Goal: Task Accomplishment & Management: Manage account settings

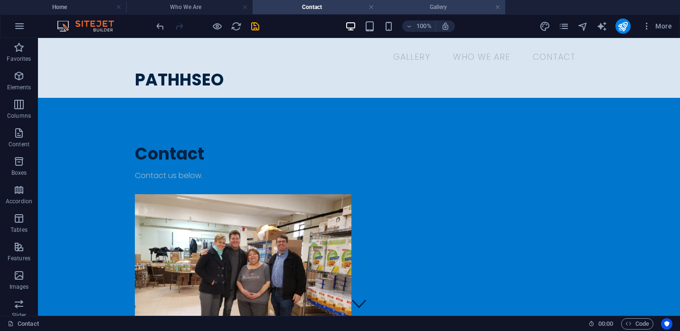
click at [434, 12] on h4 "Gallery" at bounding box center [442, 7] width 126 height 10
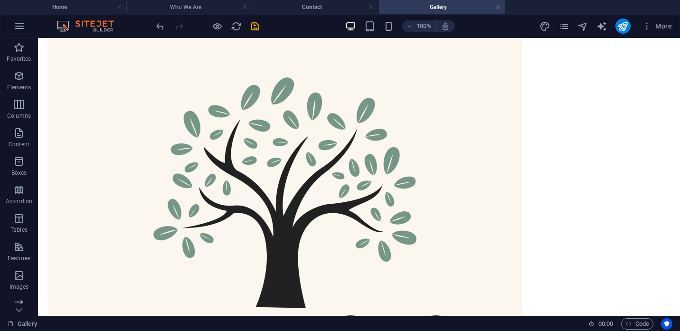
scroll to position [35, 0]
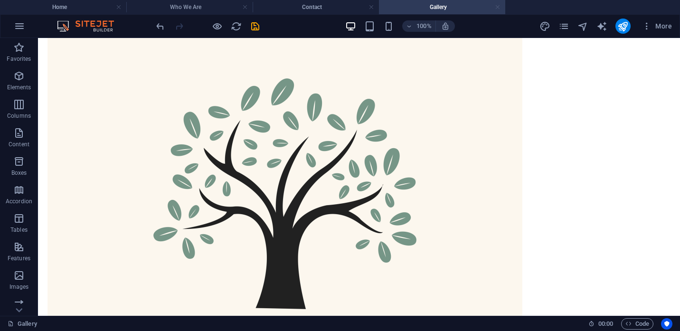
click at [497, 9] on link at bounding box center [498, 7] width 6 height 9
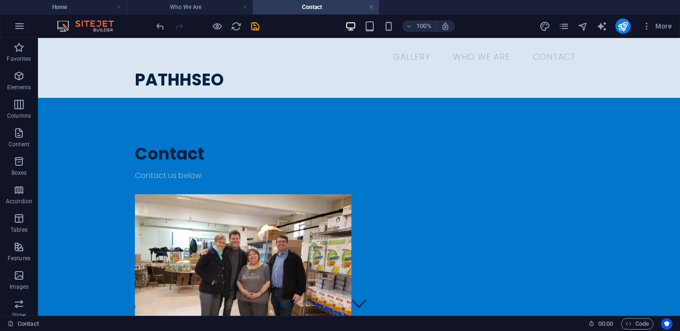
click at [367, 9] on h4 "Contact" at bounding box center [316, 7] width 126 height 10
click at [373, 7] on link at bounding box center [372, 7] width 6 height 9
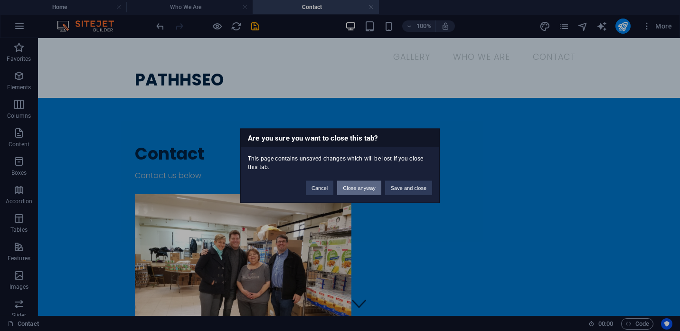
click at [346, 189] on button "Close anyway" at bounding box center [359, 188] width 44 height 14
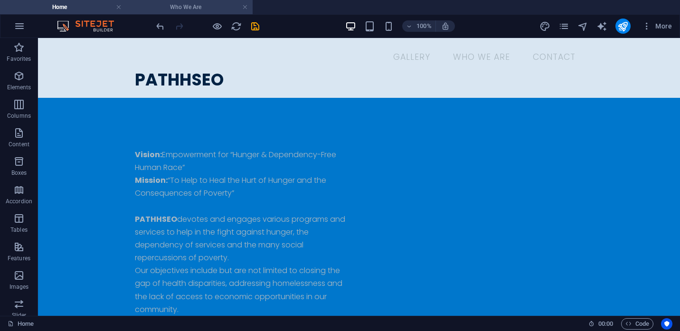
click at [205, 7] on h4 "Who We Are" at bounding box center [189, 7] width 126 height 10
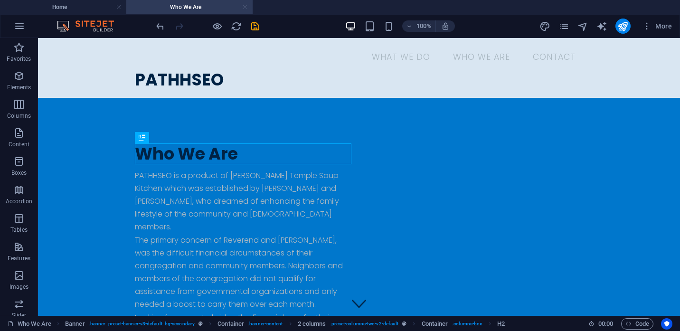
click at [247, 11] on link at bounding box center [245, 7] width 6 height 9
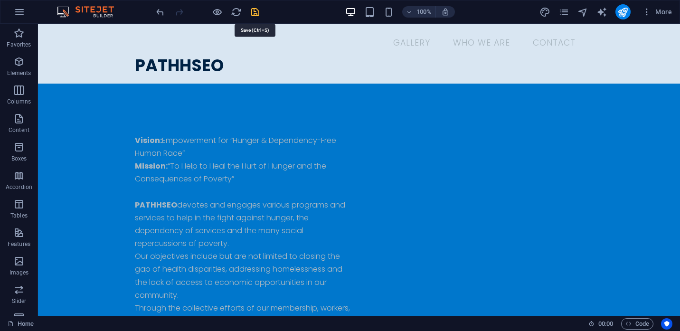
click at [257, 15] on icon "save" at bounding box center [255, 12] width 11 height 11
click at [603, 13] on icon "text_generator" at bounding box center [602, 12] width 11 height 11
select select "English"
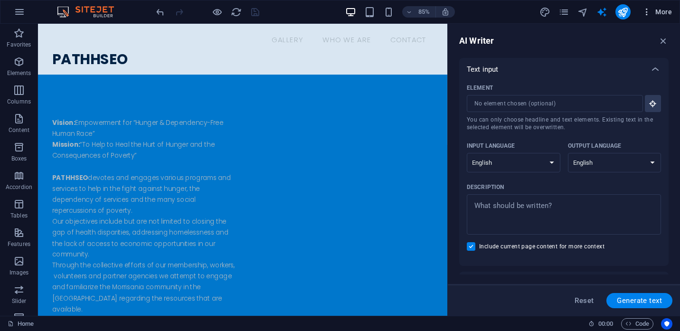
click at [645, 11] on icon "button" at bounding box center [647, 12] width 10 height 10
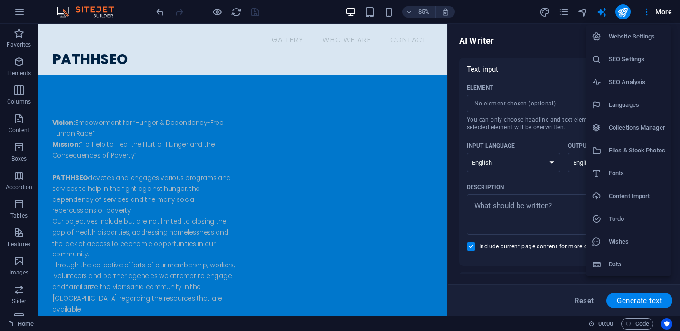
click at [648, 12] on div at bounding box center [340, 165] width 680 height 331
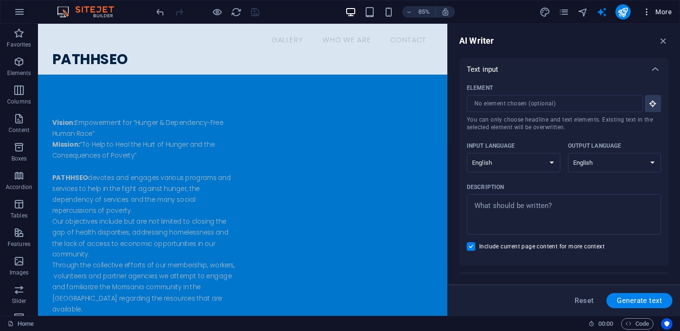
click at [662, 10] on span "More" at bounding box center [657, 12] width 30 height 10
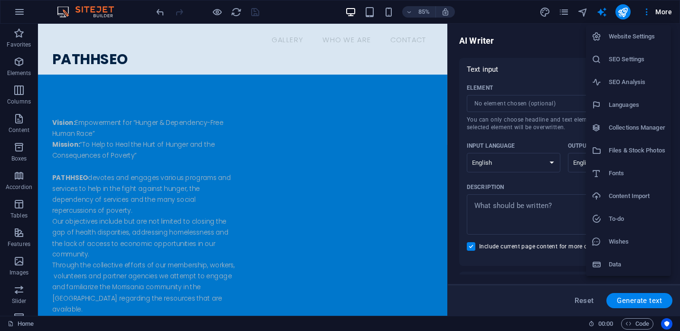
click at [664, 13] on div at bounding box center [340, 165] width 680 height 331
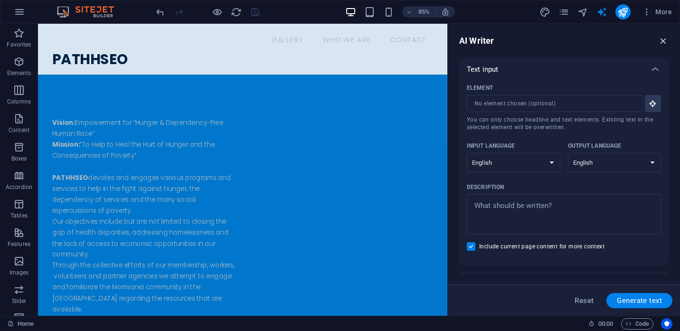
click at [666, 39] on icon "button" at bounding box center [664, 41] width 10 height 10
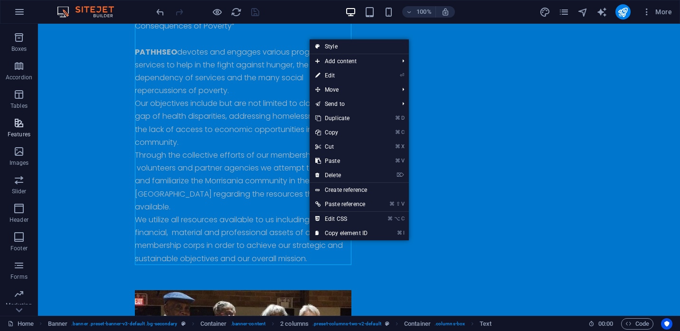
scroll to position [135, 0]
click at [10, 271] on span "Marketing" at bounding box center [19, 274] width 38 height 23
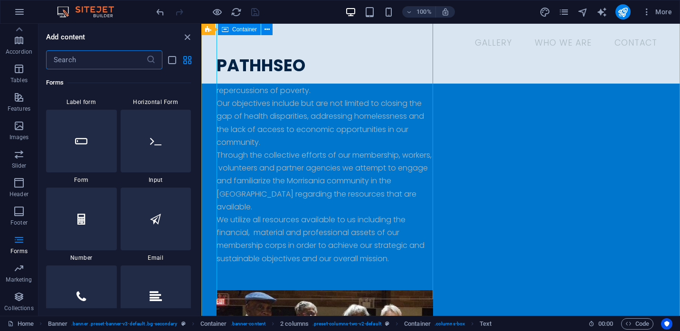
scroll to position [0, 0]
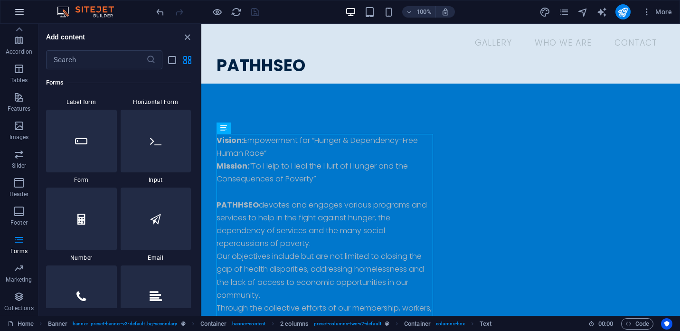
click at [20, 12] on icon "button" at bounding box center [19, 11] width 11 height 11
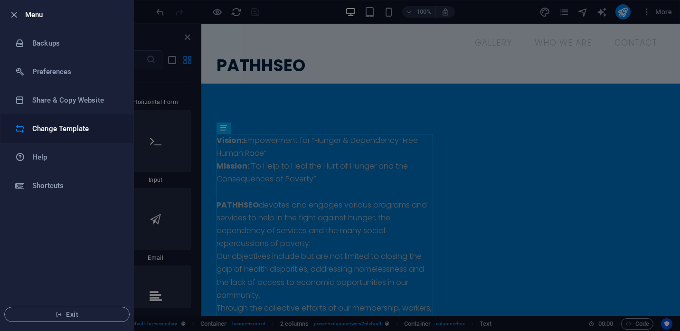
click at [46, 134] on h6 "Change Template" at bounding box center [76, 128] width 88 height 11
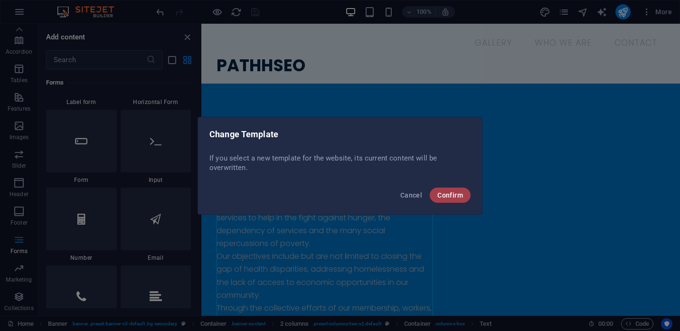
click at [450, 195] on span "Confirm" at bounding box center [451, 195] width 26 height 8
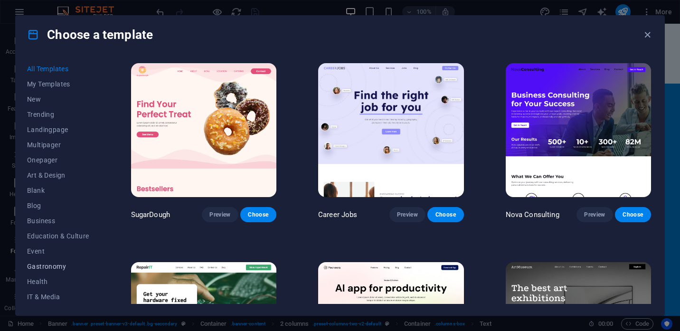
scroll to position [137, 0]
click at [44, 298] on span "Wireframe" at bounding box center [58, 297] width 62 height 8
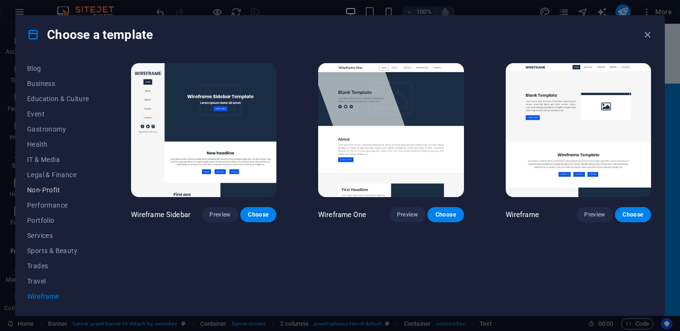
click at [47, 191] on span "Non-Profit" at bounding box center [58, 190] width 62 height 8
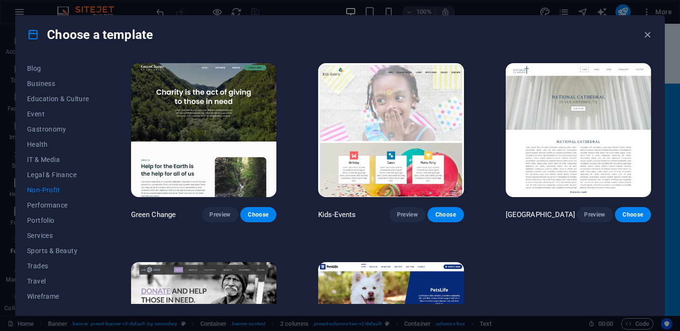
scroll to position [118, 0]
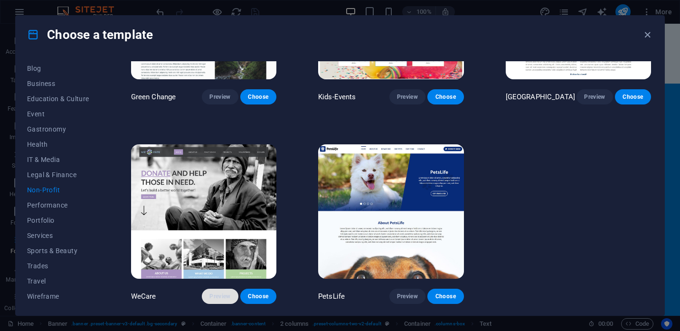
click at [218, 297] on span "Preview" at bounding box center [220, 297] width 21 height 8
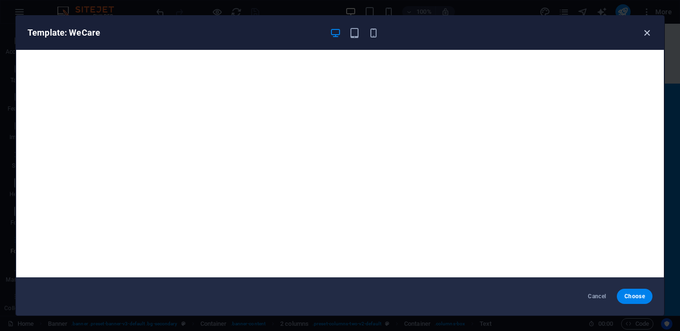
click at [647, 35] on icon "button" at bounding box center [647, 33] width 11 height 11
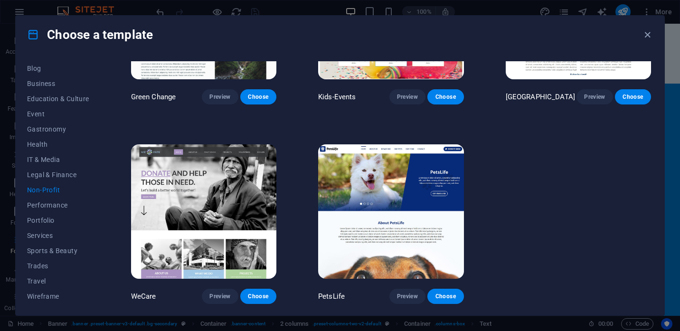
scroll to position [0, 0]
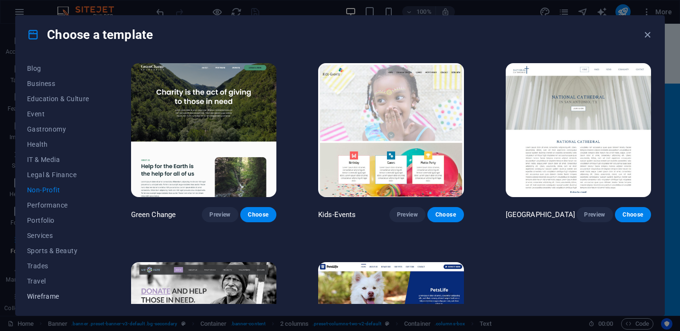
click at [45, 296] on span "Wireframe" at bounding box center [58, 297] width 62 height 8
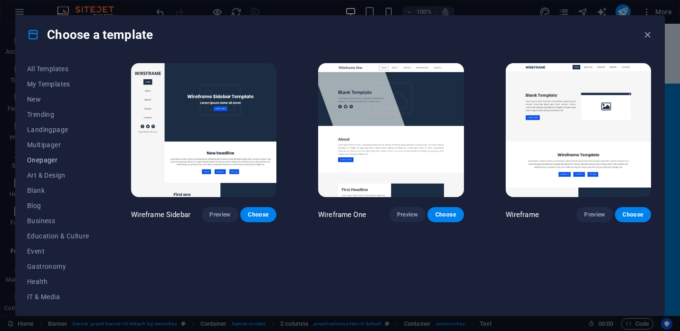
click at [43, 160] on span "Onepager" at bounding box center [58, 160] width 62 height 8
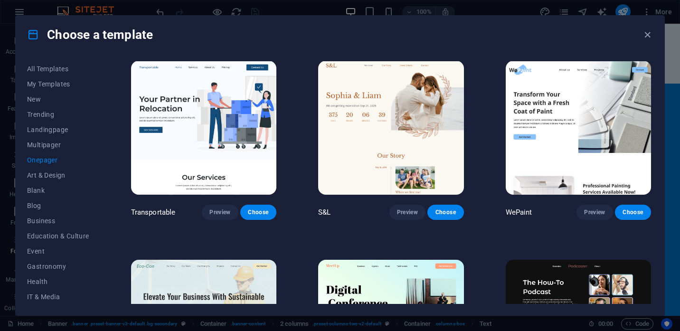
scroll to position [4, 0]
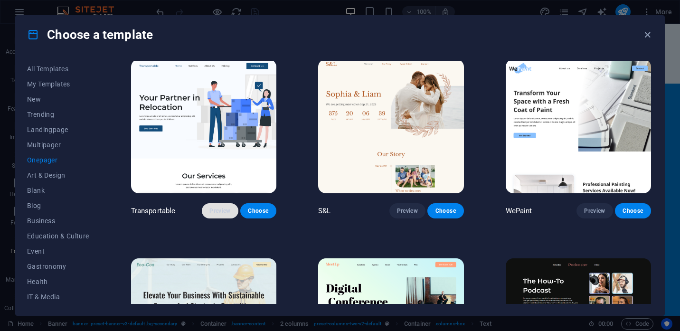
click at [216, 211] on span "Preview" at bounding box center [220, 211] width 21 height 8
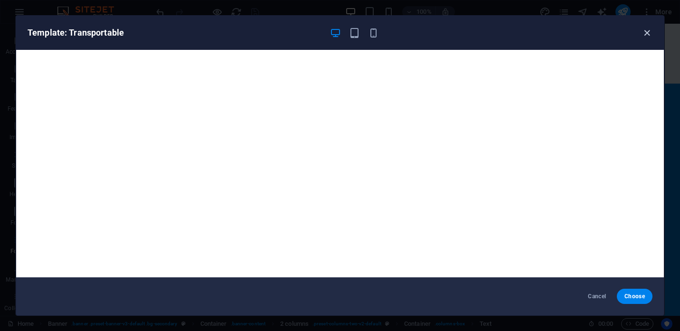
click at [646, 31] on icon "button" at bounding box center [647, 33] width 11 height 11
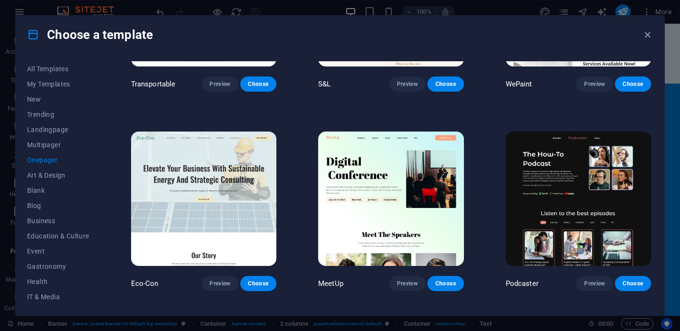
scroll to position [136, 0]
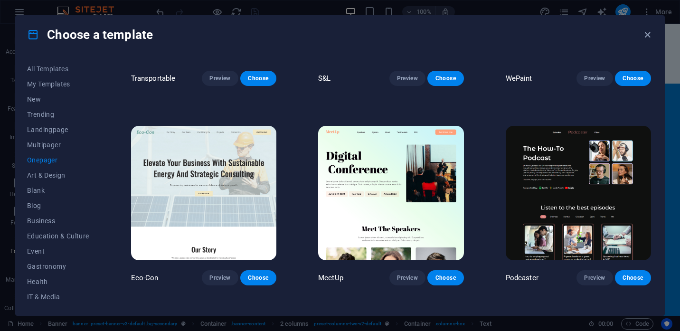
click at [210, 204] on img at bounding box center [203, 193] width 145 height 134
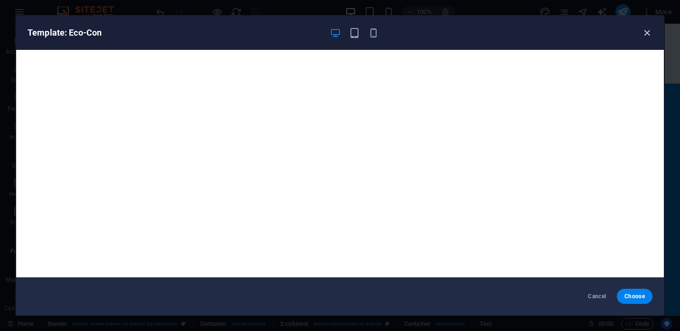
click at [649, 36] on icon "button" at bounding box center [647, 33] width 11 height 11
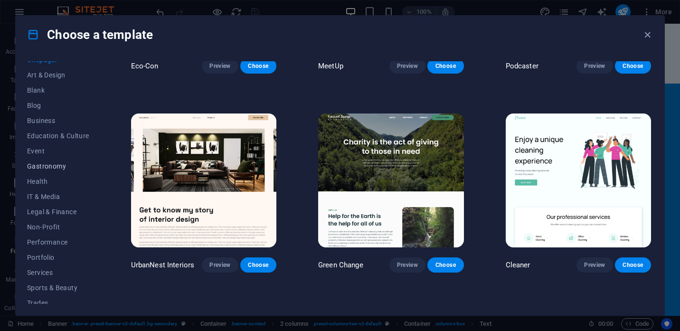
scroll to position [137, 0]
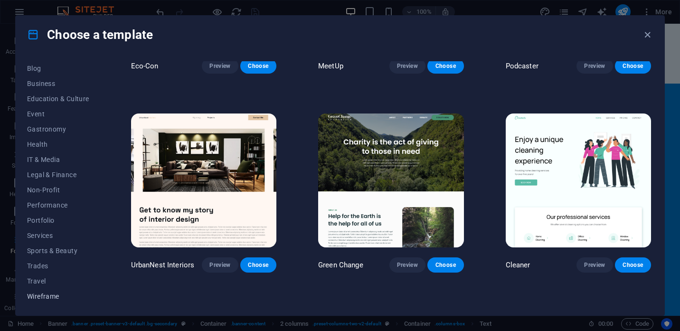
click at [43, 295] on span "Wireframe" at bounding box center [58, 297] width 62 height 8
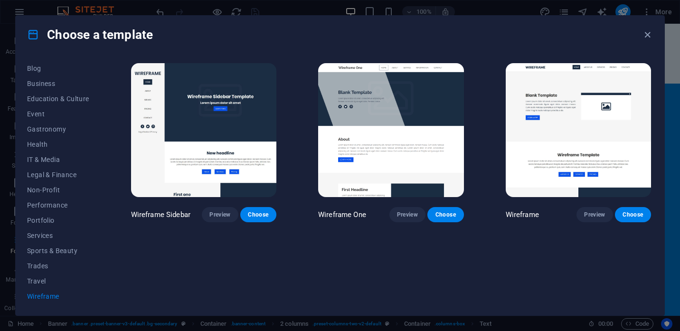
scroll to position [0, 0]
click at [405, 215] on span "Preview" at bounding box center [407, 215] width 21 height 8
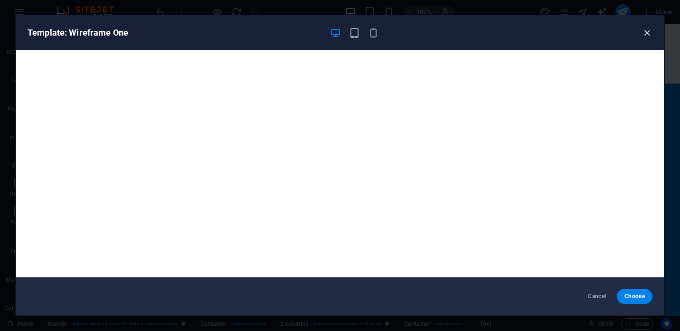
click at [647, 29] on icon "button" at bounding box center [647, 33] width 11 height 11
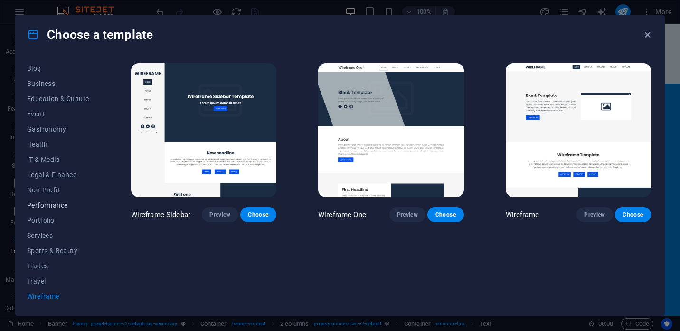
click at [40, 205] on span "Performance" at bounding box center [58, 205] width 62 height 8
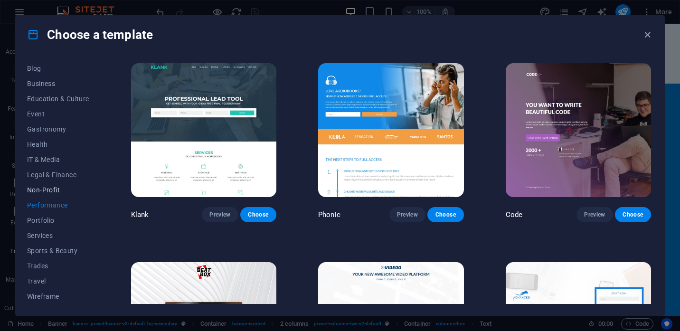
click at [39, 193] on span "Non-Profit" at bounding box center [58, 190] width 62 height 8
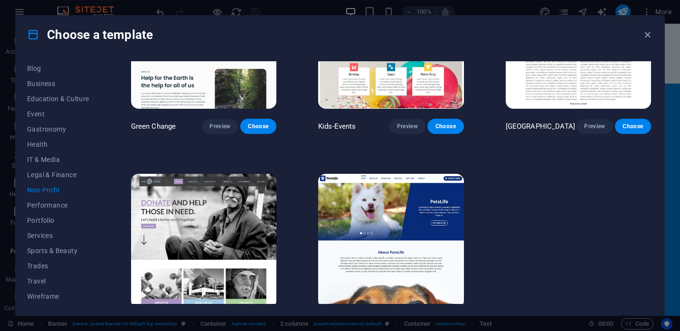
scroll to position [118, 0]
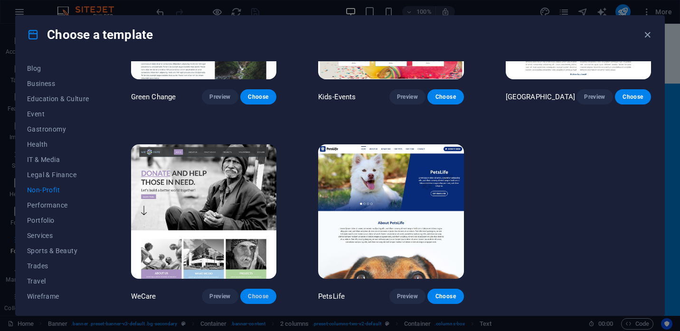
click at [255, 296] on span "Choose" at bounding box center [258, 297] width 21 height 8
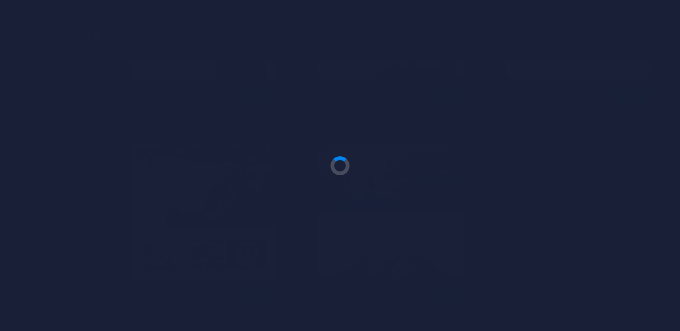
scroll to position [135, 0]
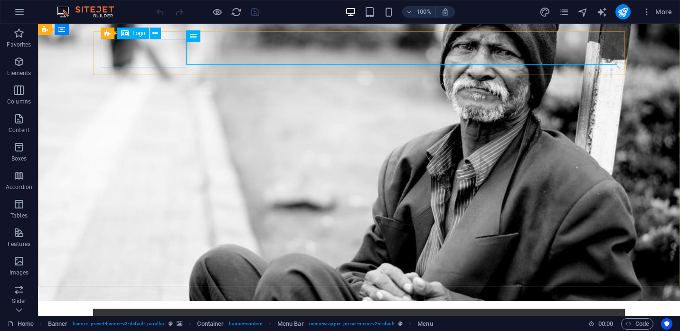
click at [138, 36] on span "Logo" at bounding box center [139, 33] width 13 height 6
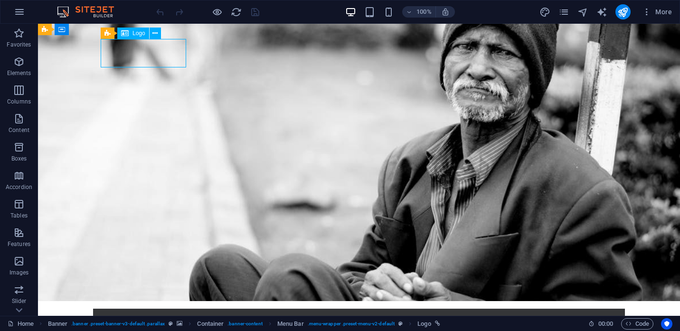
click at [138, 34] on span "Logo" at bounding box center [139, 33] width 13 height 6
click at [99, 29] on icon at bounding box center [100, 29] width 6 height 11
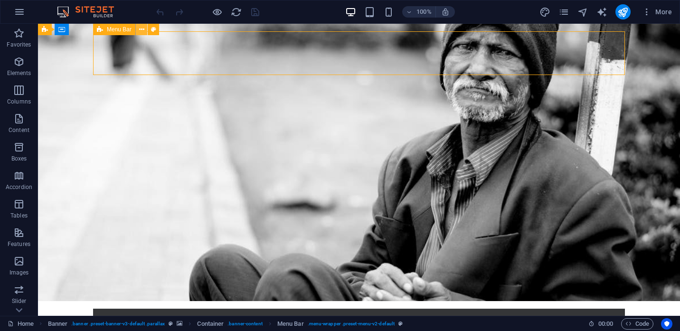
click at [140, 28] on icon at bounding box center [141, 30] width 5 height 10
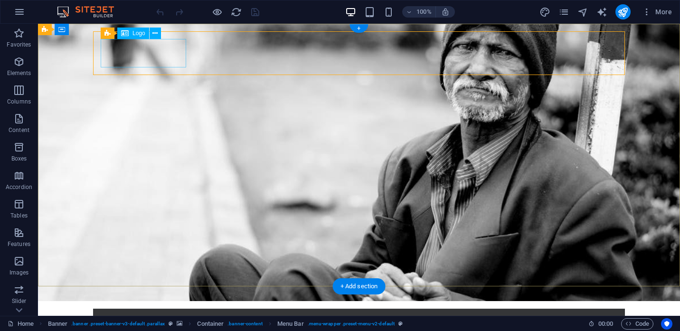
click at [130, 316] on div at bounding box center [359, 330] width 517 height 29
click at [158, 32] on icon at bounding box center [155, 34] width 5 height 10
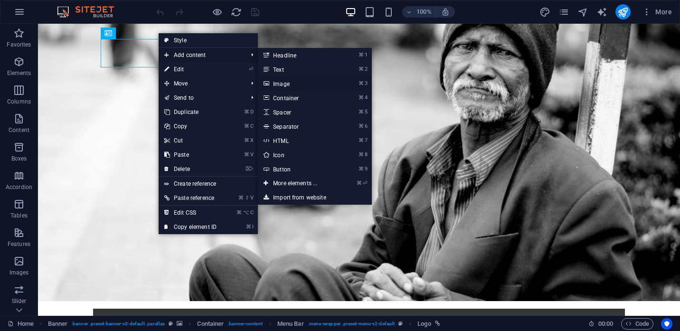
click at [288, 83] on link "⌘ 3 Image" at bounding box center [297, 83] width 78 height 14
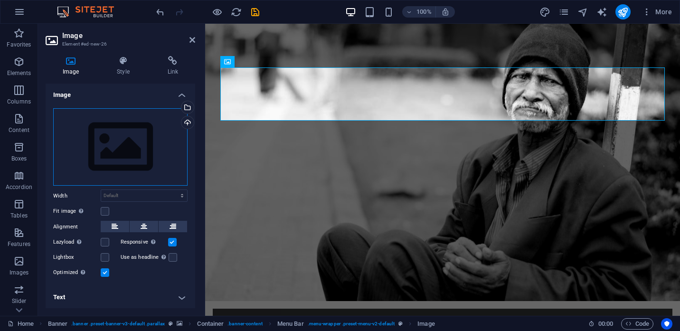
click at [122, 147] on div "Drag files here, click to choose files or select files from Files or our free s…" at bounding box center [120, 147] width 134 height 78
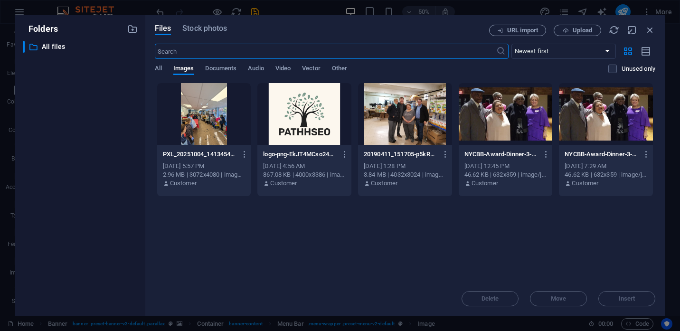
click at [295, 113] on div at bounding box center [305, 114] width 94 height 62
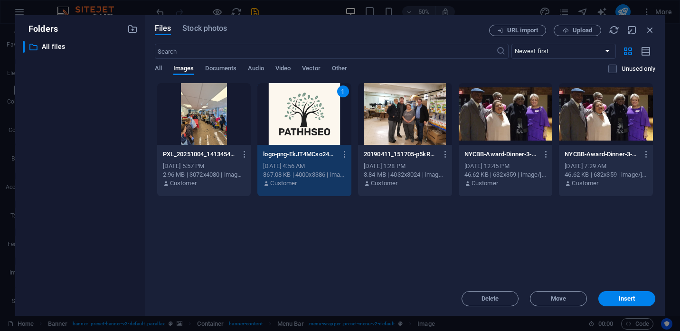
click at [295, 113] on div "1" at bounding box center [305, 114] width 94 height 62
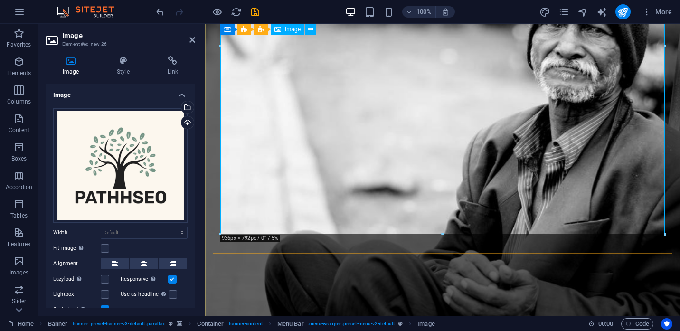
scroll to position [178, 0]
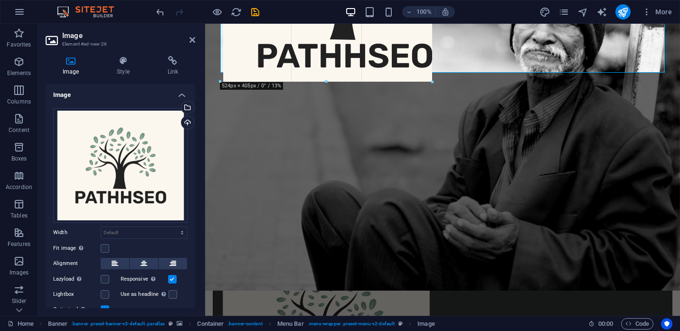
drag, startPoint x: 664, startPoint y: 265, endPoint x: 279, endPoint y: 55, distance: 438.2
type input "452"
select select "px"
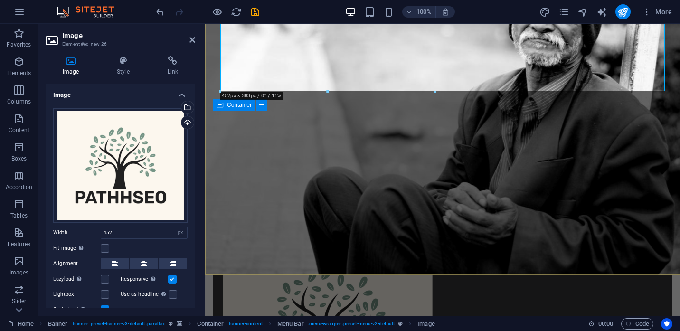
scroll to position [0, 0]
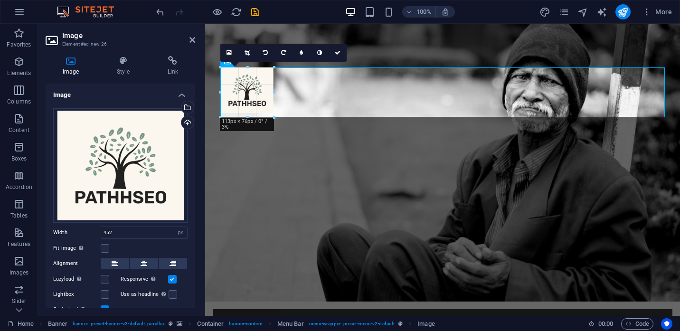
drag, startPoint x: 434, startPoint y: 248, endPoint x: 292, endPoint y: 106, distance: 200.6
click at [292, 106] on div "H1 Banner Banner Container Container Menu Container Banner Menu Bar Container B…" at bounding box center [442, 170] width 475 height 292
type input "153"
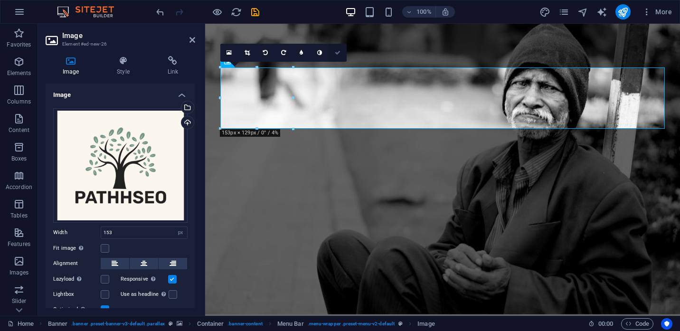
click at [336, 52] on icon at bounding box center [338, 53] width 6 height 6
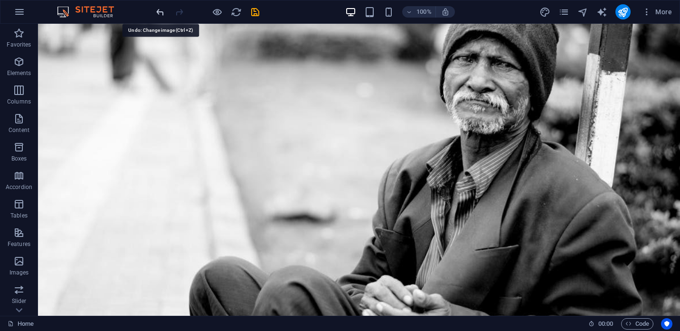
click at [163, 13] on icon "undo" at bounding box center [160, 12] width 11 height 11
click at [161, 12] on icon "undo" at bounding box center [160, 12] width 11 height 11
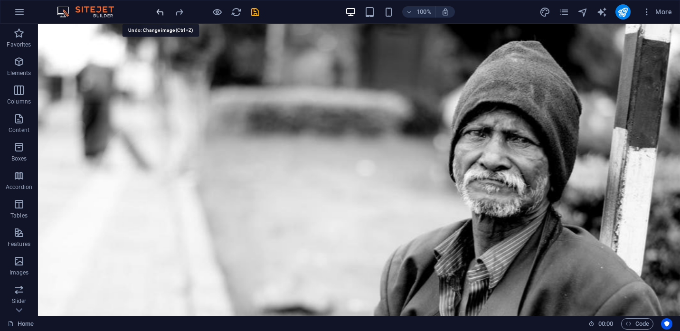
click at [161, 12] on icon "undo" at bounding box center [160, 12] width 11 height 11
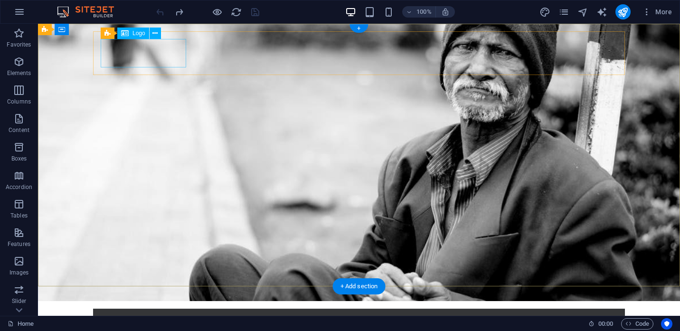
click at [136, 316] on div at bounding box center [359, 330] width 517 height 29
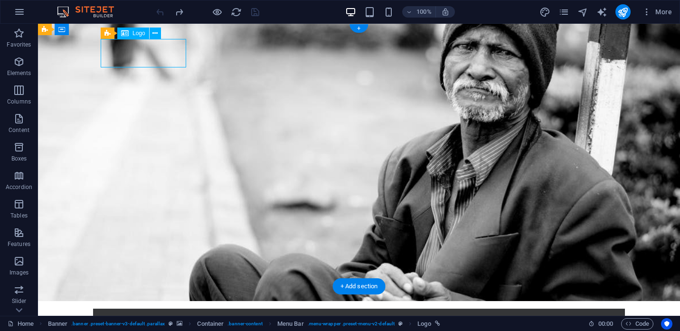
click at [137, 316] on div at bounding box center [359, 330] width 517 height 29
click at [142, 33] on span "Logo" at bounding box center [139, 33] width 13 height 6
click at [156, 33] on icon at bounding box center [155, 34] width 5 height 10
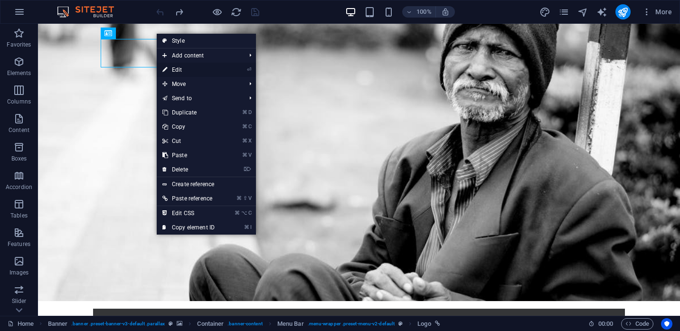
click at [183, 70] on link "⏎ Edit" at bounding box center [189, 70] width 64 height 14
select select "px"
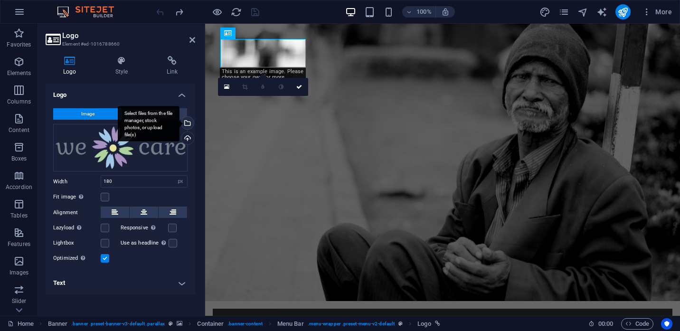
click at [189, 125] on div "Select files from the file manager, stock photos, or upload file(s)" at bounding box center [187, 124] width 14 height 14
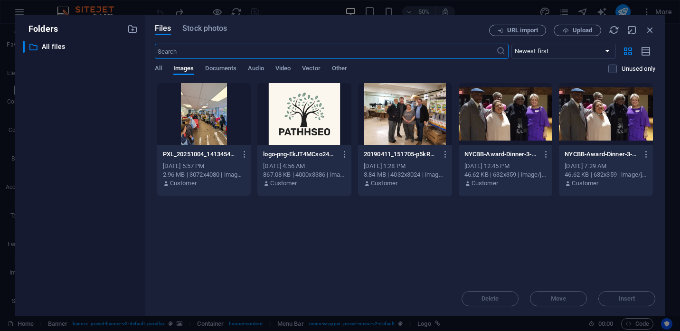
click at [296, 115] on div at bounding box center [305, 114] width 94 height 62
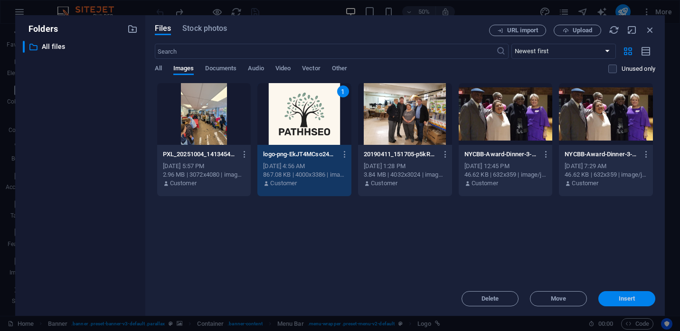
click at [627, 298] on span "Insert" at bounding box center [627, 299] width 17 height 6
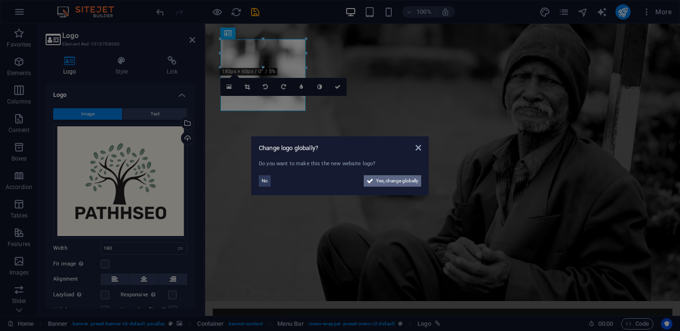
click at [404, 183] on span "Yes, change globally" at bounding box center [397, 180] width 42 height 11
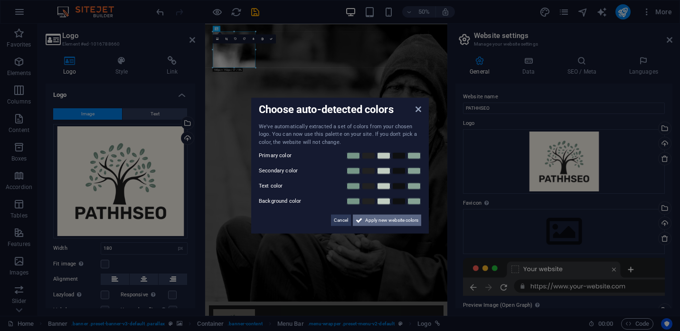
click at [384, 222] on span "Apply new website colors" at bounding box center [391, 220] width 53 height 11
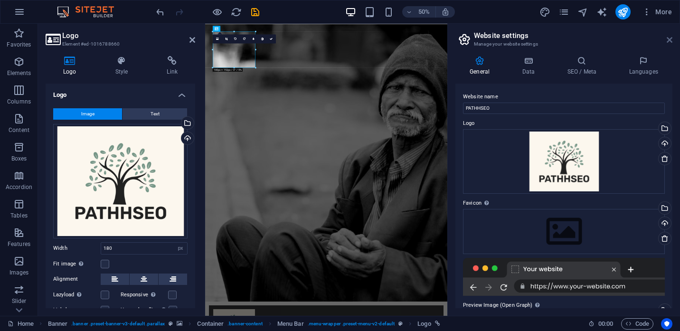
click at [670, 40] on icon at bounding box center [670, 40] width 6 height 8
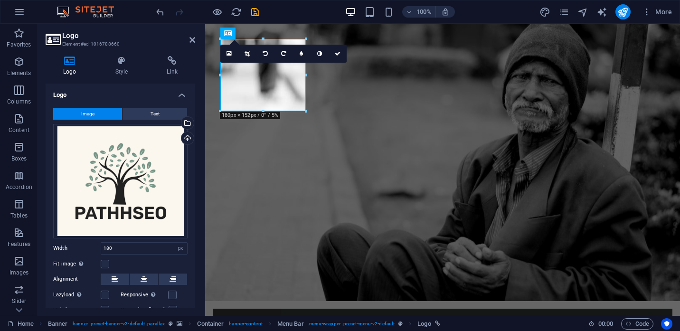
click at [193, 191] on div "Image Text Drag files here, click to choose files or select files from Files or…" at bounding box center [121, 220] width 150 height 238
click at [194, 37] on icon at bounding box center [193, 40] width 6 height 8
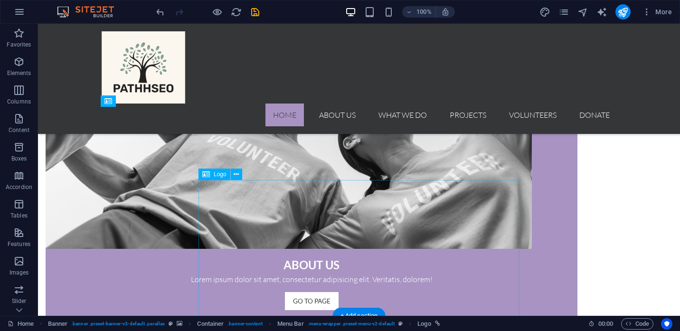
scroll to position [716, 0]
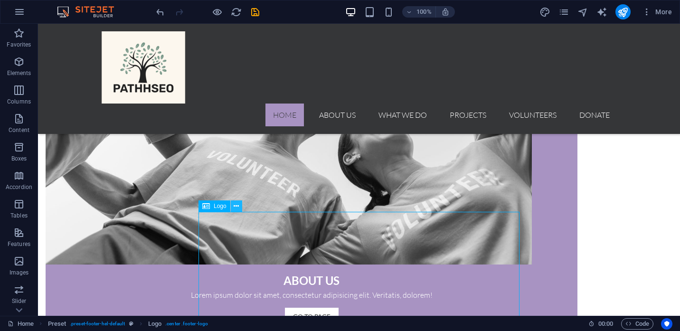
click at [239, 207] on button at bounding box center [236, 206] width 11 height 11
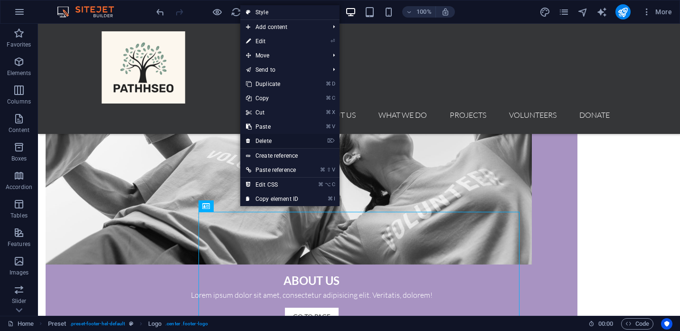
click at [271, 141] on link "⌦ Delete" at bounding box center [272, 141] width 64 height 14
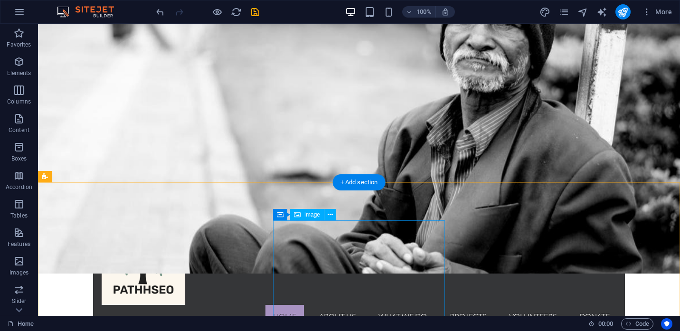
scroll to position [0, 0]
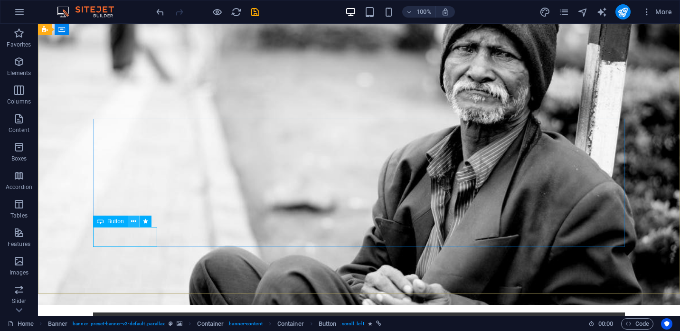
click at [134, 221] on icon at bounding box center [133, 222] width 5 height 10
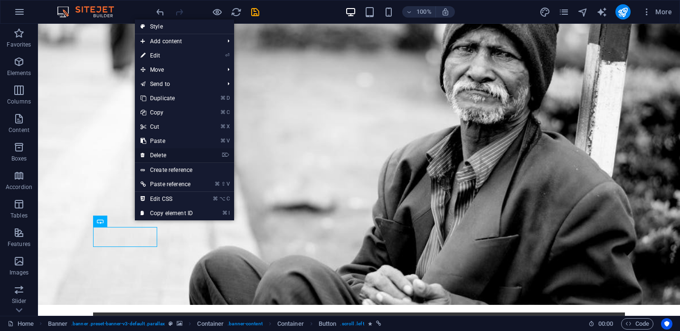
click at [164, 156] on link "⌦ Delete" at bounding box center [167, 155] width 64 height 14
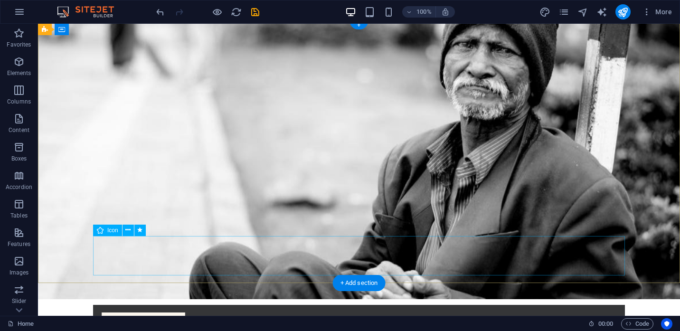
scroll to position [4, 0]
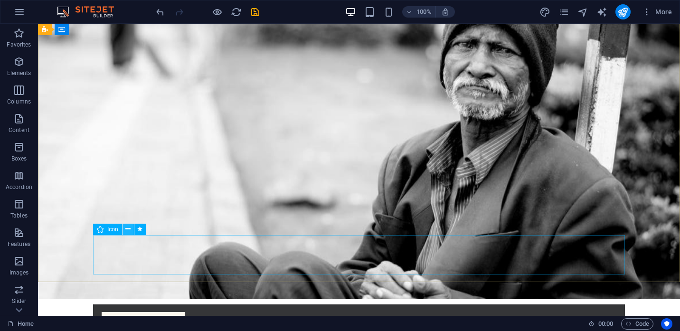
click at [128, 229] on icon at bounding box center [127, 229] width 5 height 10
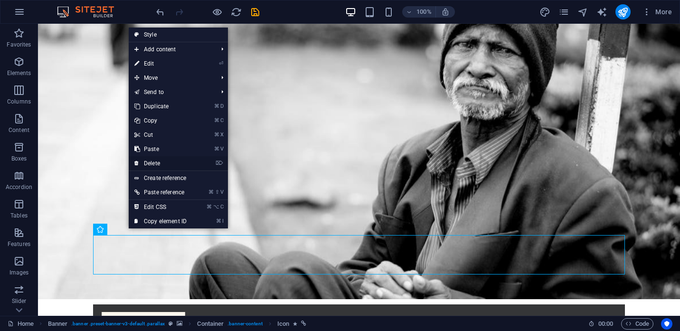
click at [145, 166] on link "⌦ Delete" at bounding box center [161, 163] width 64 height 14
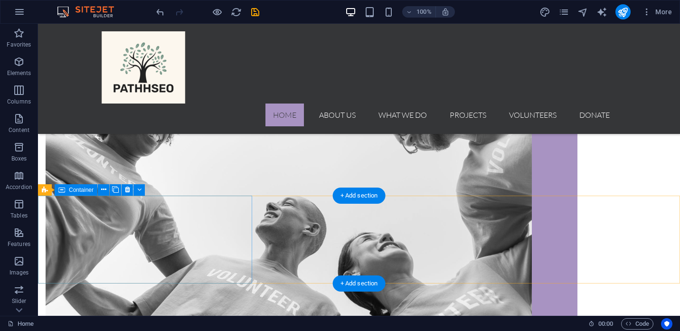
scroll to position [531, 0]
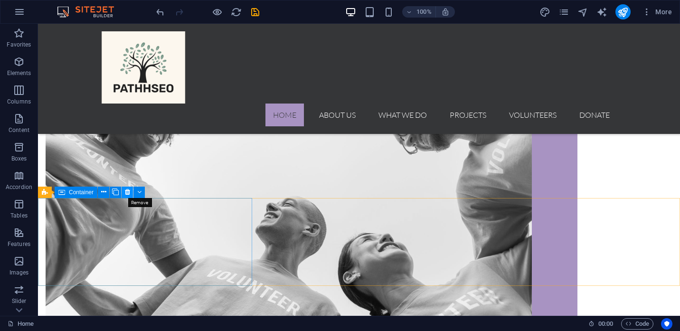
click at [127, 194] on icon at bounding box center [127, 192] width 5 height 10
click at [128, 193] on icon at bounding box center [127, 192] width 5 height 10
click at [104, 192] on icon at bounding box center [103, 192] width 5 height 10
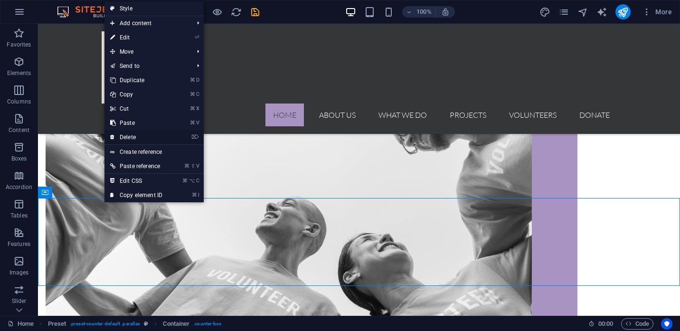
click at [126, 138] on link "⌦ Delete" at bounding box center [137, 137] width 64 height 14
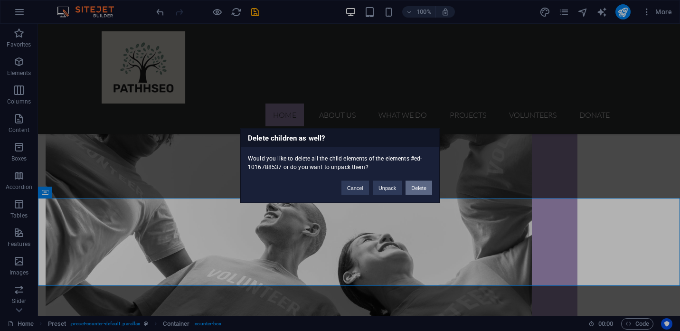
click at [422, 186] on button "Delete" at bounding box center [419, 188] width 27 height 14
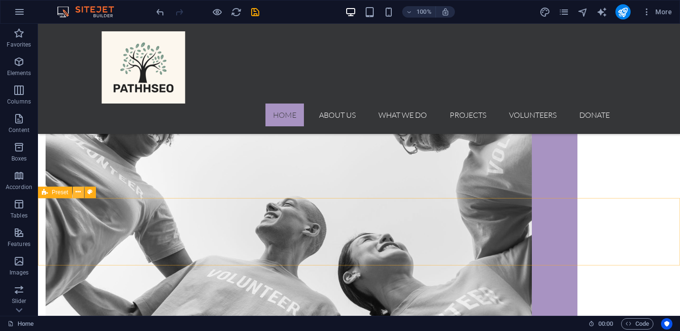
click at [78, 190] on icon at bounding box center [78, 192] width 5 height 10
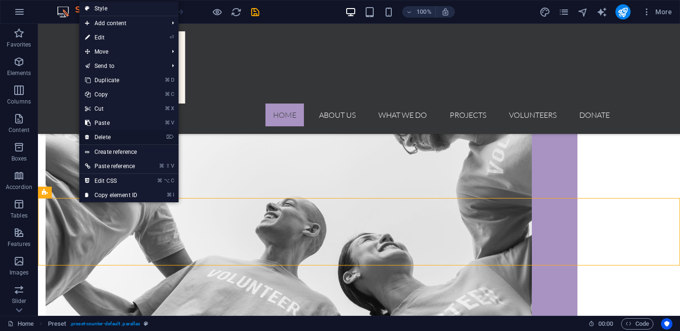
click at [98, 138] on link "⌦ Delete" at bounding box center [111, 137] width 64 height 14
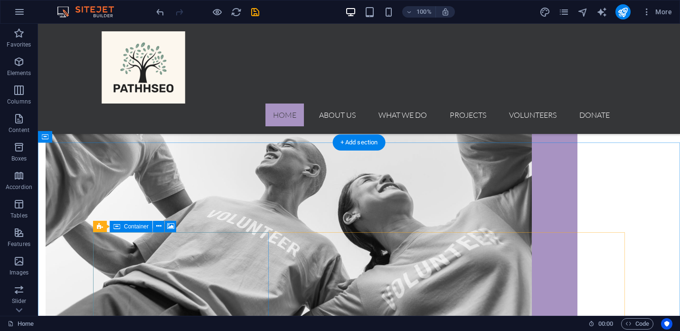
scroll to position [586, 0]
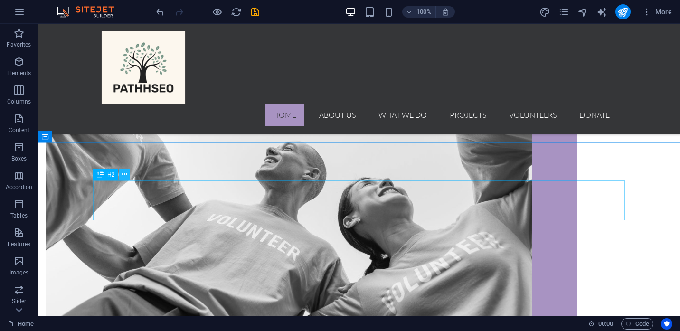
click at [124, 175] on icon at bounding box center [124, 175] width 5 height 10
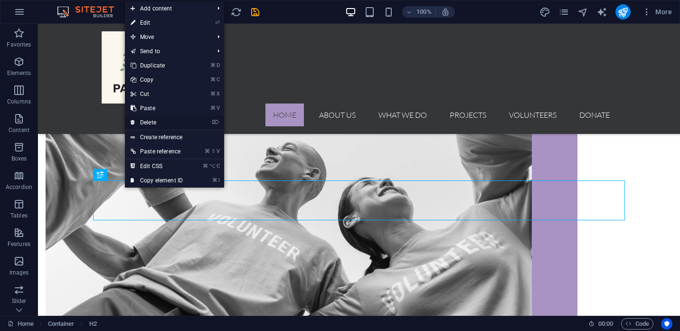
click at [146, 124] on link "⌦ Delete" at bounding box center [157, 122] width 64 height 14
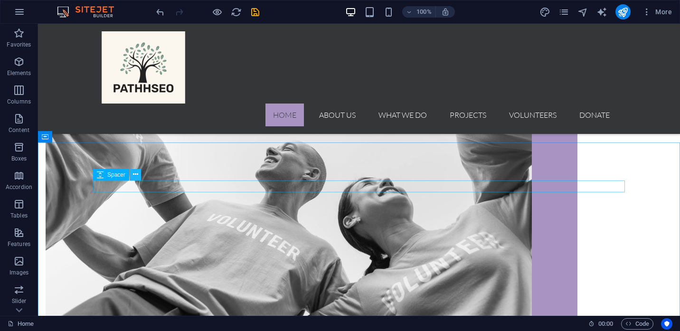
click at [136, 175] on icon at bounding box center [135, 175] width 5 height 10
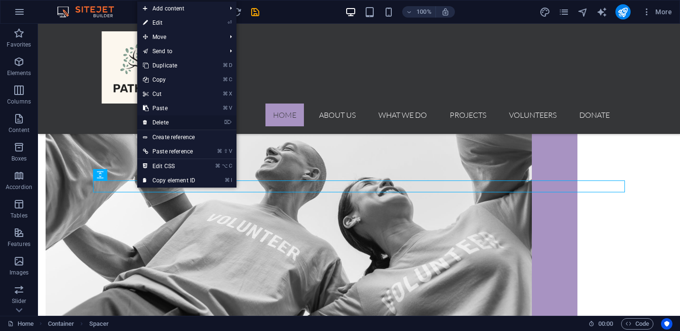
click at [153, 122] on link "⌦ Delete" at bounding box center [169, 122] width 64 height 14
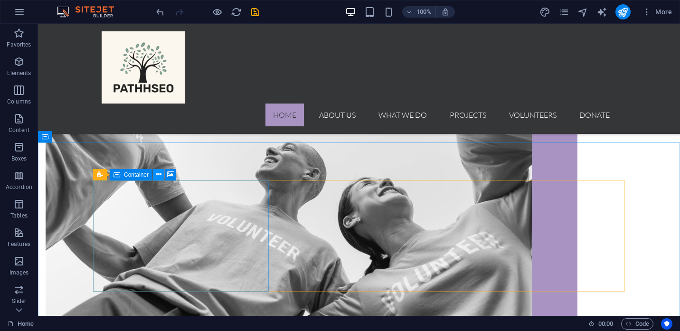
click at [159, 175] on icon at bounding box center [158, 175] width 5 height 10
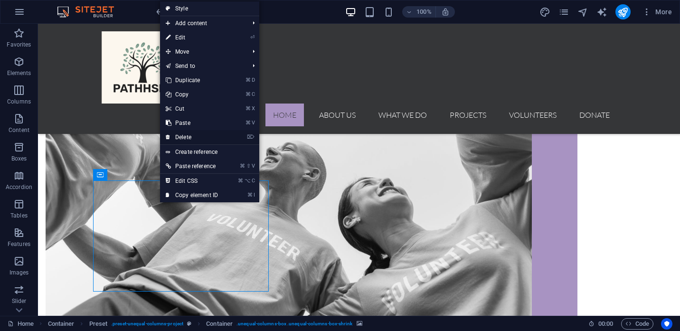
click at [185, 137] on link "⌦ Delete" at bounding box center [192, 137] width 64 height 14
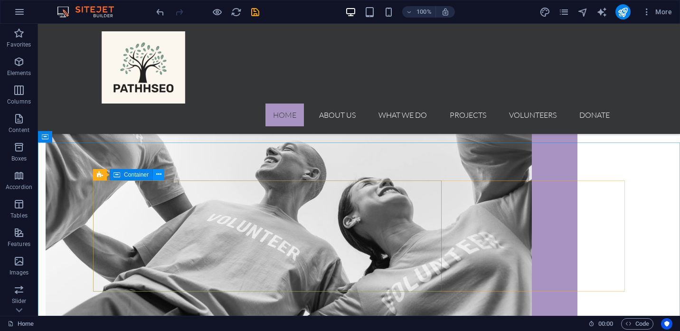
click at [158, 175] on icon at bounding box center [158, 175] width 5 height 10
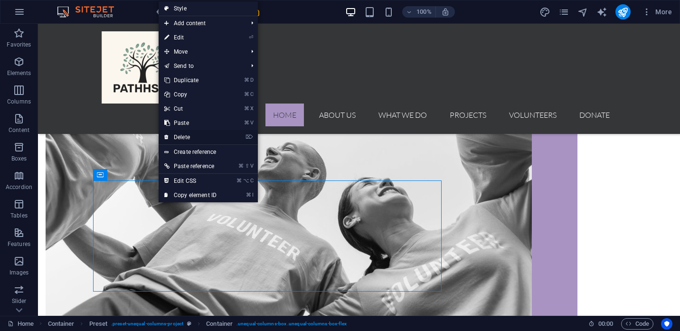
click at [183, 137] on link "⌦ Delete" at bounding box center [191, 137] width 64 height 14
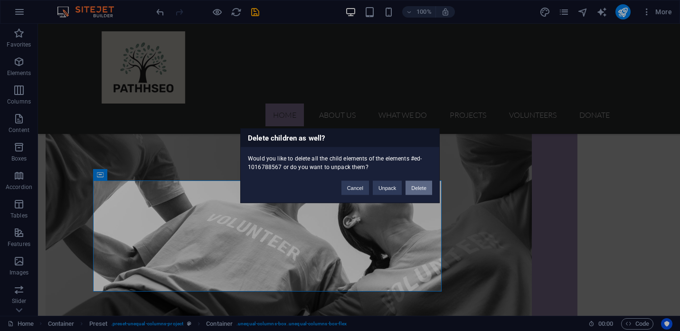
click at [422, 188] on button "Delete" at bounding box center [419, 188] width 27 height 14
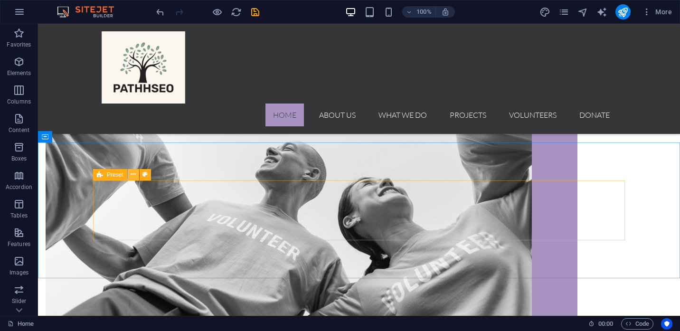
click at [133, 175] on icon at bounding box center [133, 175] width 5 height 10
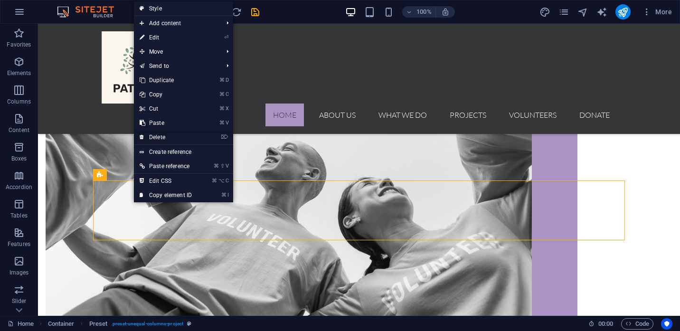
click at [155, 134] on link "⌦ Delete" at bounding box center [166, 137] width 64 height 14
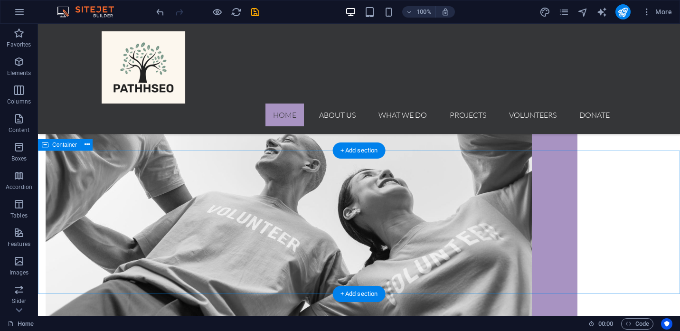
scroll to position [578, 0]
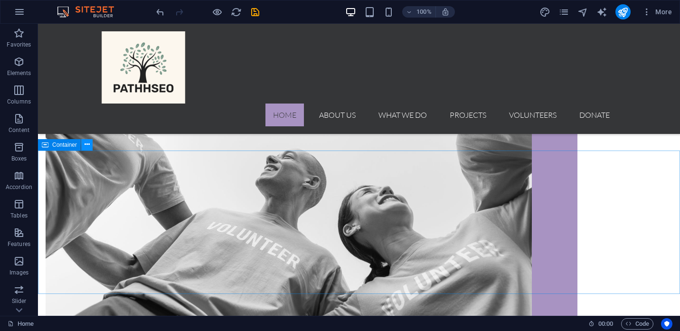
click at [87, 146] on icon at bounding box center [87, 145] width 5 height 10
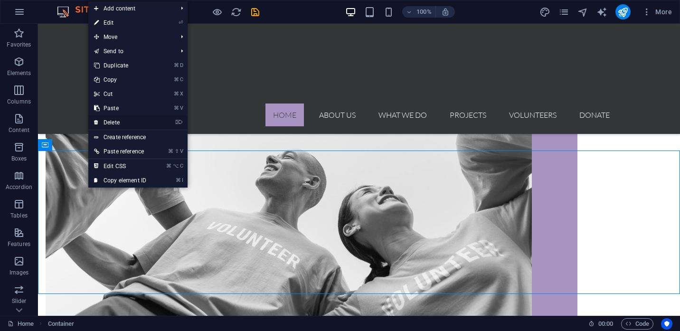
click at [108, 122] on link "⌦ Delete" at bounding box center [120, 122] width 64 height 14
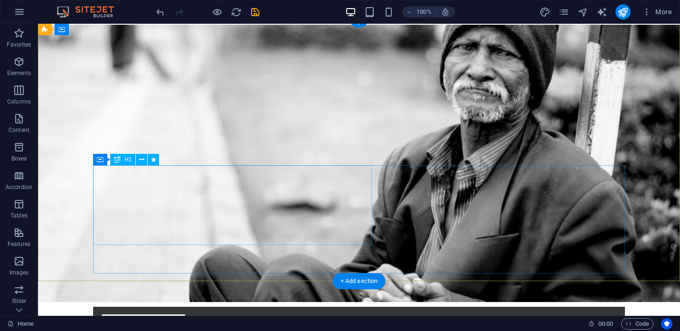
scroll to position [0, 0]
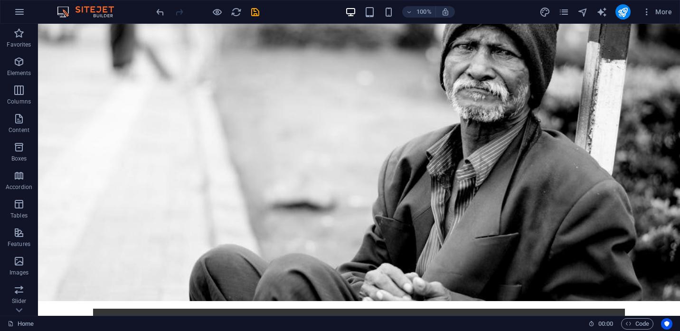
click at [249, 11] on div at bounding box center [207, 11] width 106 height 15
click at [254, 12] on icon "save" at bounding box center [255, 12] width 11 height 11
checkbox input "false"
click at [567, 12] on icon "pages" at bounding box center [564, 12] width 11 height 11
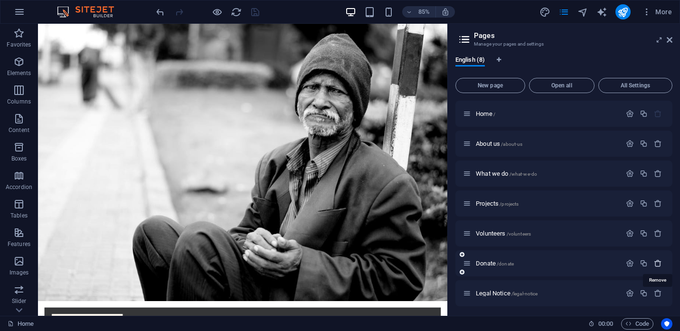
click at [657, 263] on icon "button" at bounding box center [658, 263] width 8 height 8
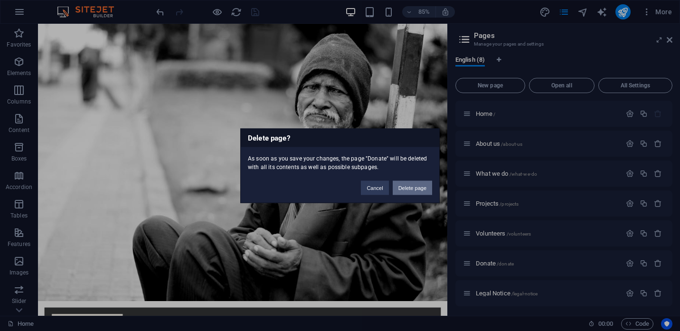
click at [417, 190] on button "Delete page" at bounding box center [412, 188] width 39 height 14
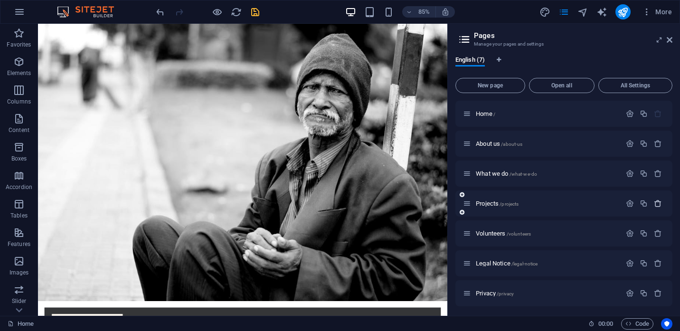
click at [658, 204] on icon "button" at bounding box center [658, 204] width 8 height 8
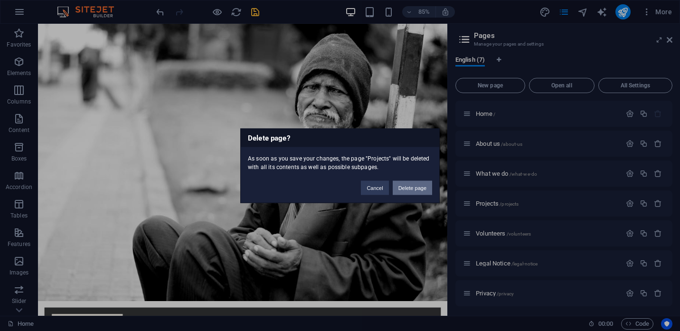
click at [411, 188] on button "Delete page" at bounding box center [412, 188] width 39 height 14
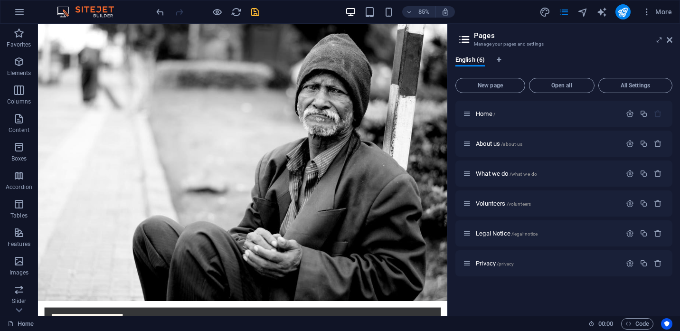
click at [561, 296] on div "Home / About us /about-us What we do /what-we-do Volunteers /volunteers Legal N…" at bounding box center [564, 205] width 217 height 208
click at [668, 41] on icon at bounding box center [670, 40] width 6 height 8
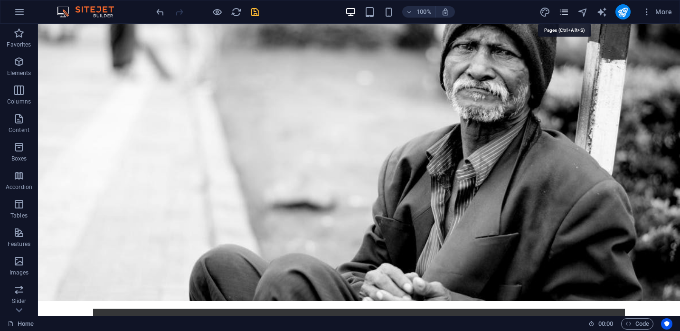
click at [567, 16] on icon "pages" at bounding box center [564, 12] width 11 height 11
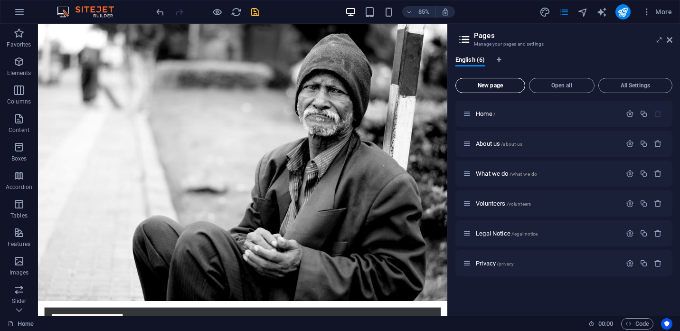
click at [499, 85] on span "New page" at bounding box center [490, 86] width 61 height 6
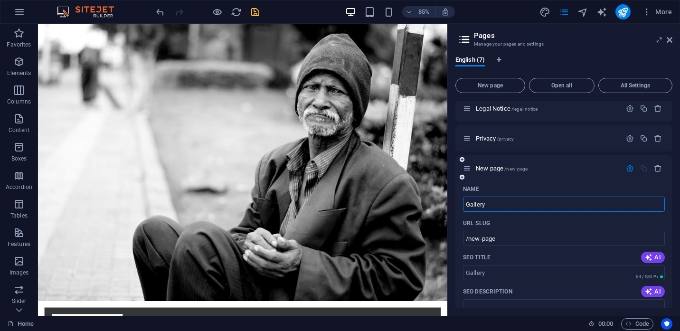
type input "Gallery"
type input "/gallery"
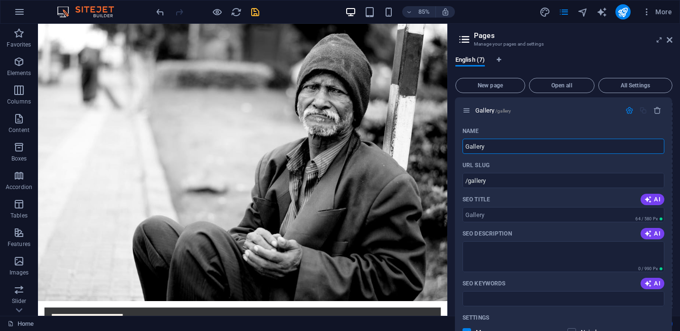
drag, startPoint x: 467, startPoint y: 170, endPoint x: 466, endPoint y: 108, distance: 61.3
click at [466, 108] on div "Home / About us /about-us What we do /what-we-do Volunteers /volunteers Legal N…" at bounding box center [564, 244] width 217 height 537
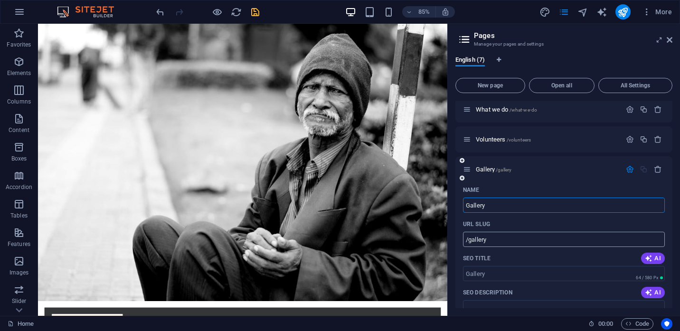
scroll to position [56, 0]
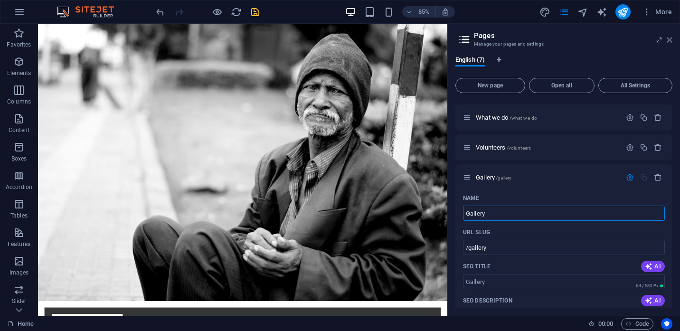
click at [669, 38] on icon at bounding box center [670, 40] width 6 height 8
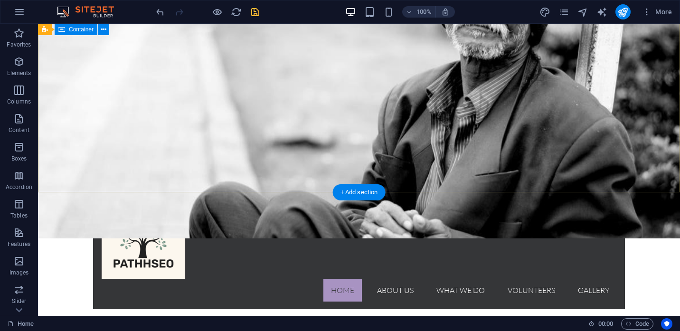
scroll to position [94, 0]
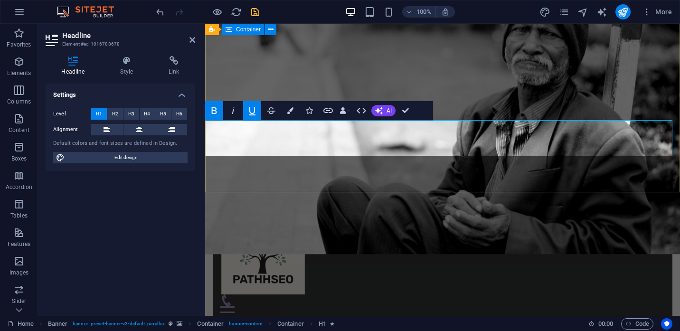
scroll to position [0, 0]
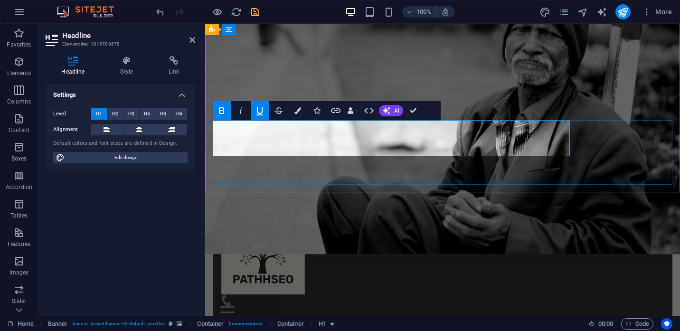
click at [594, 207] on div "Home About us What we do Volunteers Gallery Menu time to end food insecurity Le…" at bounding box center [442, 302] width 475 height 191
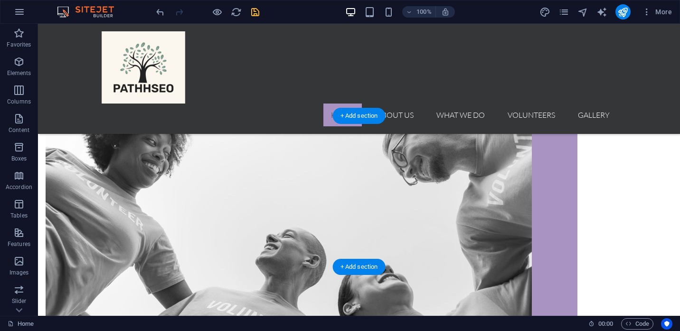
scroll to position [462, 0]
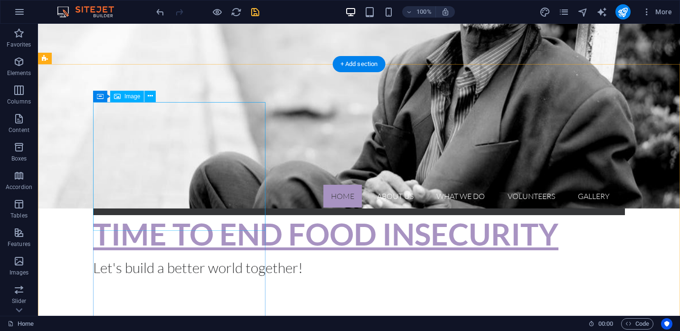
scroll to position [173, 0]
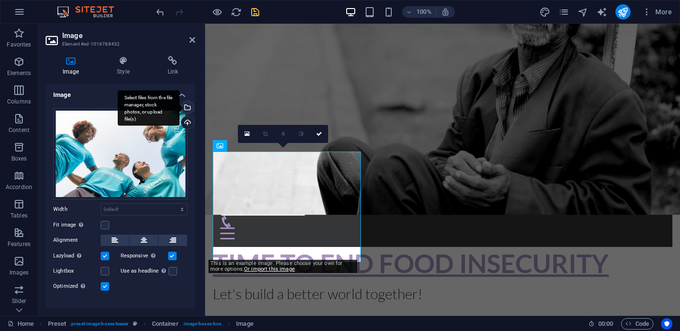
click at [180, 105] on div "Select files from the file manager, stock photos, or upload file(s)" at bounding box center [149, 108] width 62 height 36
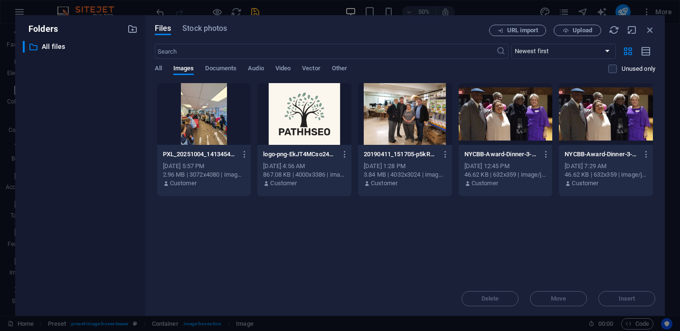
click at [478, 110] on div at bounding box center [506, 114] width 94 height 62
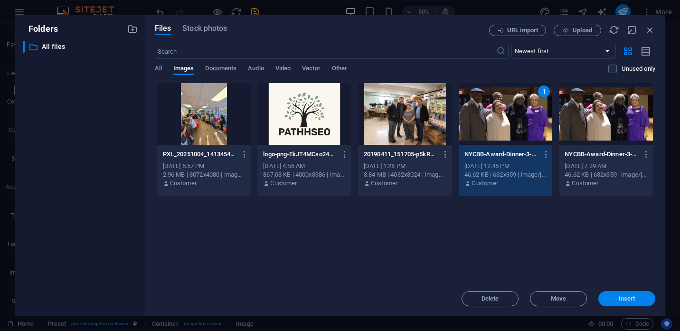
click at [633, 299] on span "Insert" at bounding box center [627, 299] width 17 height 6
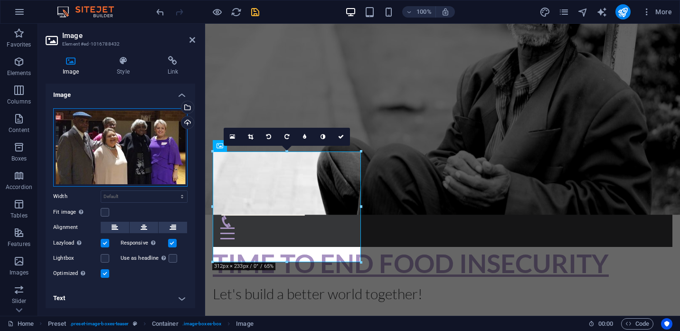
click at [147, 141] on div "Drag files here, click to choose files or select files from Files or our free s…" at bounding box center [120, 147] width 134 height 78
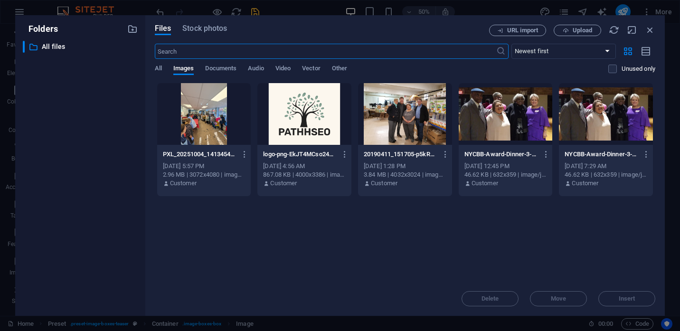
click at [480, 103] on div at bounding box center [506, 114] width 94 height 62
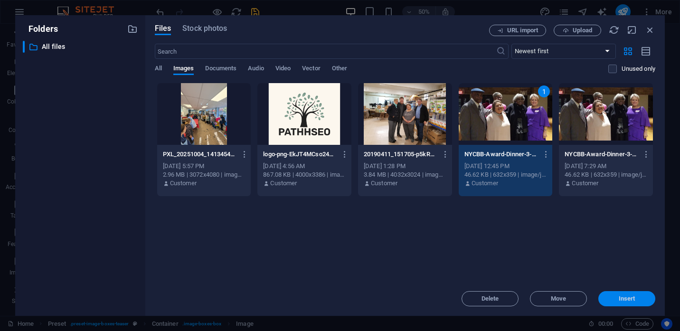
click at [627, 297] on span "Insert" at bounding box center [627, 299] width 17 height 6
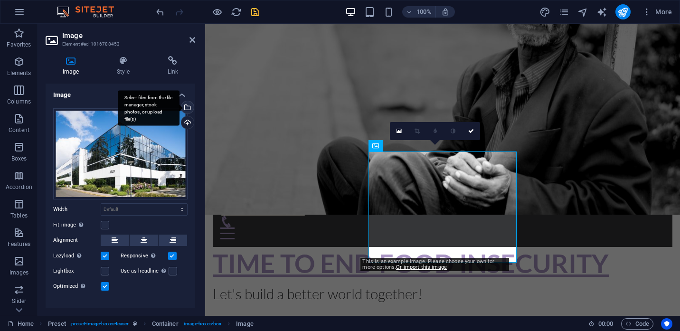
click at [188, 107] on div "Select files from the file manager, stock photos, or upload file(s)" at bounding box center [187, 108] width 14 height 14
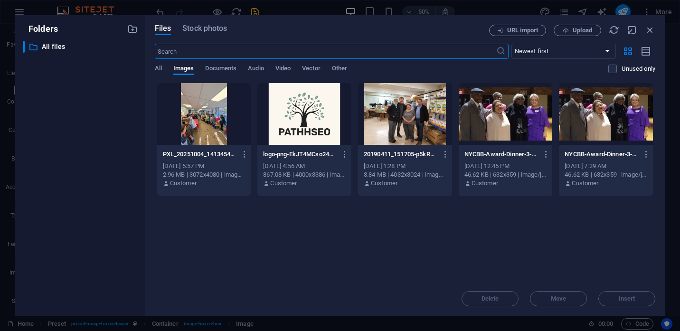
click at [406, 114] on div at bounding box center [405, 114] width 94 height 62
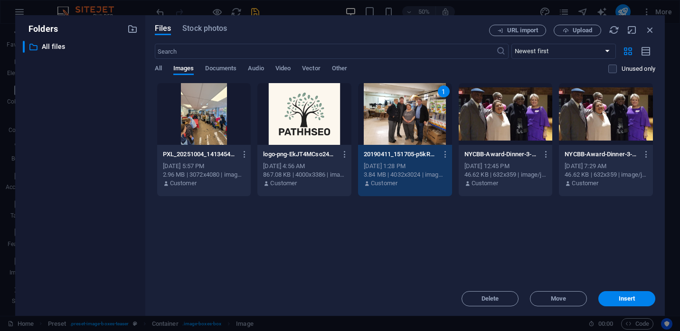
click at [406, 114] on div "1" at bounding box center [405, 114] width 94 height 62
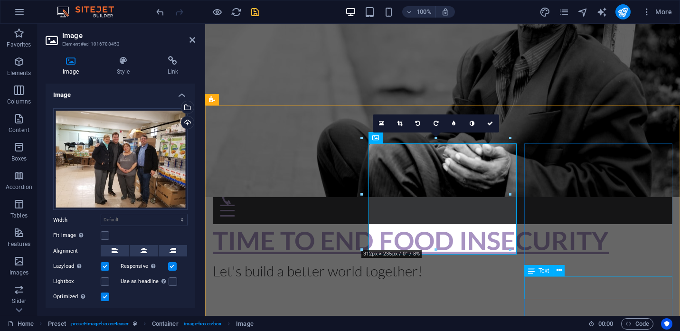
scroll to position [202, 0]
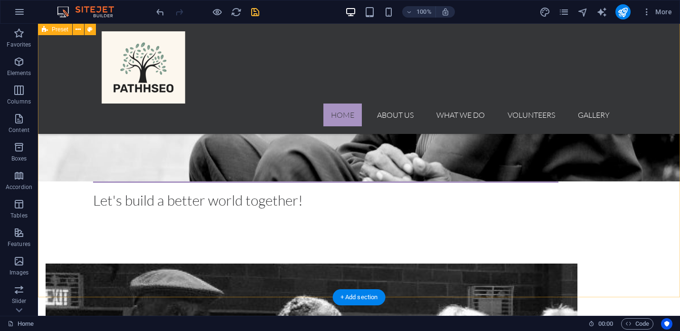
scroll to position [280, 0]
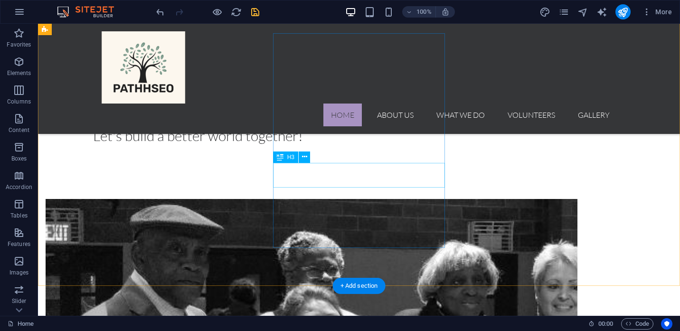
scroll to position [354, 0]
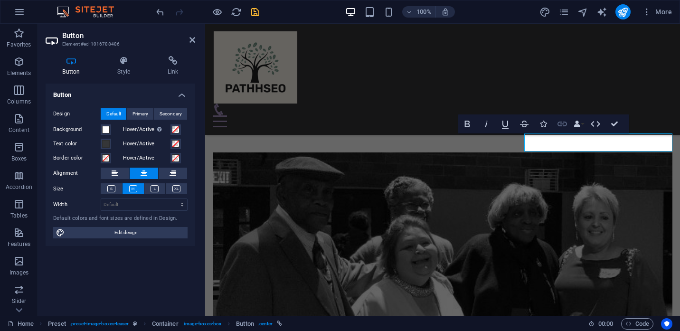
click at [561, 124] on icon "button" at bounding box center [563, 124] width 10 height 5
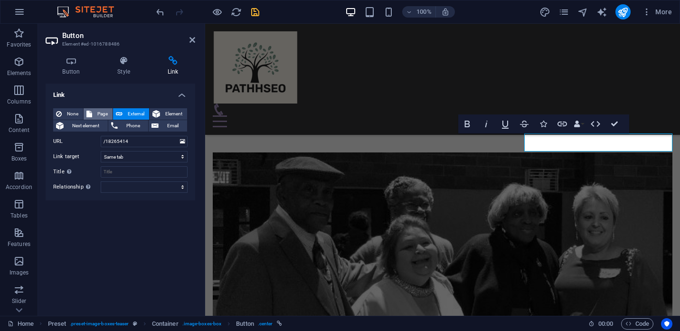
click at [100, 113] on span "Page" at bounding box center [102, 113] width 15 height 11
click at [101, 136] on select "Home About us What we do Volunteers Gallery Legal Notice Privacy" at bounding box center [144, 141] width 87 height 11
select select "4"
click option "Gallery" at bounding box center [0, 0] width 0 height 0
click at [183, 237] on div "Link None Page External Element Next element Phone Email Page Home About us Wha…" at bounding box center [121, 196] width 150 height 225
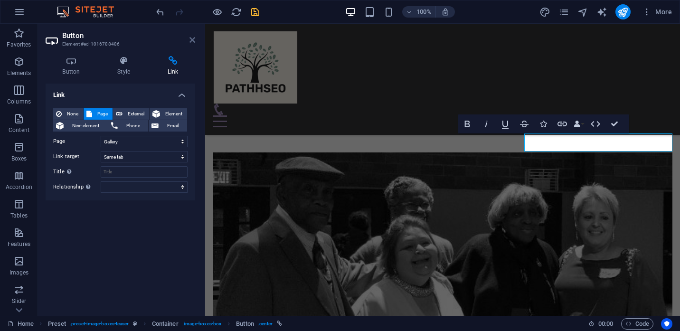
click at [193, 39] on icon at bounding box center [193, 40] width 6 height 8
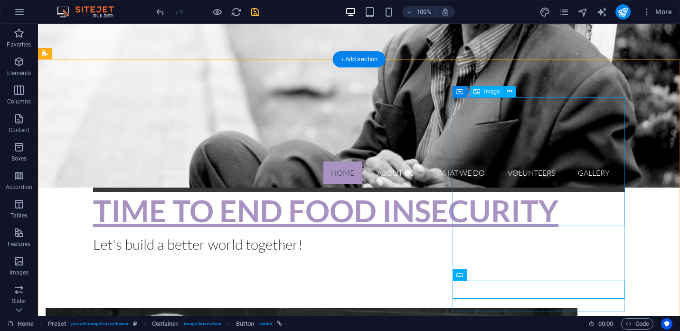
scroll to position [229, 0]
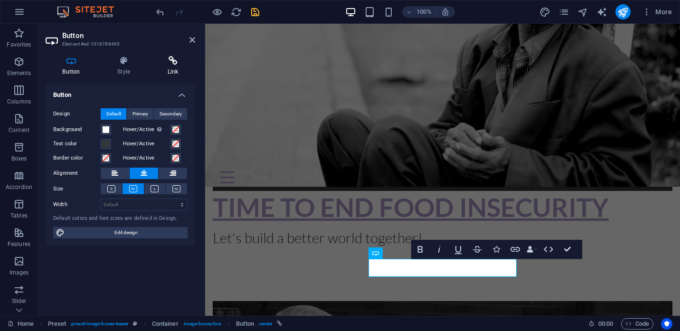
click at [174, 66] on h4 "Link" at bounding box center [173, 66] width 45 height 20
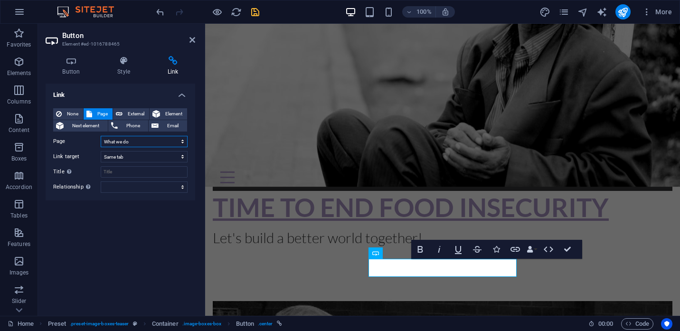
click option "What we do" at bounding box center [0, 0] width 0 height 0
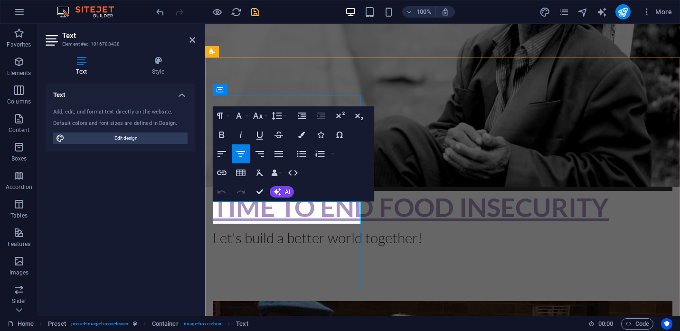
drag, startPoint x: 347, startPoint y: 218, endPoint x: 222, endPoint y: 208, distance: 125.4
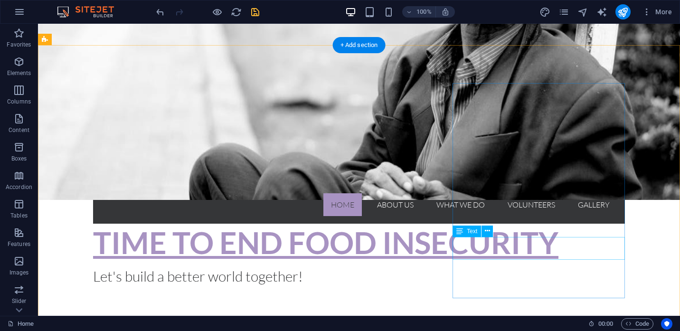
scroll to position [188, 0]
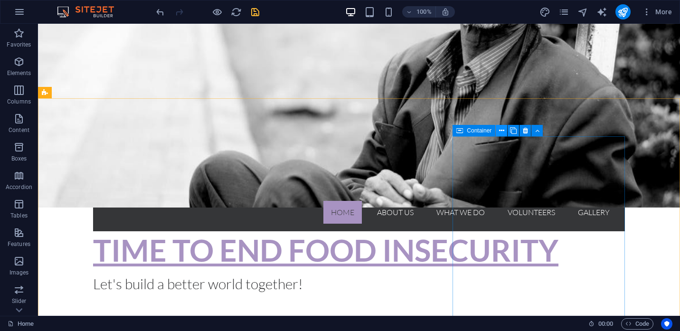
click at [503, 132] on icon at bounding box center [501, 131] width 5 height 10
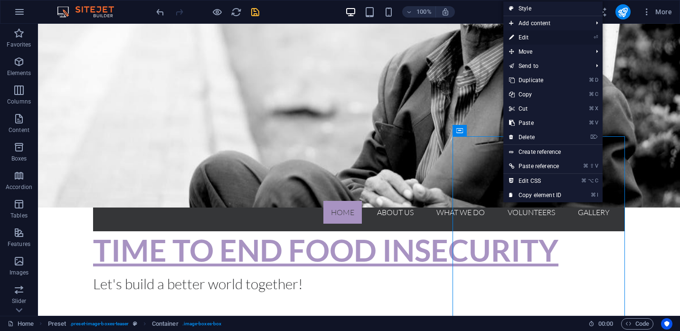
click at [522, 39] on link "⏎ Edit" at bounding box center [536, 37] width 64 height 14
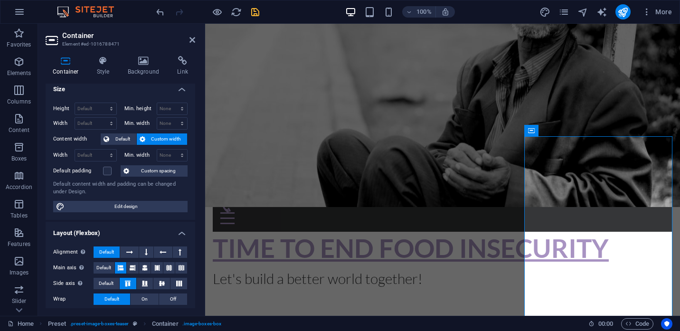
scroll to position [0, 0]
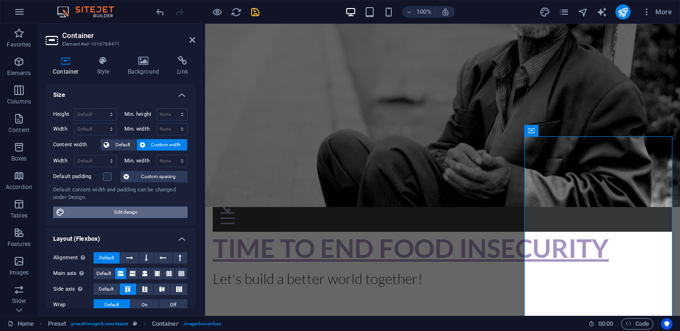
click at [127, 216] on span "Edit design" at bounding box center [125, 212] width 117 height 11
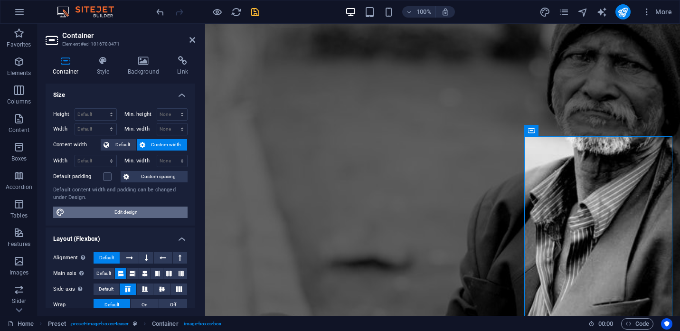
select select "rem"
select select "300"
select select "px"
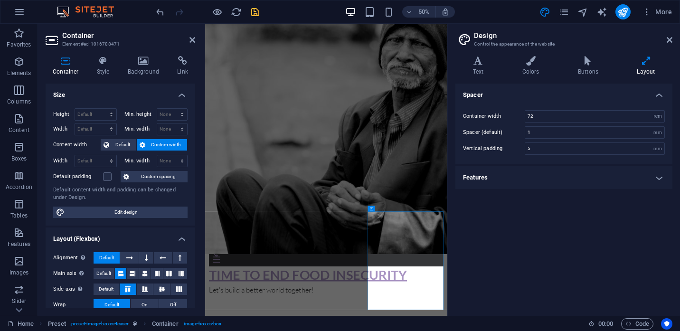
click at [658, 178] on h4 "Features" at bounding box center [564, 177] width 217 height 23
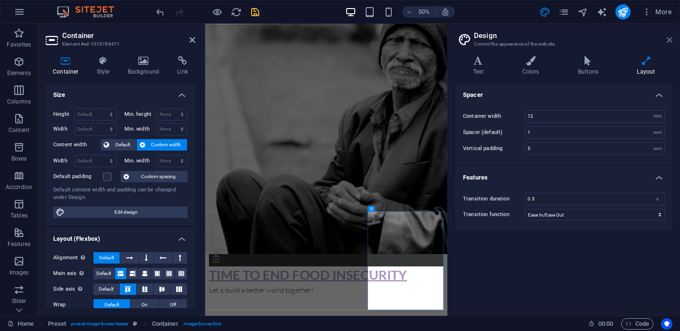
click at [671, 39] on icon at bounding box center [670, 40] width 6 height 8
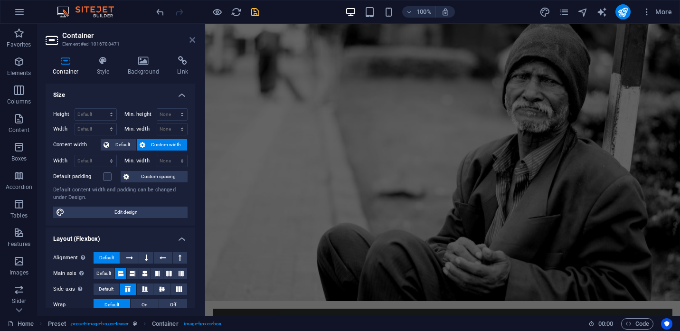
click at [192, 41] on icon at bounding box center [193, 40] width 6 height 8
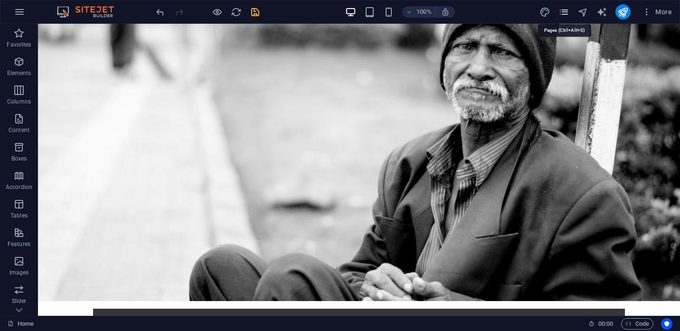
click at [568, 14] on icon "pages" at bounding box center [564, 12] width 11 height 11
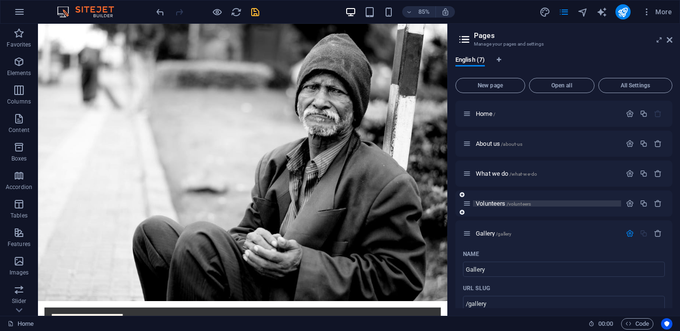
click at [493, 203] on span "Volunteers /volunteers" at bounding box center [503, 203] width 55 height 7
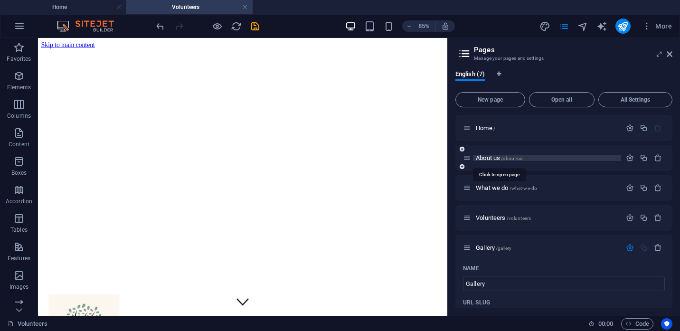
click at [484, 157] on span "About us /about-us" at bounding box center [499, 157] width 47 height 7
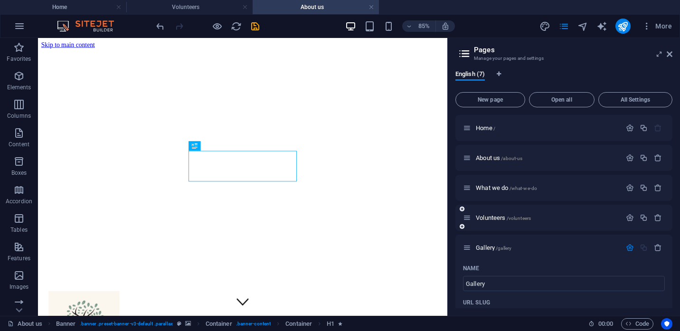
click at [468, 222] on icon at bounding box center [467, 218] width 8 height 8
click at [463, 210] on icon at bounding box center [462, 209] width 5 height 6
click at [660, 219] on icon "button" at bounding box center [658, 218] width 8 height 8
click at [633, 219] on icon "button" at bounding box center [630, 218] width 8 height 8
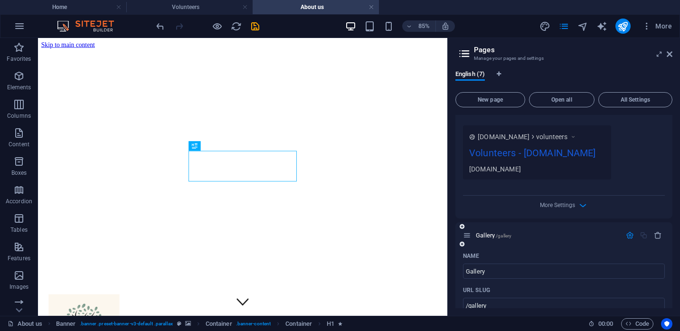
scroll to position [368, 0]
click at [581, 206] on icon "button" at bounding box center [583, 203] width 11 height 11
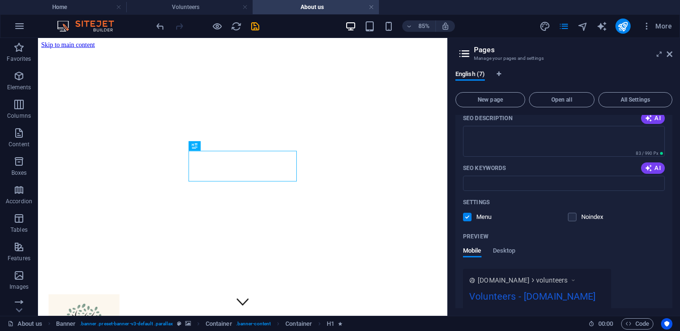
scroll to position [224, 0]
click at [573, 217] on label at bounding box center [572, 216] width 9 height 9
click at [0, 0] on input "checkbox" at bounding box center [0, 0] width 0 height 0
click at [573, 217] on label at bounding box center [572, 216] width 9 height 9
click at [0, 0] on input "checkbox" at bounding box center [0, 0] width 0 height 0
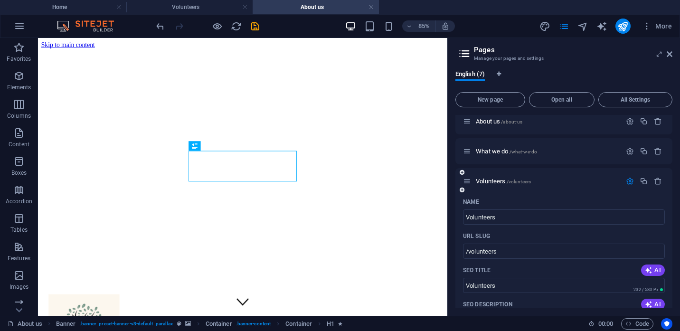
scroll to position [0, 0]
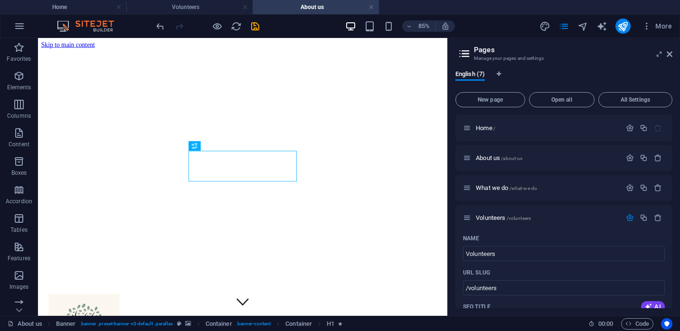
click at [674, 139] on div "English (7) New page Open all All Settings Home / About us /about-us What we do…" at bounding box center [564, 189] width 232 height 253
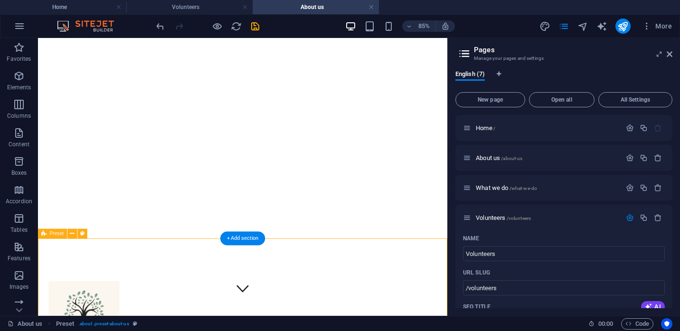
scroll to position [26, 0]
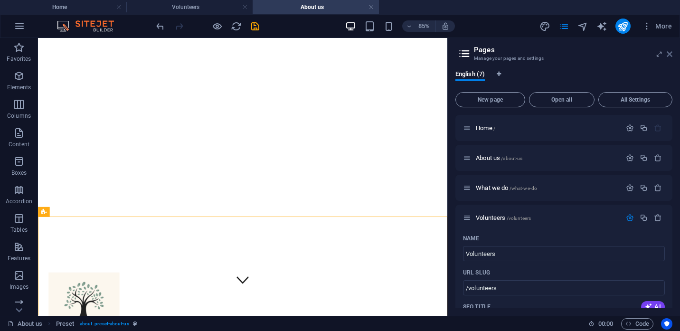
click at [668, 55] on icon at bounding box center [670, 54] width 6 height 8
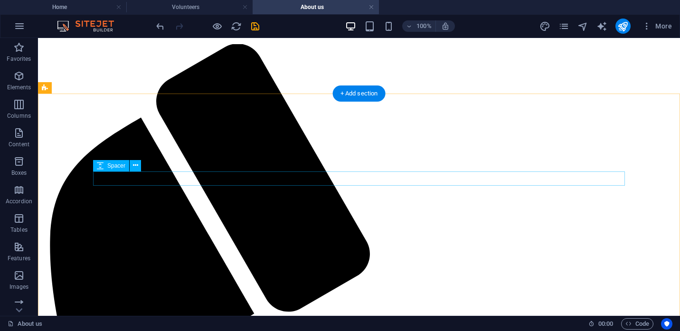
scroll to position [337, 0]
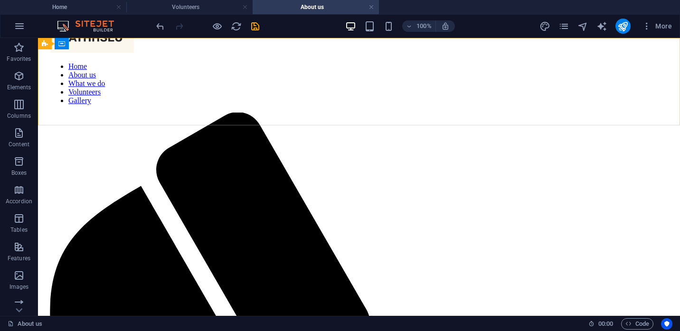
click at [522, 83] on nav "Home About us What we do Volunteers Gallery" at bounding box center [359, 83] width 620 height 43
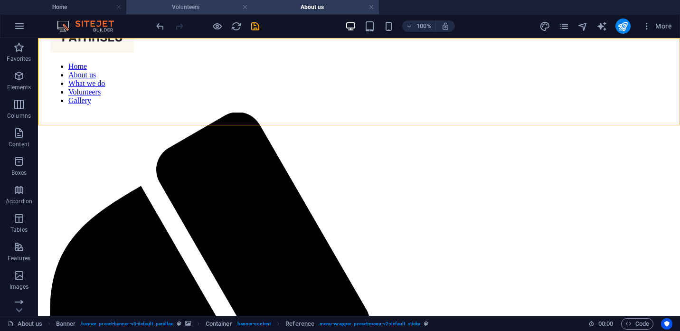
click at [210, 11] on h4 "Volunteers" at bounding box center [189, 7] width 126 height 10
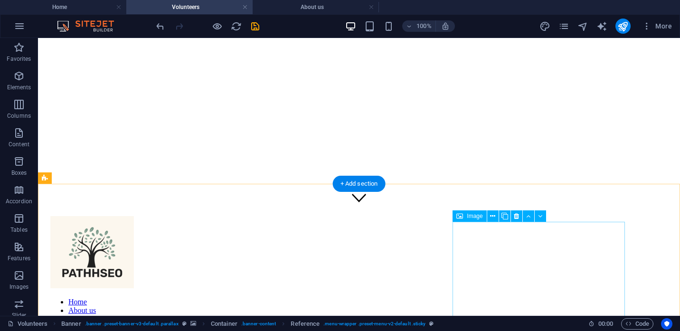
scroll to position [103, 0]
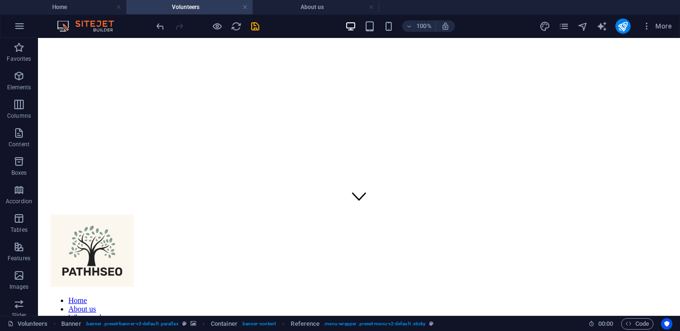
click at [75, 15] on header "100% More" at bounding box center [340, 26] width 680 height 24
click at [74, 9] on h4 "Home" at bounding box center [63, 7] width 126 height 10
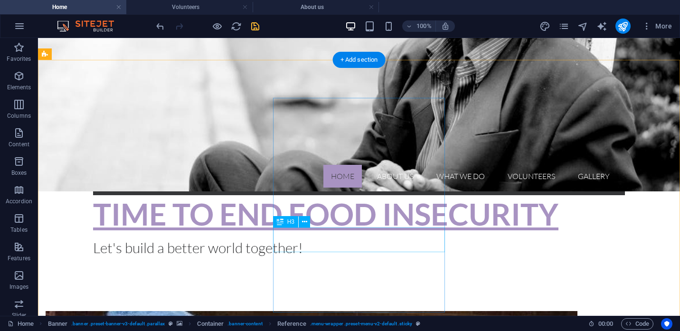
scroll to position [228, 0]
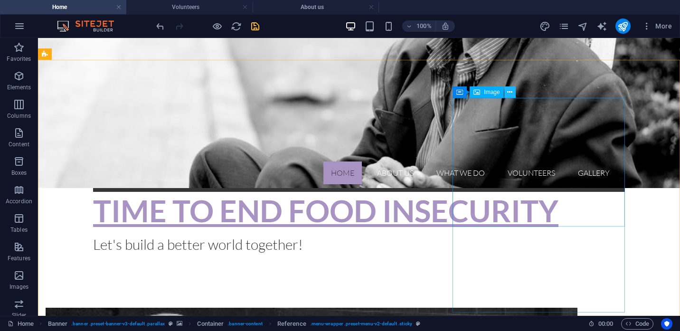
click at [511, 92] on icon at bounding box center [509, 92] width 5 height 10
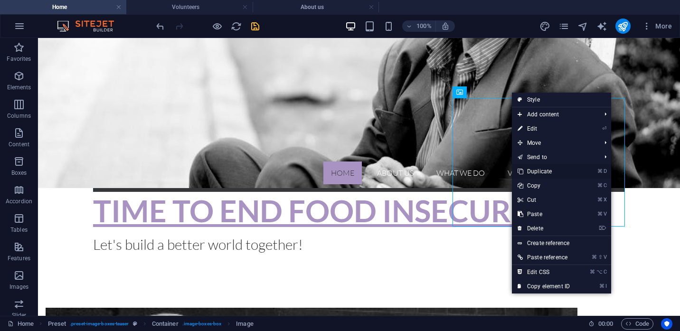
click at [541, 171] on link "⌘ D Duplicate" at bounding box center [544, 171] width 64 height 14
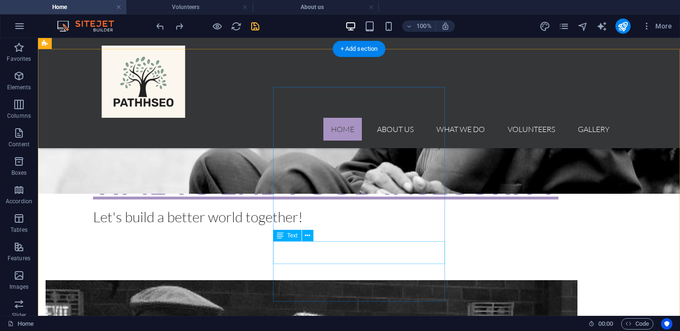
scroll to position [212, 0]
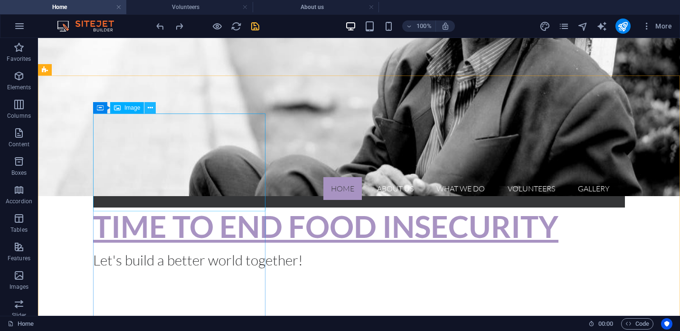
click at [150, 110] on icon at bounding box center [150, 108] width 5 height 10
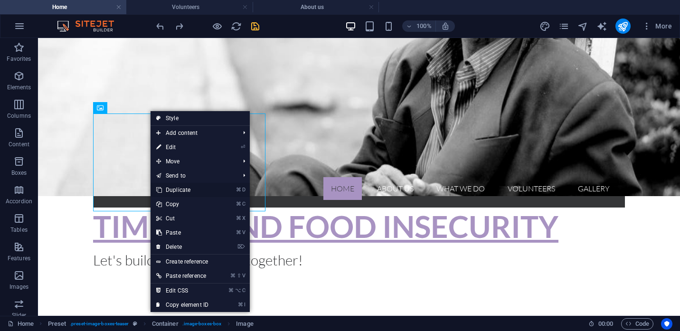
click at [181, 191] on link "⌘ D Duplicate" at bounding box center [183, 190] width 64 height 14
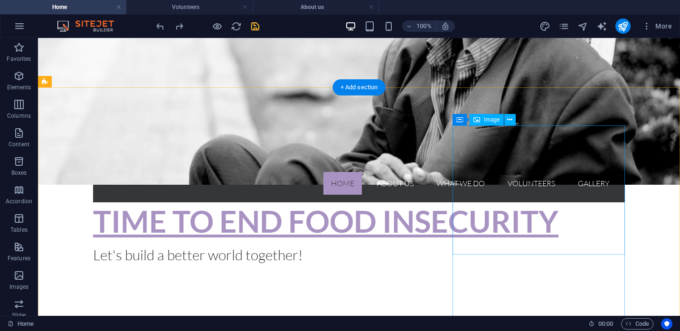
scroll to position [200, 0]
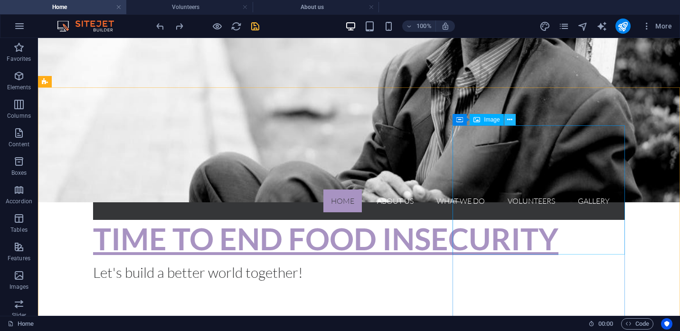
click at [513, 120] on icon at bounding box center [509, 120] width 5 height 10
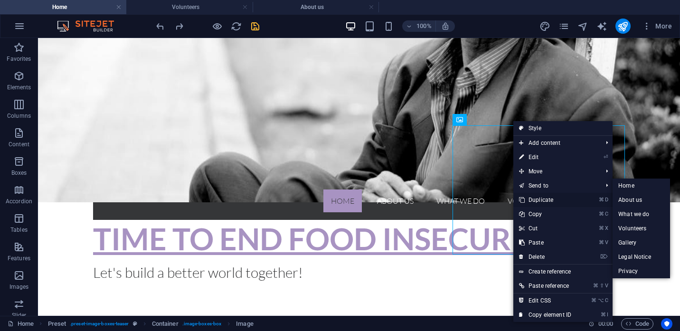
click at [542, 198] on link "⌘ D Duplicate" at bounding box center [546, 200] width 64 height 14
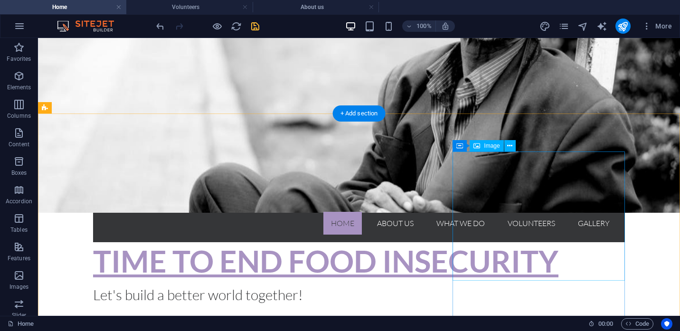
scroll to position [183, 0]
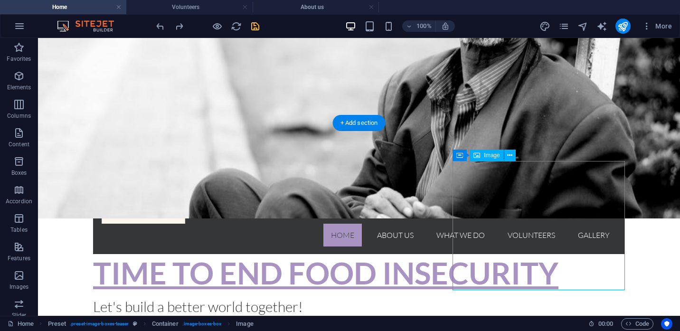
scroll to position [248, 0]
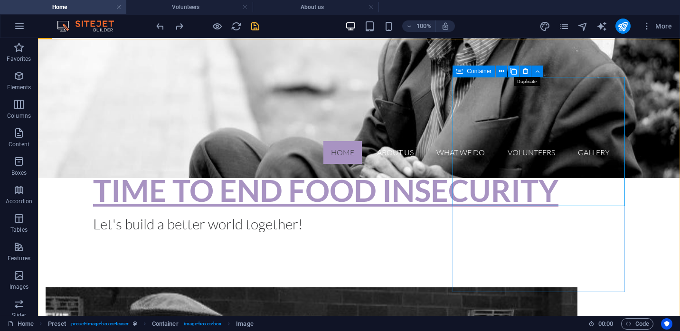
click at [516, 70] on icon at bounding box center [513, 72] width 7 height 10
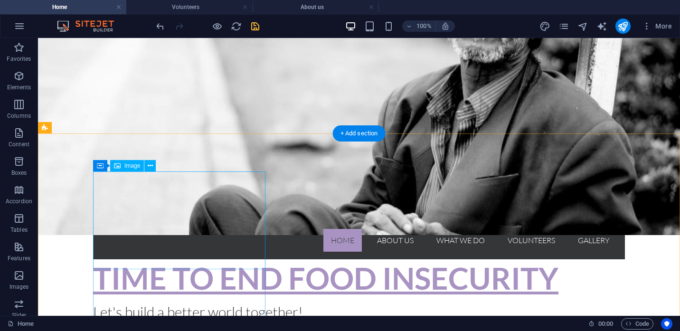
scroll to position [187, 0]
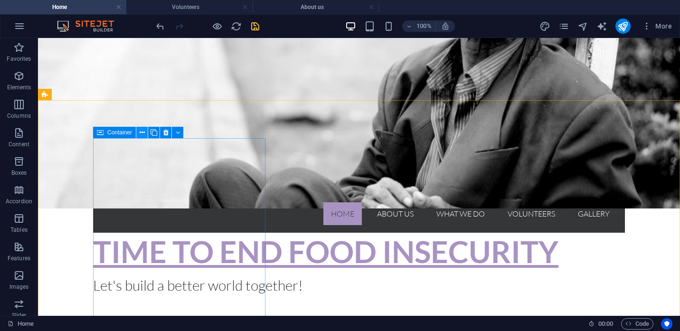
click at [142, 133] on icon at bounding box center [142, 133] width 5 height 10
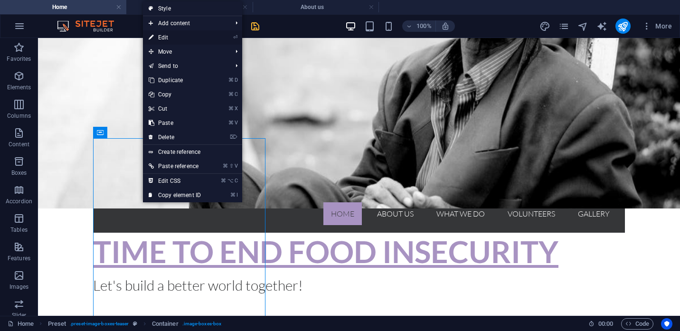
click at [172, 36] on link "⏎ Edit" at bounding box center [175, 37] width 64 height 14
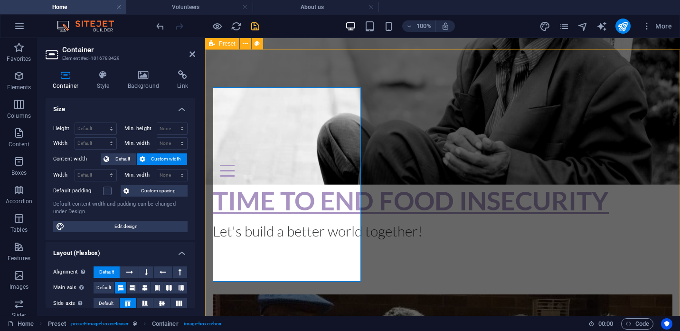
scroll to position [238, 0]
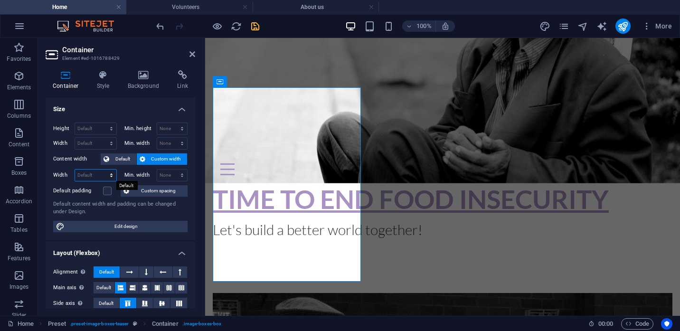
click at [75, 170] on select "Default px rem % em vh vw" at bounding box center [95, 175] width 41 height 11
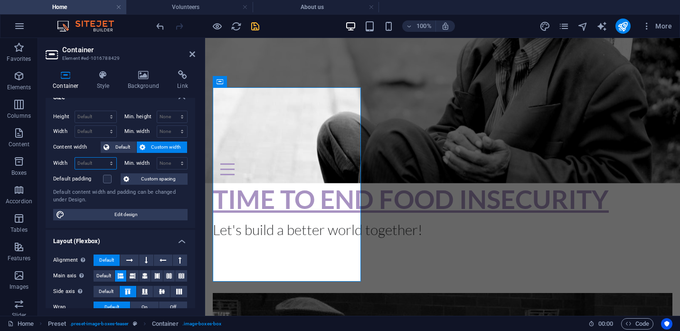
scroll to position [19, 0]
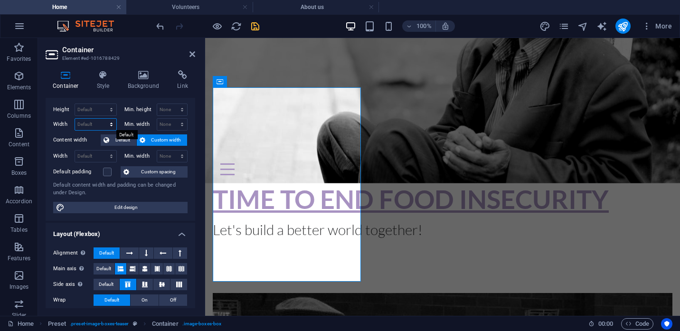
click at [75, 119] on select "Default px rem % em vh vw" at bounding box center [95, 124] width 41 height 11
select select "%"
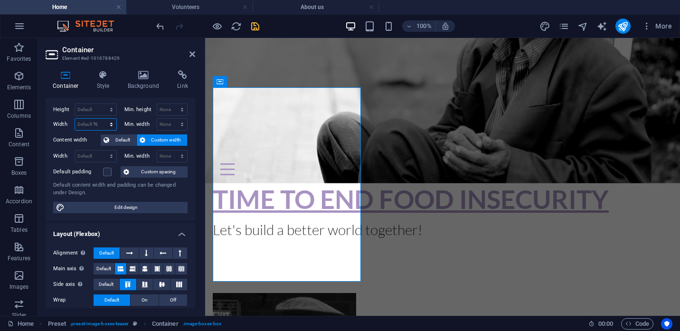
click option "%" at bounding box center [0, 0] width 0 height 0
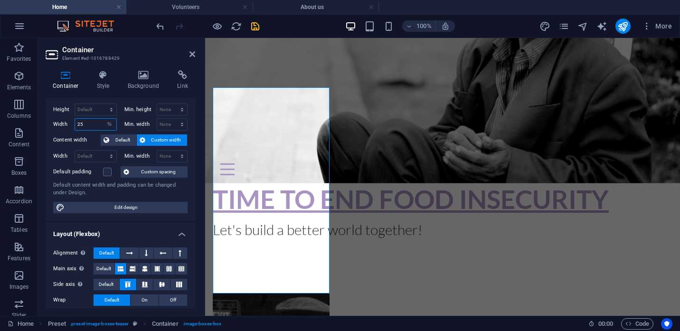
type input "25"
click at [199, 118] on div "Container Style Background Link Size Height Default px rem % vh vw Min. height …" at bounding box center [120, 189] width 165 height 253
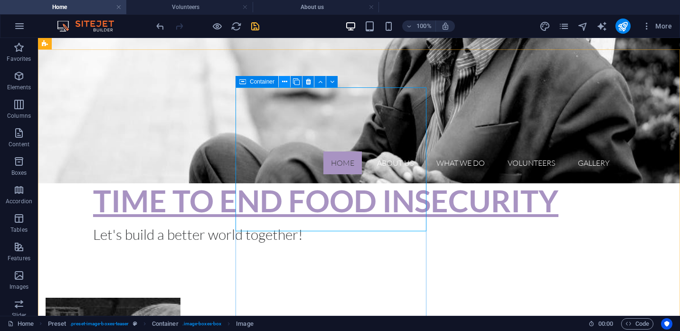
click at [285, 81] on icon at bounding box center [284, 82] width 5 height 10
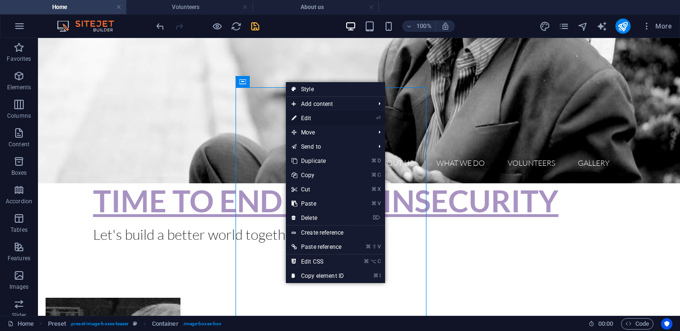
click at [309, 118] on link "⏎ Edit" at bounding box center [318, 118] width 64 height 14
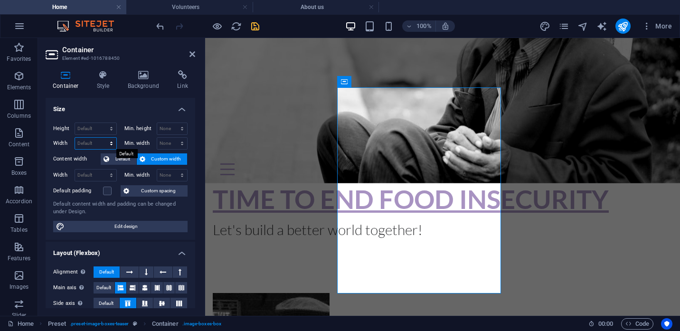
click at [75, 138] on select "Default px rem % em vh vw" at bounding box center [95, 143] width 41 height 11
select select "%"
click option "%" at bounding box center [0, 0] width 0 height 0
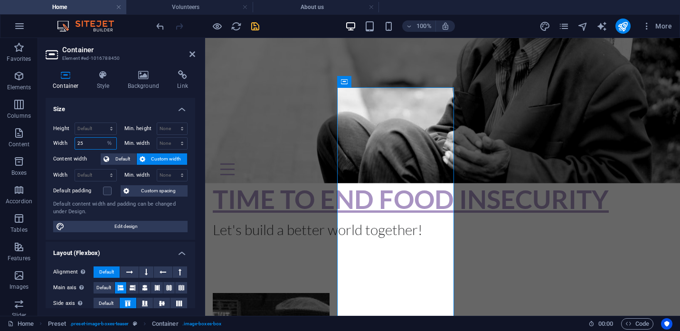
type input "25"
click at [190, 51] on h2 "Container" at bounding box center [128, 50] width 133 height 9
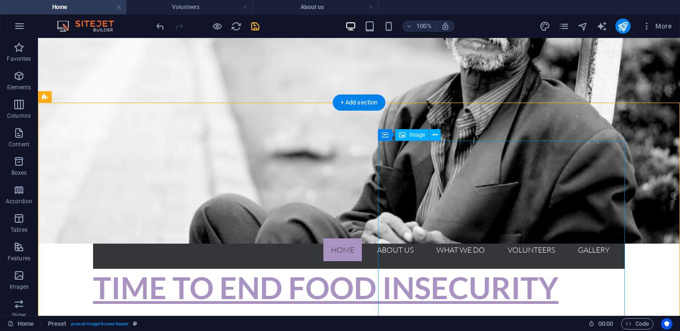
scroll to position [141, 0]
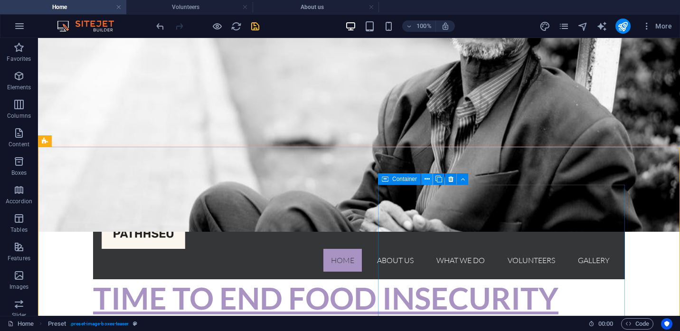
click at [428, 181] on icon at bounding box center [427, 179] width 5 height 10
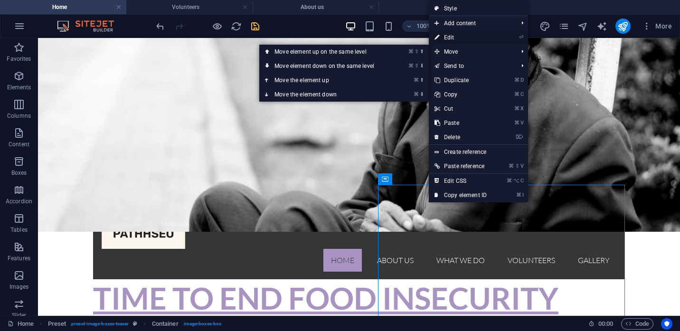
click at [448, 38] on link "⏎ Edit" at bounding box center [461, 37] width 64 height 14
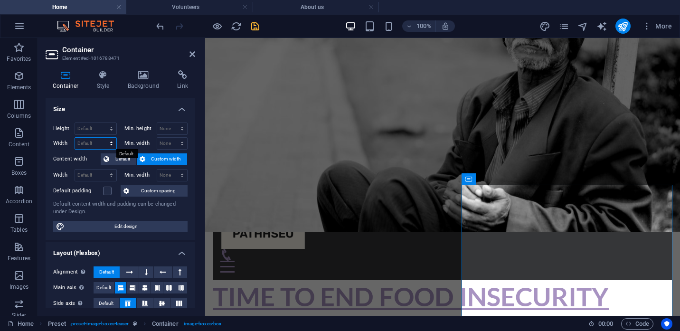
click at [75, 138] on select "Default px rem % em vh vw" at bounding box center [95, 143] width 41 height 11
select select "%"
click option "%" at bounding box center [0, 0] width 0 height 0
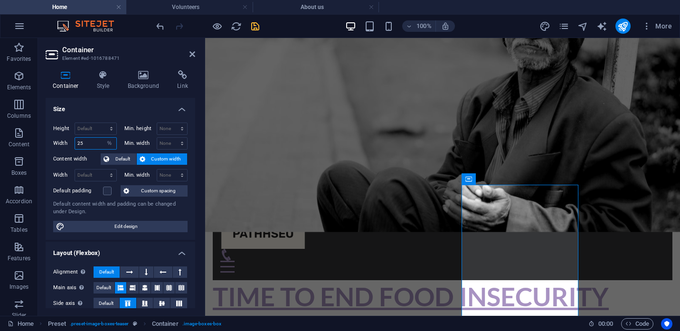
type input "25"
click at [199, 128] on div "Container Style Background Link Size Height Default px rem % vh vw Min. height …" at bounding box center [120, 189] width 165 height 253
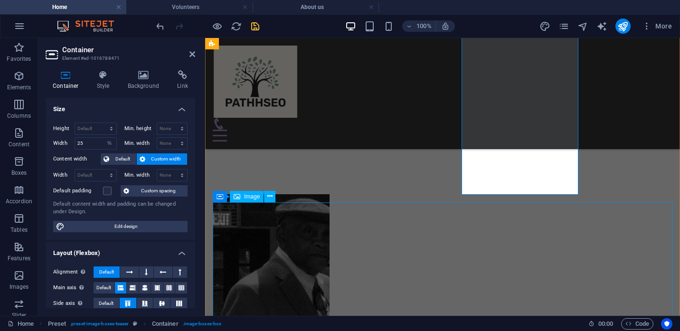
scroll to position [341, 0]
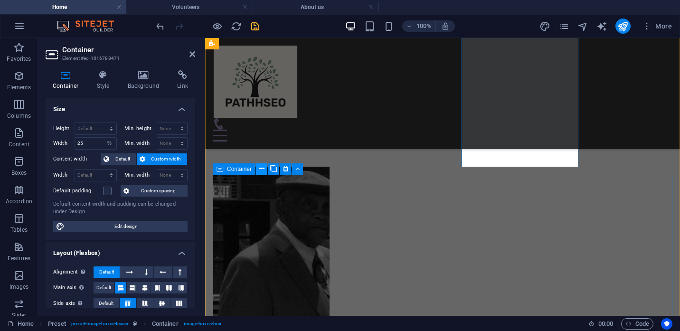
click at [262, 168] on icon at bounding box center [261, 169] width 5 height 10
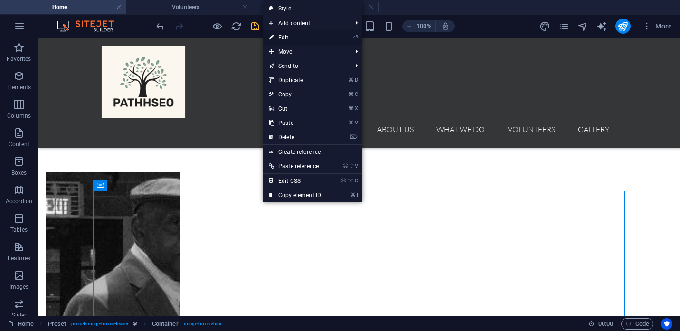
click at [284, 39] on link "⏎ Edit" at bounding box center [295, 37] width 64 height 14
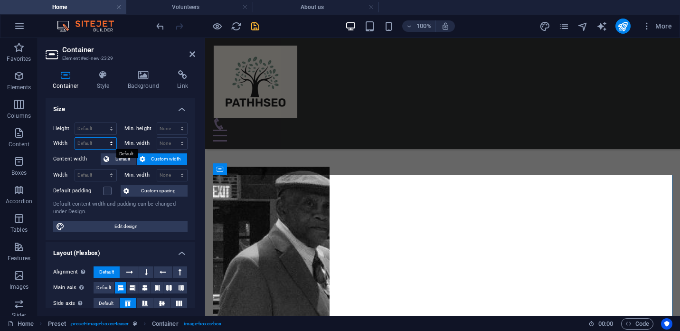
click at [75, 138] on select "Default px rem % em vh vw" at bounding box center [95, 143] width 41 height 11
select select "%"
click option "%" at bounding box center [0, 0] width 0 height 0
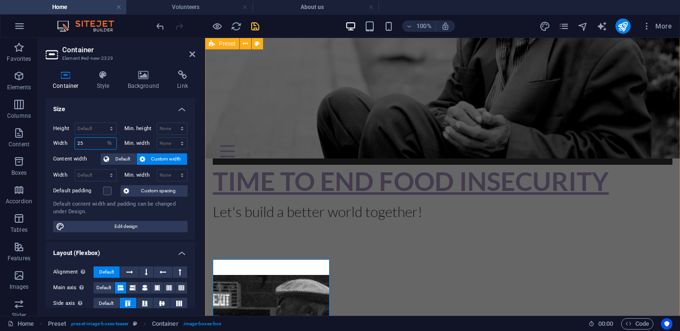
scroll to position [204, 0]
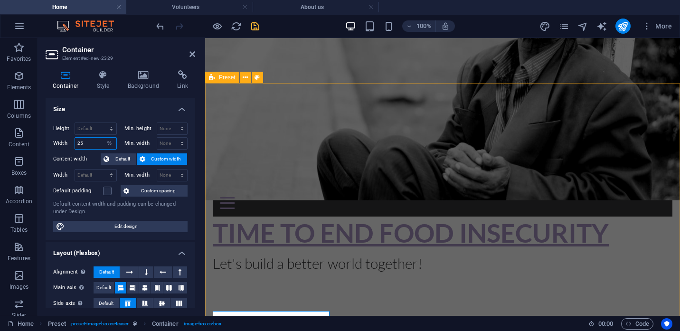
type input "25"
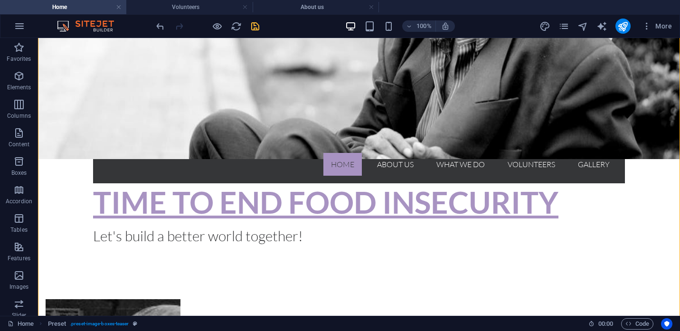
scroll to position [276, 0]
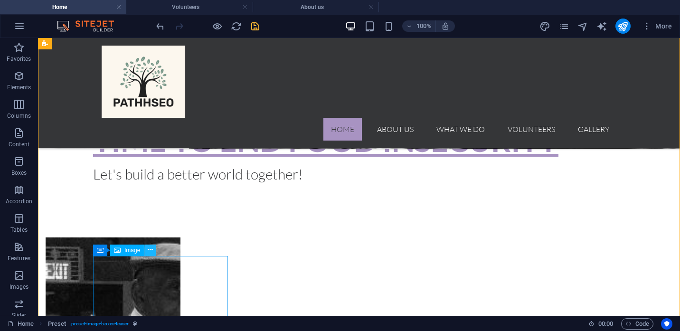
click at [152, 252] on icon at bounding box center [150, 250] width 5 height 10
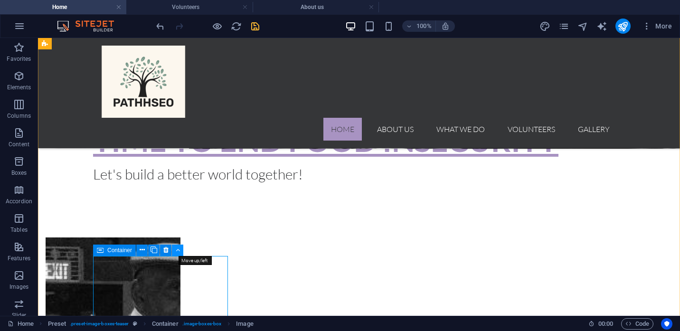
click at [178, 249] on icon at bounding box center [178, 250] width 4 height 10
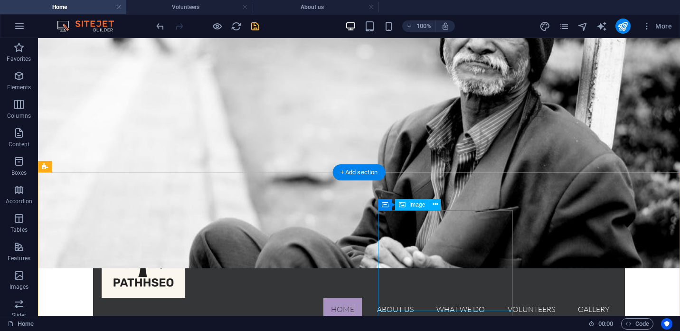
scroll to position [115, 0]
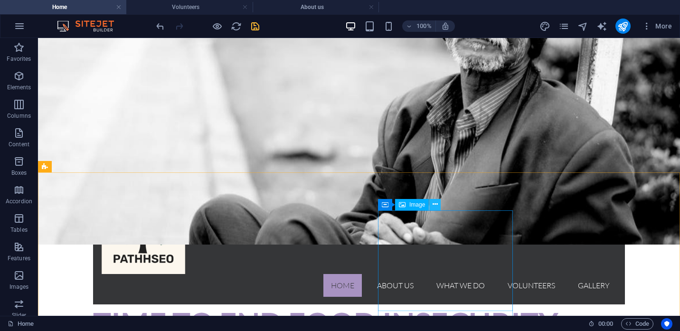
click at [437, 203] on icon at bounding box center [435, 205] width 5 height 10
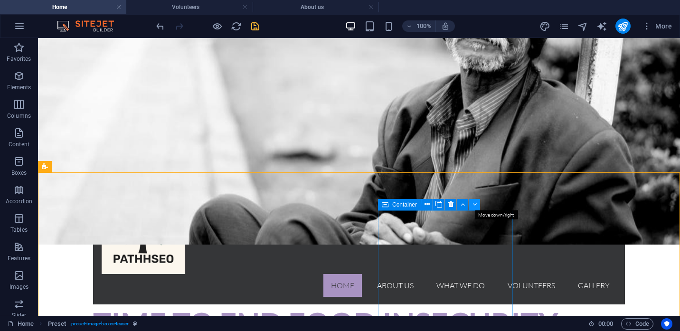
click at [474, 205] on icon at bounding box center [475, 205] width 4 height 10
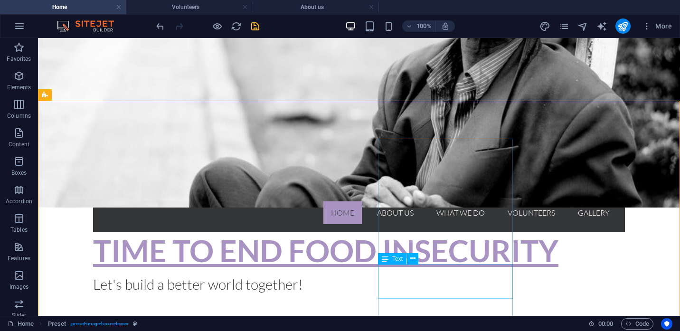
scroll to position [189, 0]
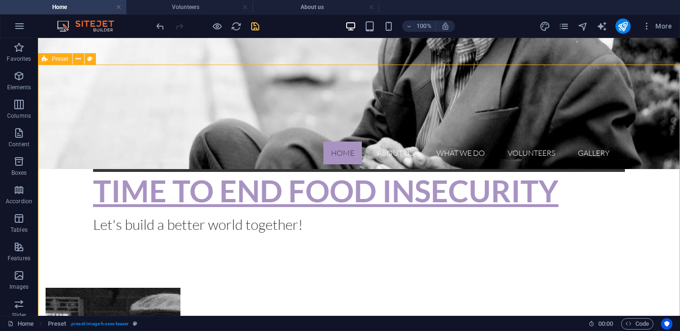
scroll to position [266, 0]
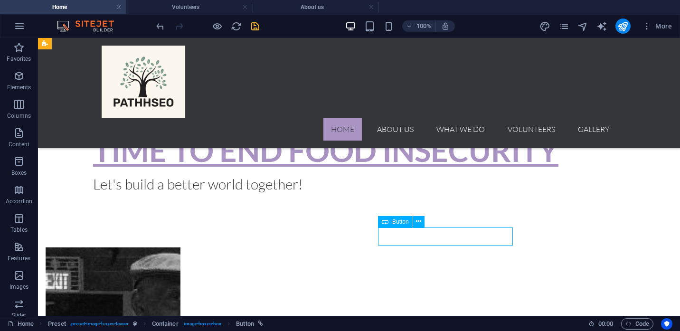
select select "4"
select select
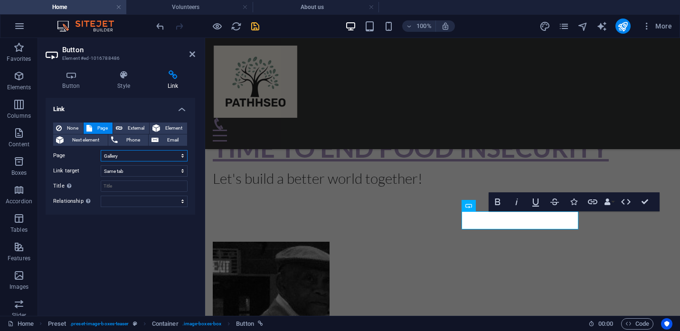
select select "3"
click option "Volunteers" at bounding box center [0, 0] width 0 height 0
click at [193, 54] on icon at bounding box center [193, 54] width 6 height 8
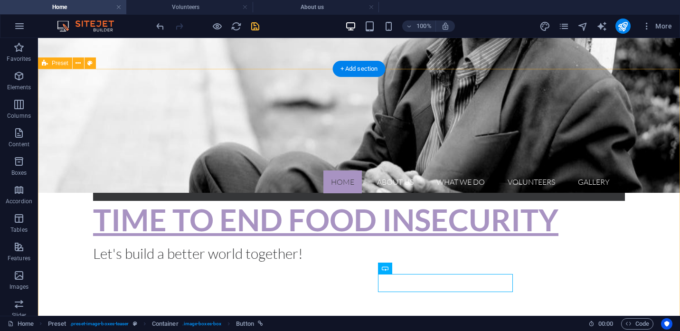
scroll to position [220, 0]
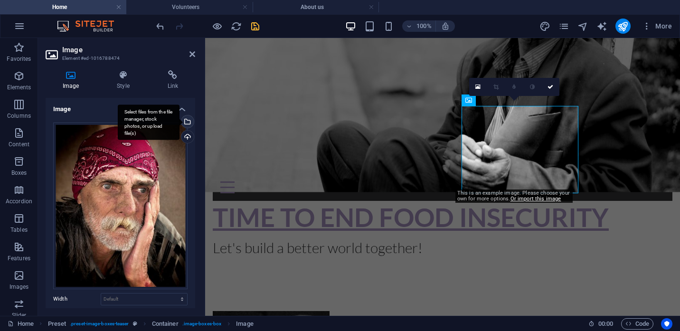
click at [180, 123] on div "Select files from the file manager, stock photos, or upload file(s)" at bounding box center [149, 123] width 62 height 36
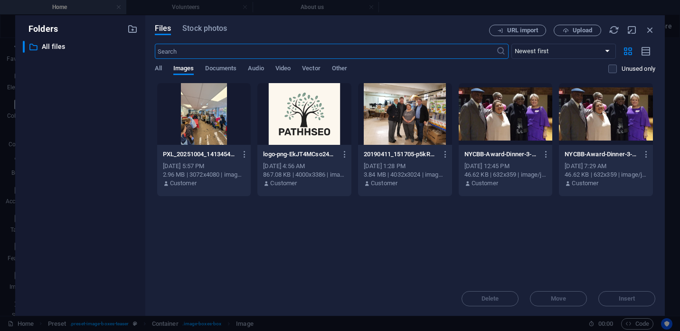
click at [203, 113] on div at bounding box center [204, 114] width 94 height 62
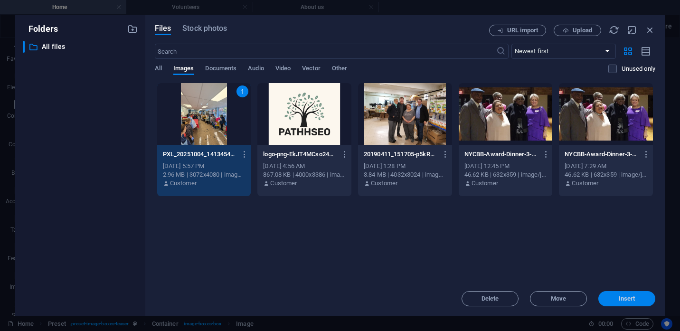
click at [622, 298] on span "Insert" at bounding box center [627, 299] width 17 height 6
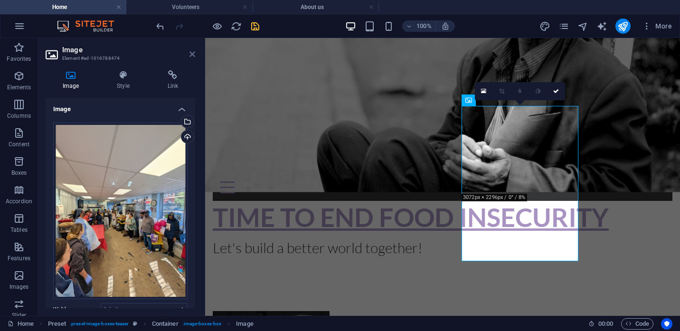
click at [195, 56] on icon at bounding box center [193, 54] width 6 height 8
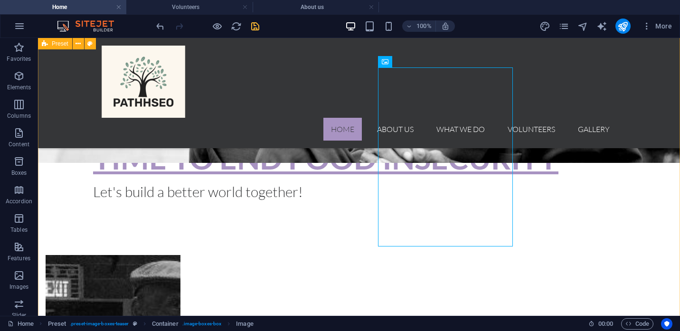
scroll to position [258, 0]
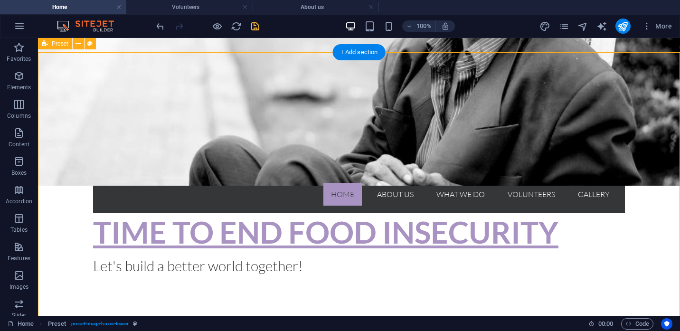
scroll to position [181, 0]
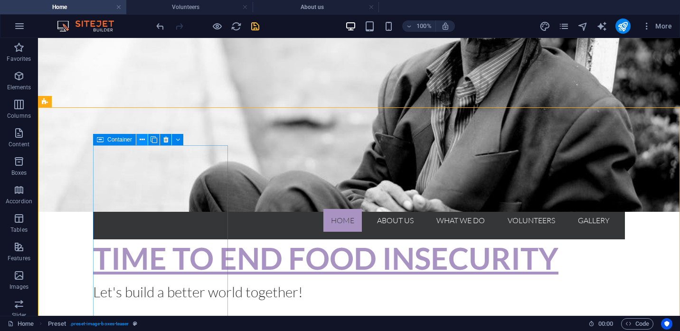
click at [142, 141] on icon at bounding box center [142, 140] width 5 height 10
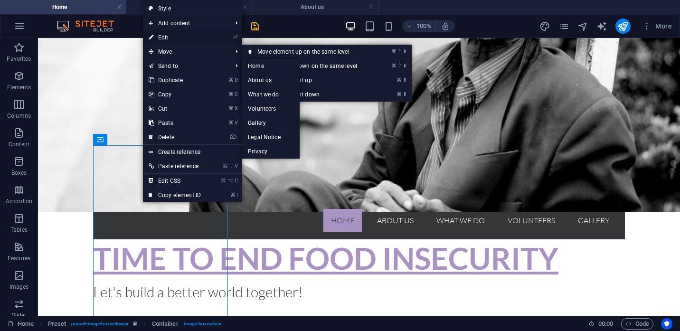
click at [163, 38] on link "⏎ Edit" at bounding box center [175, 37] width 64 height 14
select select "%"
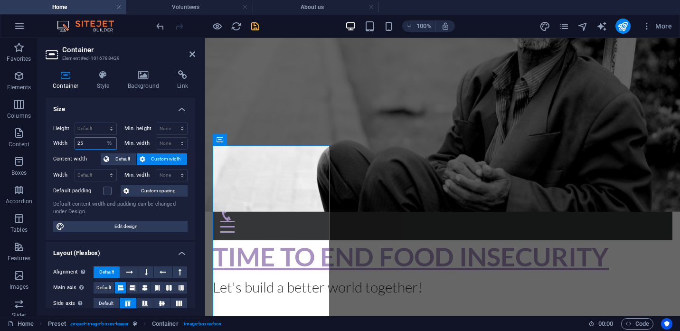
click at [89, 145] on input "25" at bounding box center [95, 143] width 41 height 11
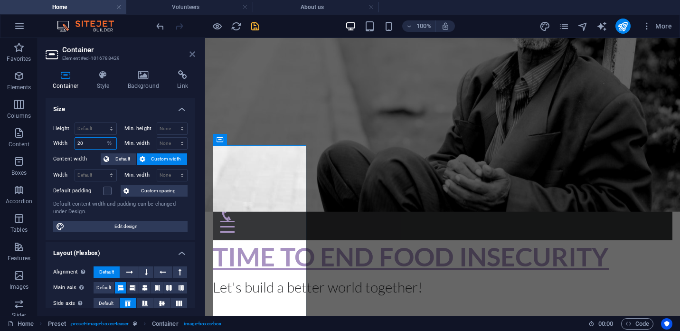
type input "20"
click at [192, 52] on icon at bounding box center [193, 54] width 6 height 8
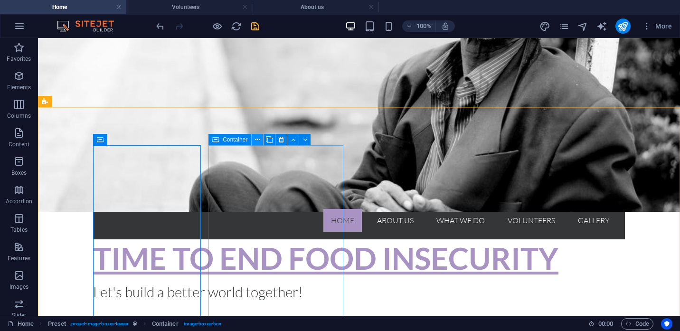
click at [258, 141] on icon at bounding box center [257, 140] width 5 height 10
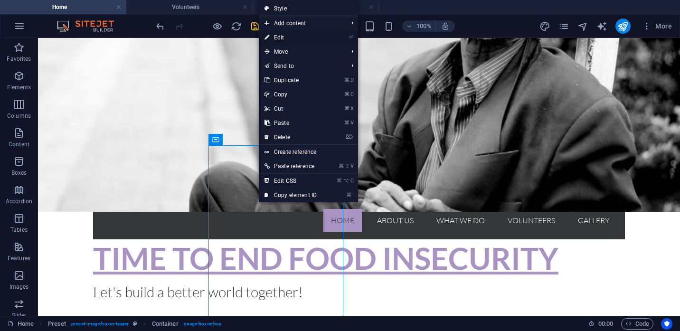
click at [280, 40] on link "⏎ Edit" at bounding box center [291, 37] width 64 height 14
select select "%"
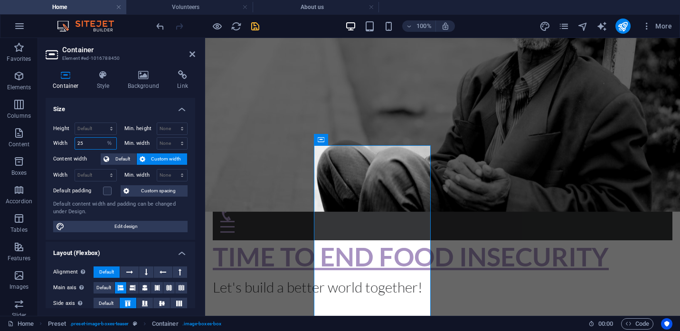
click at [95, 145] on input "25" at bounding box center [95, 143] width 41 height 11
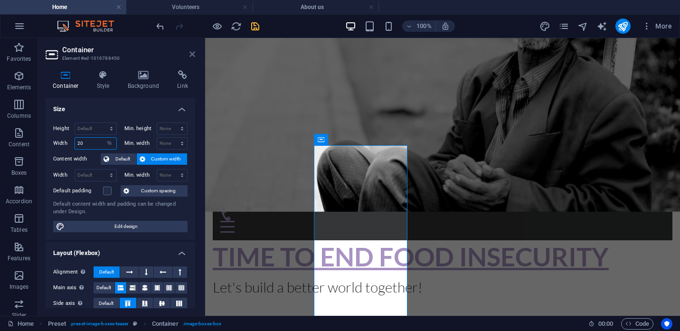
type input "20"
click at [192, 53] on icon at bounding box center [193, 54] width 6 height 8
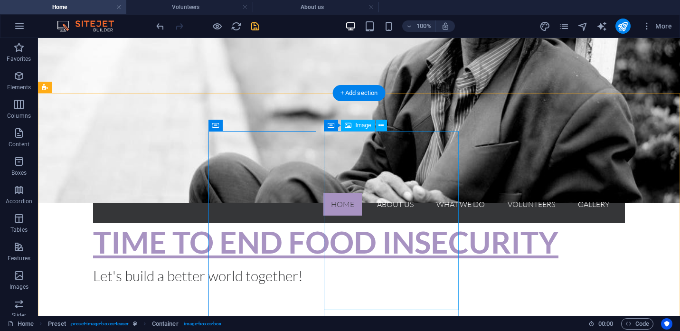
scroll to position [190, 0]
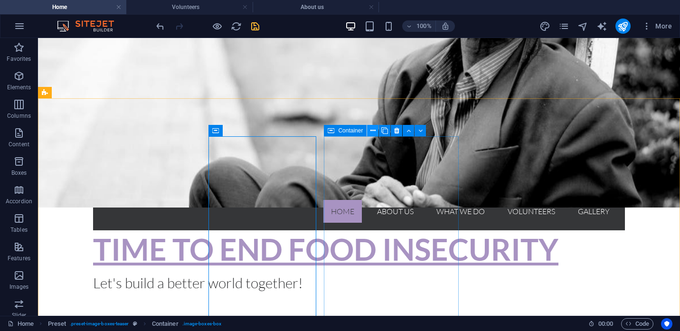
click at [372, 132] on icon at bounding box center [373, 131] width 5 height 10
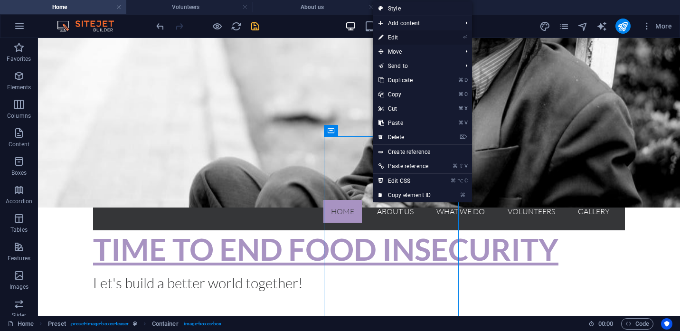
click at [392, 38] on link "⏎ Edit" at bounding box center [405, 37] width 64 height 14
select select "%"
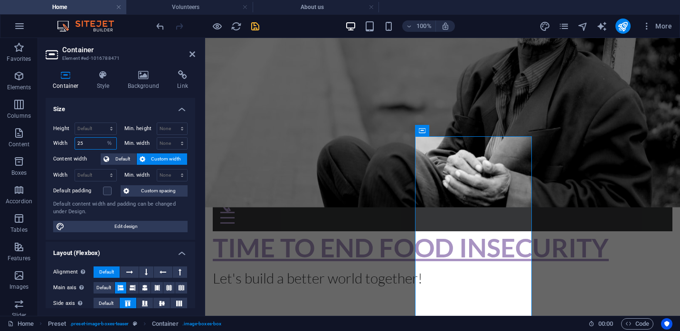
click at [96, 146] on input "25" at bounding box center [95, 143] width 41 height 11
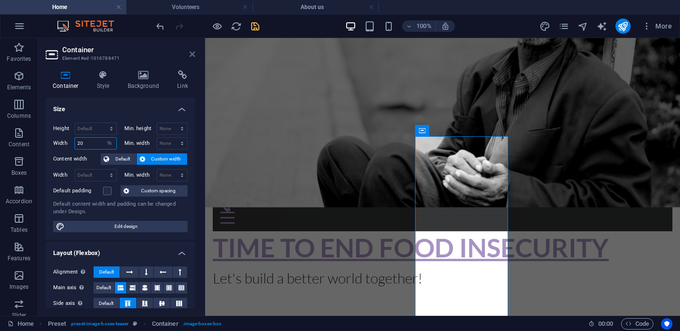
type input "20"
click at [193, 53] on icon at bounding box center [193, 54] width 6 height 8
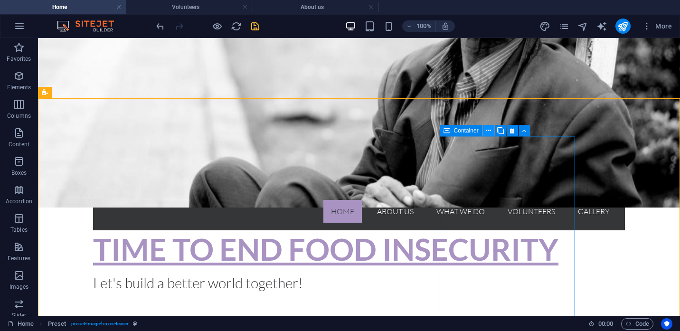
click at [489, 133] on icon at bounding box center [488, 131] width 5 height 10
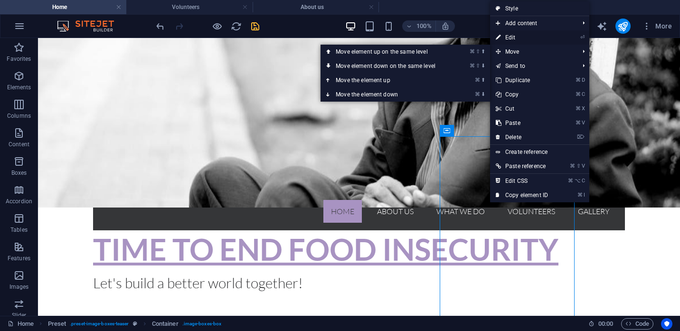
click at [510, 37] on link "⏎ Edit" at bounding box center [522, 37] width 64 height 14
select select "%"
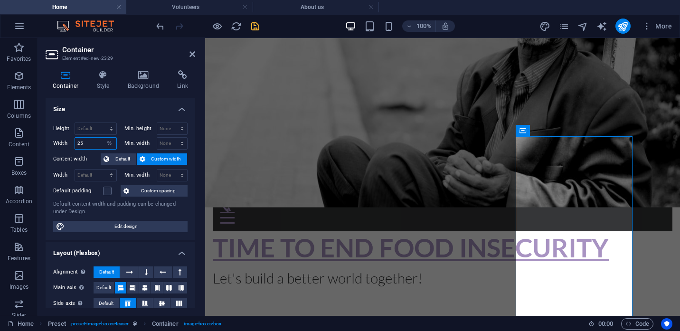
click at [94, 147] on input "25" at bounding box center [95, 143] width 41 height 11
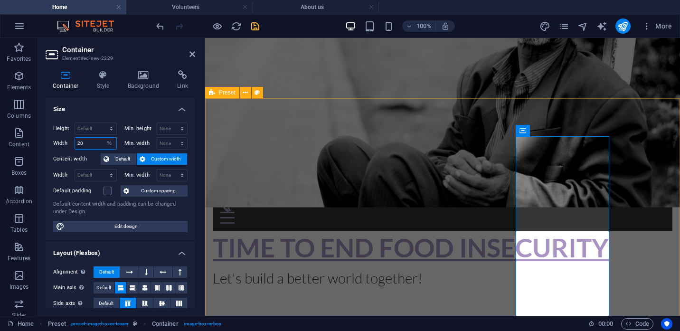
type input "20"
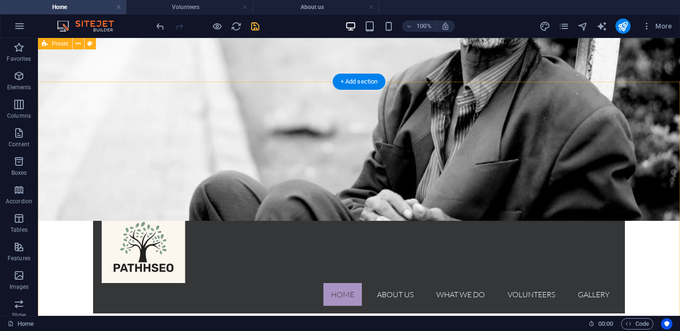
scroll to position [50, 0]
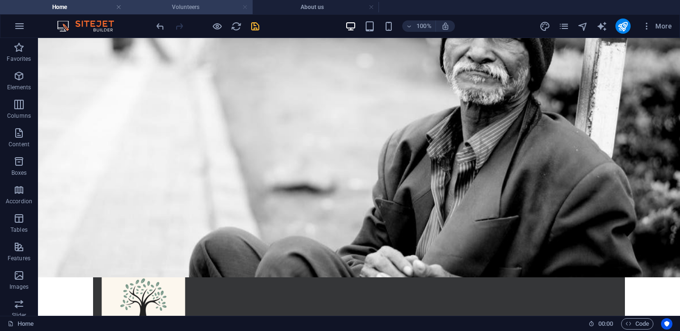
click at [246, 8] on link at bounding box center [245, 7] width 6 height 9
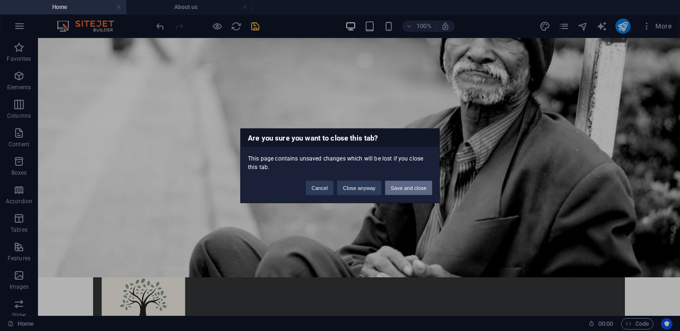
click at [395, 188] on button "Save and close" at bounding box center [408, 188] width 47 height 14
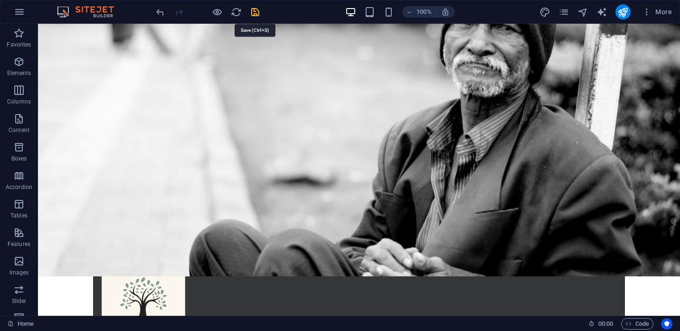
click at [254, 11] on icon "save" at bounding box center [255, 12] width 11 height 11
checkbox input "false"
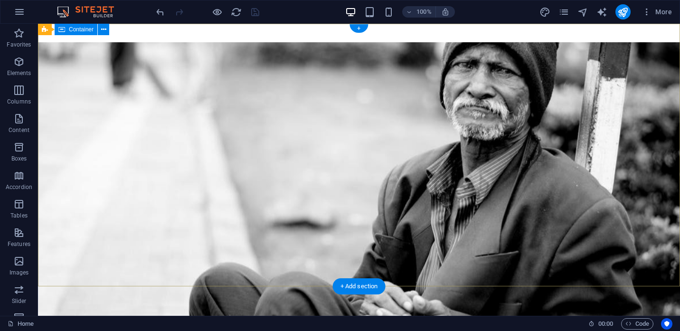
scroll to position [100, 0]
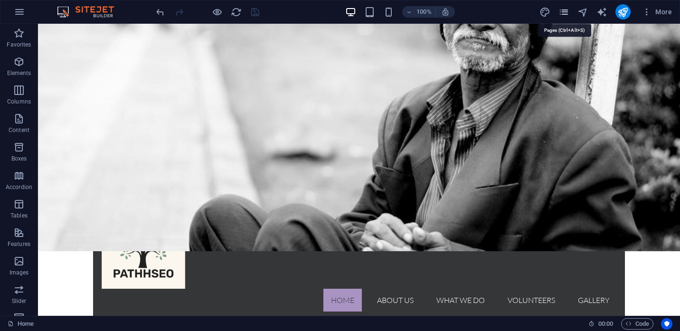
click at [563, 15] on icon "pages" at bounding box center [564, 12] width 11 height 11
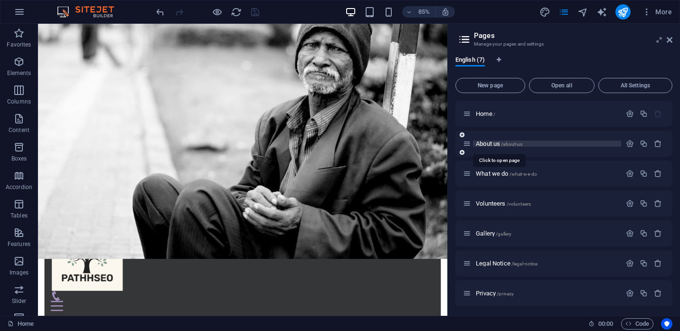
click at [501, 144] on span "About us /about-us" at bounding box center [499, 143] width 47 height 7
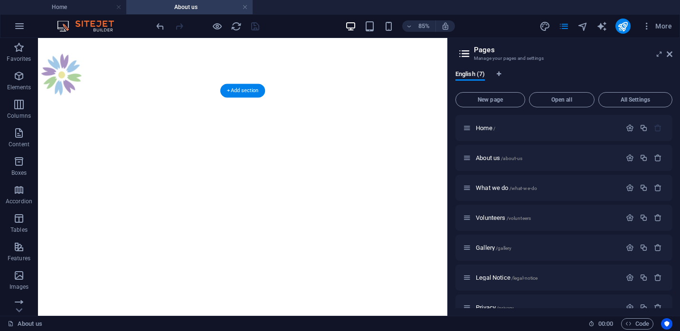
scroll to position [1260, 0]
click at [73, 118] on icon at bounding box center [71, 117] width 4 height 9
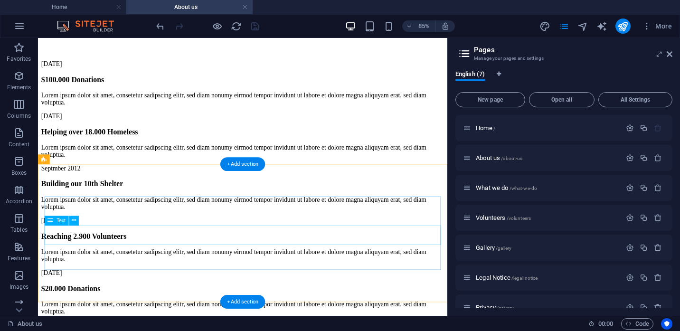
scroll to position [1815, 0]
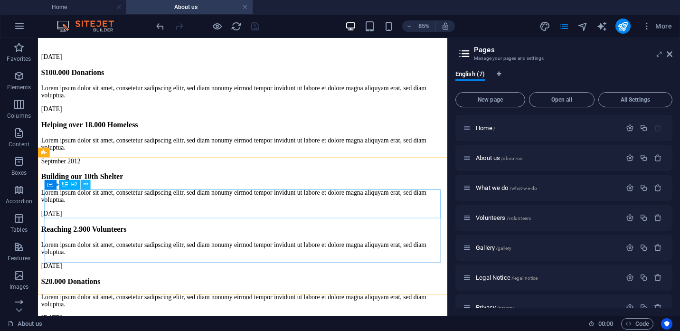
click at [86, 185] on icon at bounding box center [86, 185] width 4 height 9
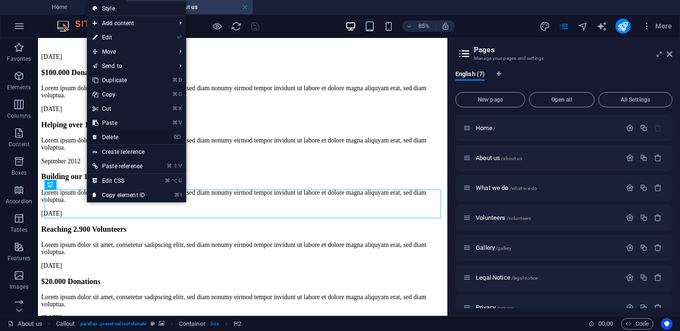
click at [111, 137] on link "⌦ Delete" at bounding box center [119, 137] width 64 height 14
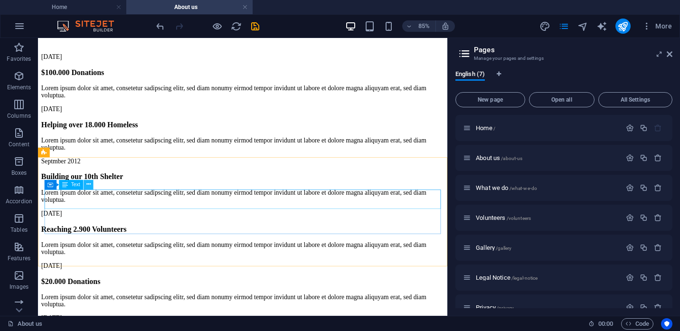
click at [89, 186] on icon at bounding box center [88, 185] width 4 height 9
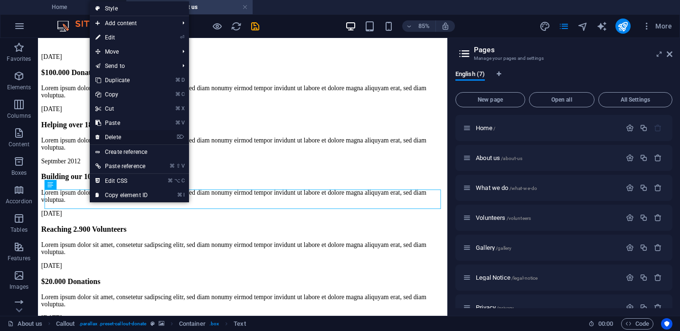
click at [115, 141] on link "⌦ Delete" at bounding box center [122, 137] width 64 height 14
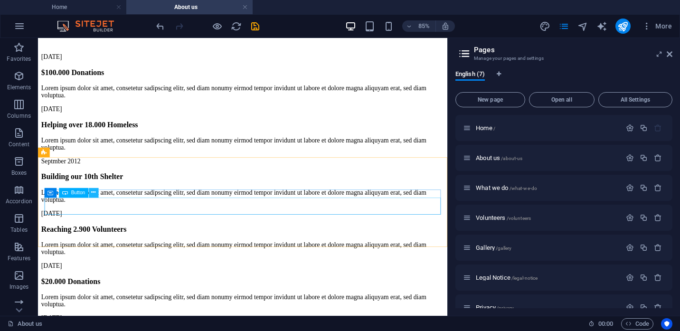
click at [93, 192] on icon at bounding box center [93, 193] width 4 height 9
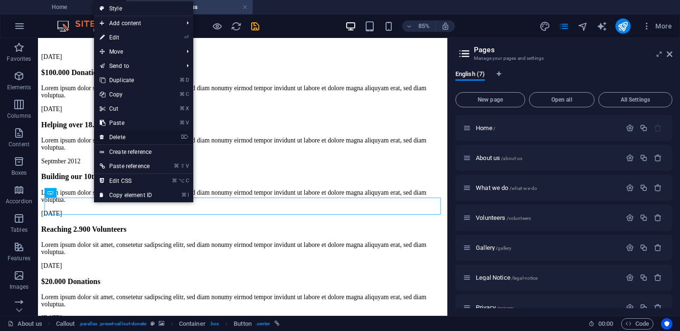
click at [115, 138] on link "⌦ Delete" at bounding box center [126, 137] width 64 height 14
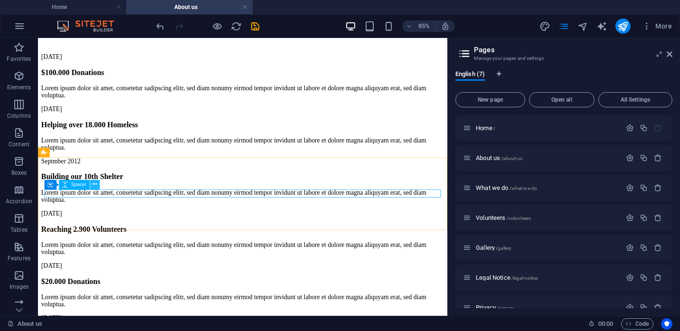
click at [95, 186] on icon at bounding box center [95, 185] width 4 height 9
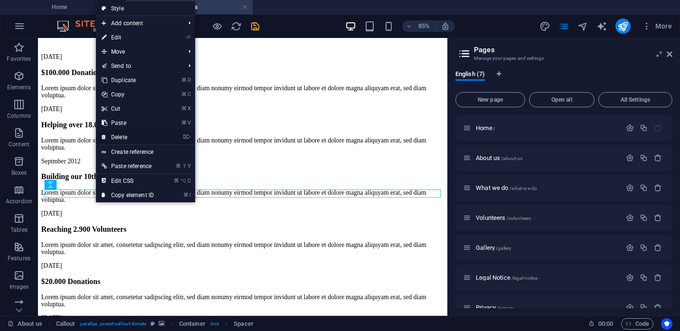
click at [121, 139] on link "⌦ Delete" at bounding box center [128, 137] width 64 height 14
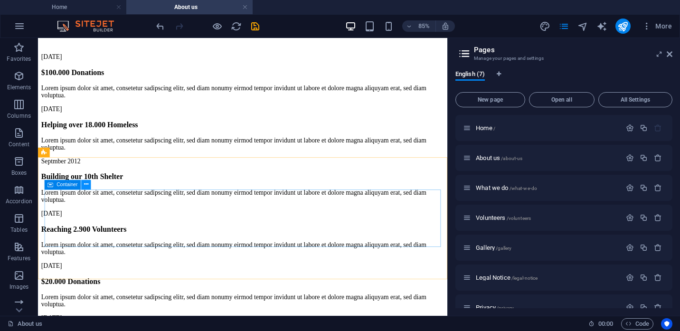
click at [86, 185] on icon at bounding box center [86, 185] width 4 height 9
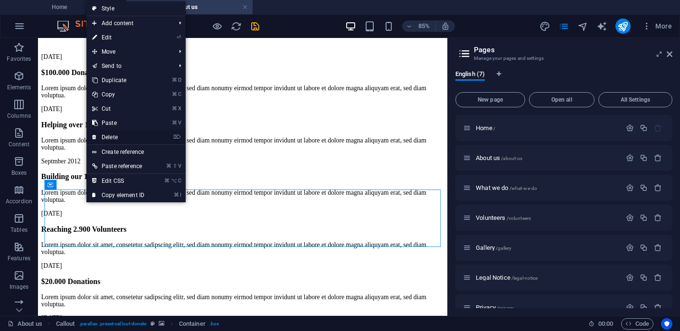
click at [112, 136] on link "⌦ Delete" at bounding box center [118, 137] width 64 height 14
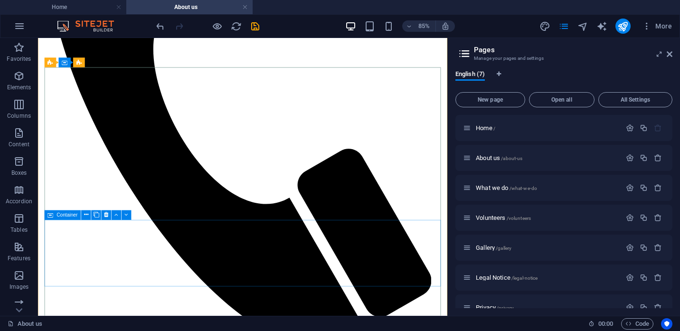
scroll to position [623, 0]
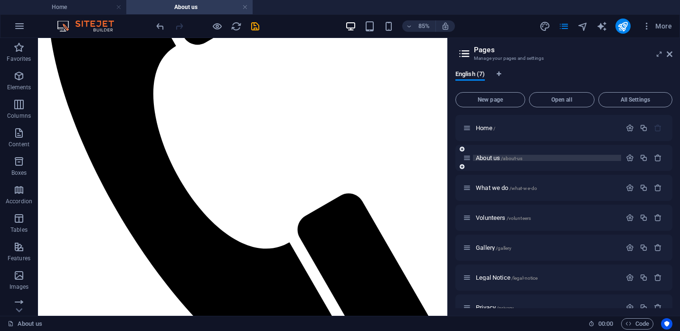
click at [492, 159] on span "About us /about-us" at bounding box center [499, 157] width 47 height 7
click at [487, 189] on span "What we do /what-we-do" at bounding box center [506, 187] width 61 height 7
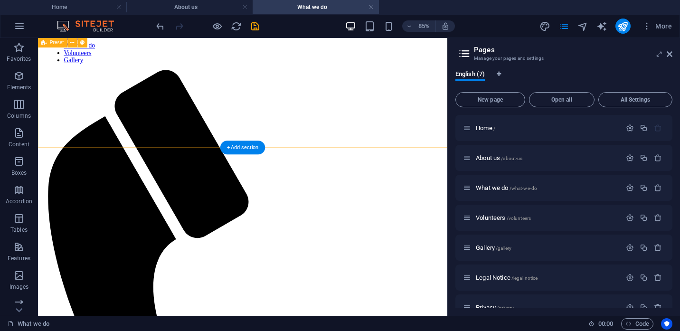
scroll to position [388, 0]
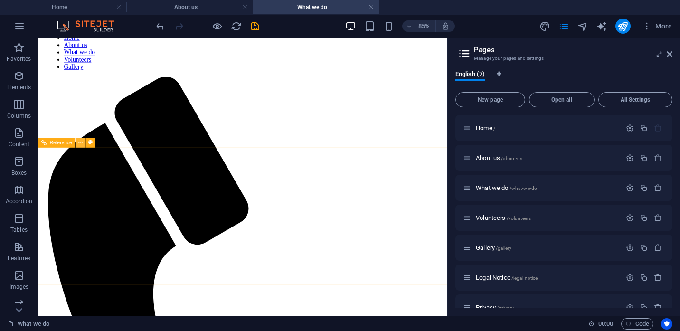
click at [85, 141] on button at bounding box center [81, 143] width 10 height 10
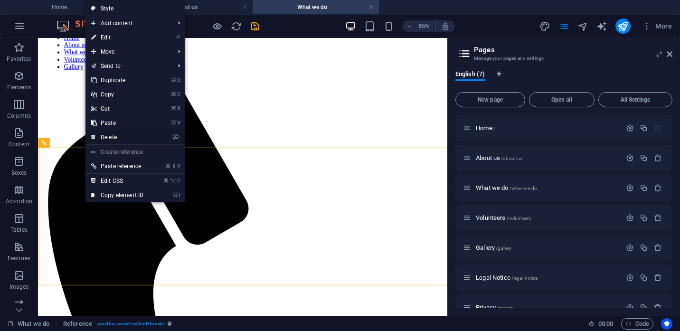
click at [107, 134] on link "⌦ Delete" at bounding box center [118, 137] width 64 height 14
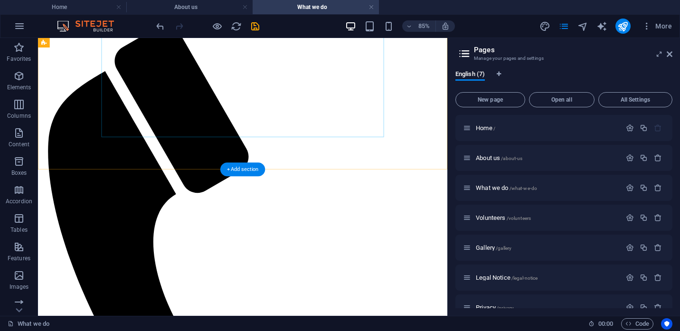
scroll to position [450, 0]
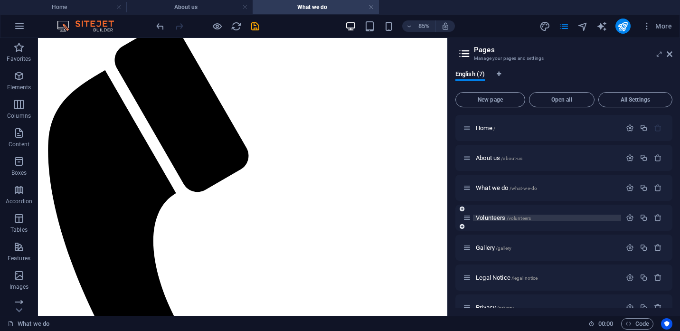
click at [504, 218] on span "Volunteers /volunteers" at bounding box center [503, 217] width 55 height 7
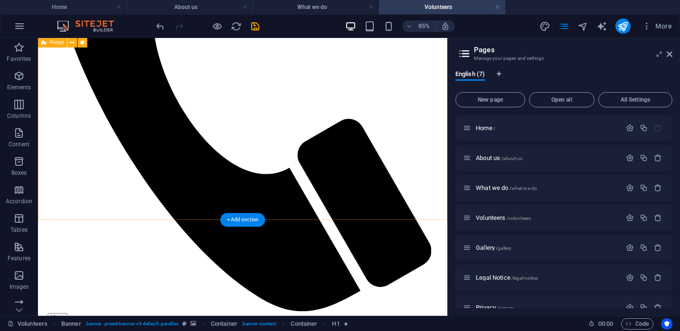
scroll to position [631, 0]
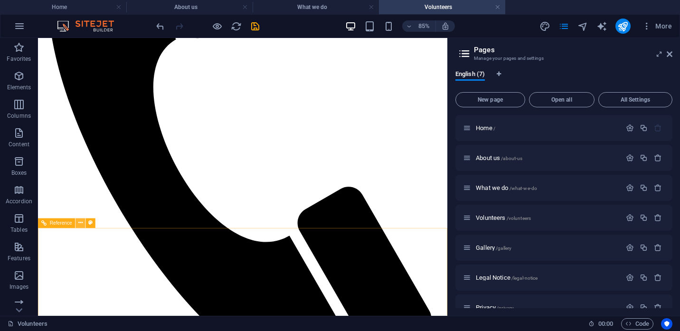
click at [81, 224] on icon at bounding box center [80, 223] width 4 height 9
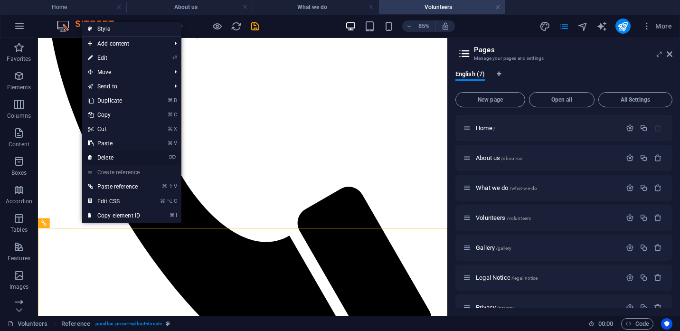
click at [106, 158] on link "⌦ Delete" at bounding box center [114, 158] width 64 height 14
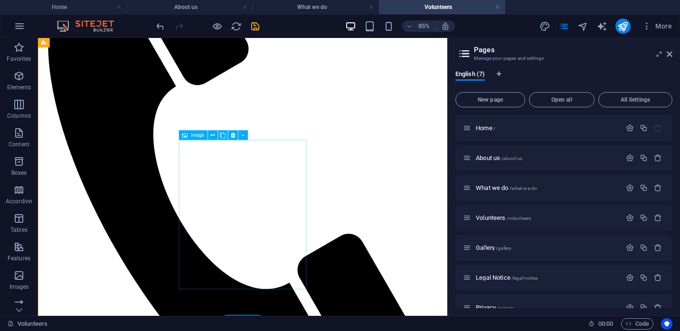
scroll to position [431, 0]
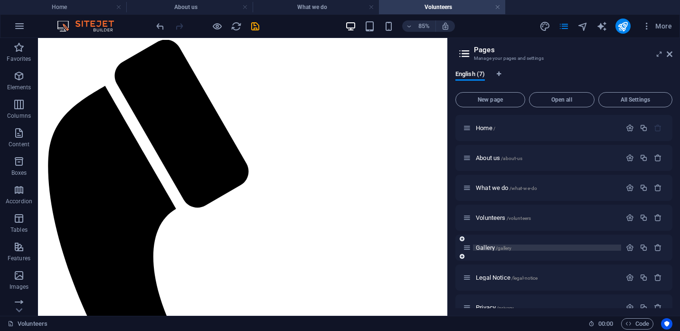
click at [485, 247] on span "Gallery /gallery" at bounding box center [494, 247] width 36 height 7
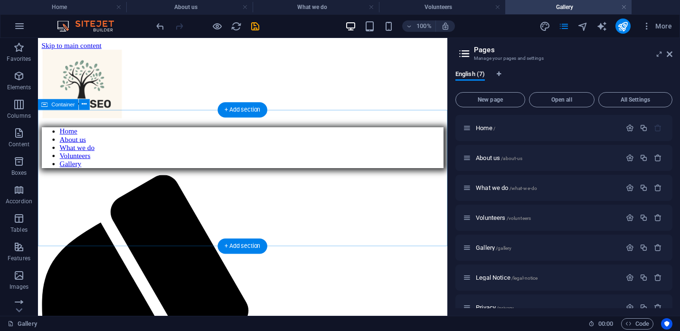
scroll to position [0, 0]
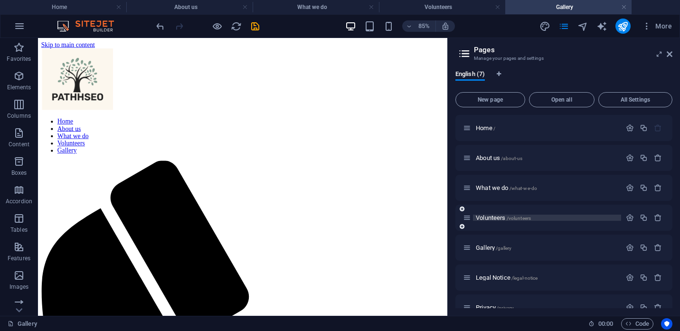
click at [490, 218] on span "Volunteers /volunteers" at bounding box center [503, 217] width 55 height 7
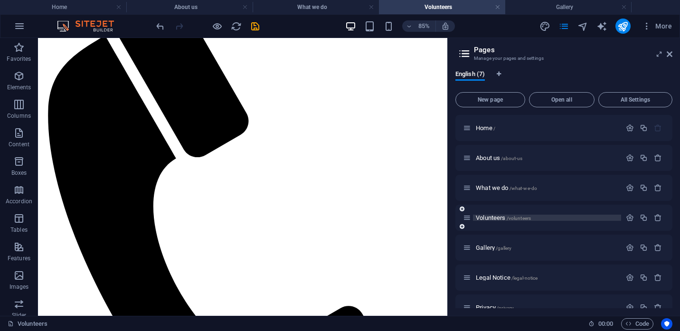
scroll to position [492, 0]
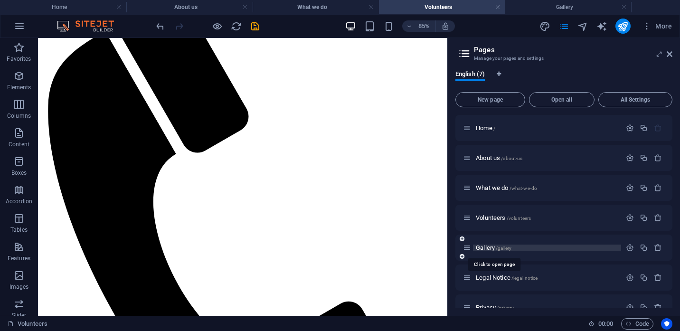
click at [488, 248] on span "Gallery /gallery" at bounding box center [494, 247] width 36 height 7
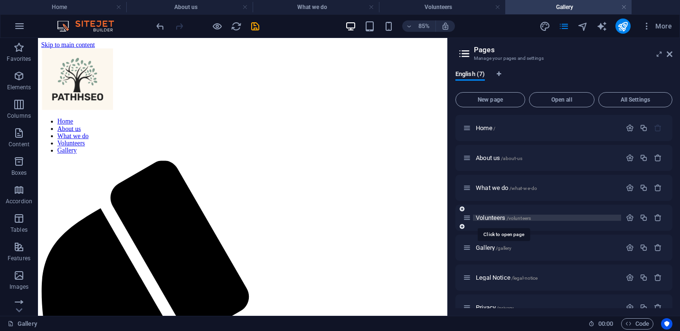
click at [490, 218] on span "Volunteers /volunteers" at bounding box center [503, 217] width 55 height 7
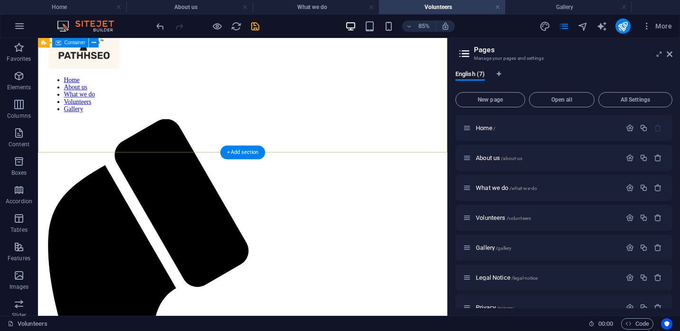
scroll to position [0, 0]
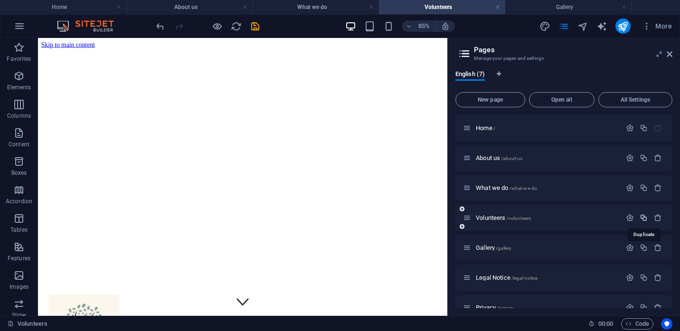
click at [645, 220] on icon "button" at bounding box center [644, 218] width 8 height 8
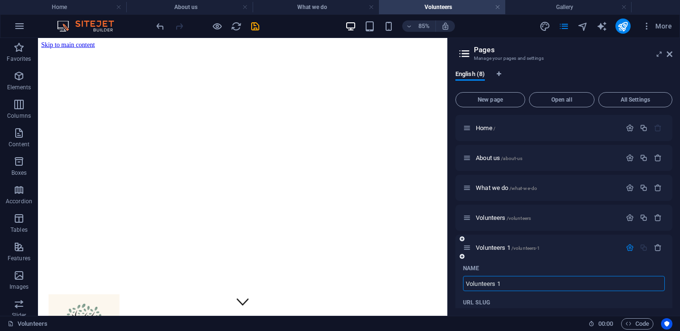
click at [567, 264] on div "Name" at bounding box center [564, 268] width 202 height 15
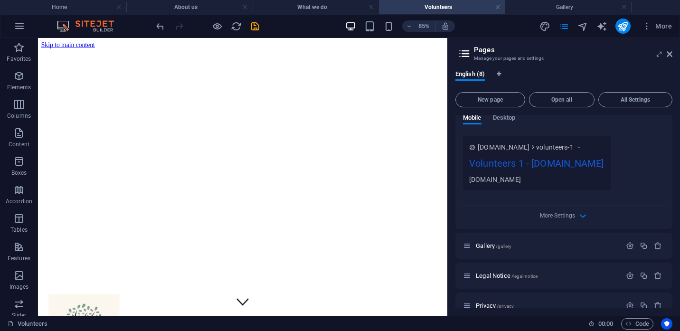
scroll to position [387, 0]
click at [658, 247] on icon "button" at bounding box center [658, 244] width 8 height 8
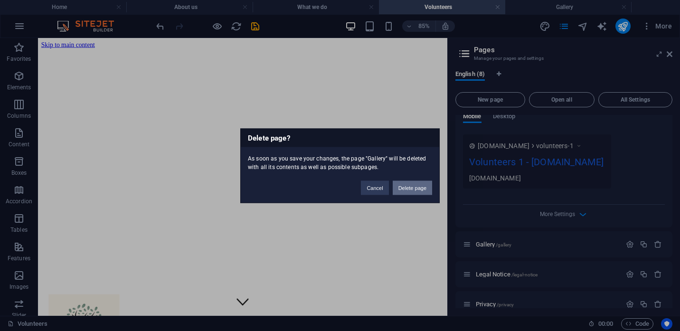
click at [412, 187] on button "Delete page" at bounding box center [412, 188] width 39 height 14
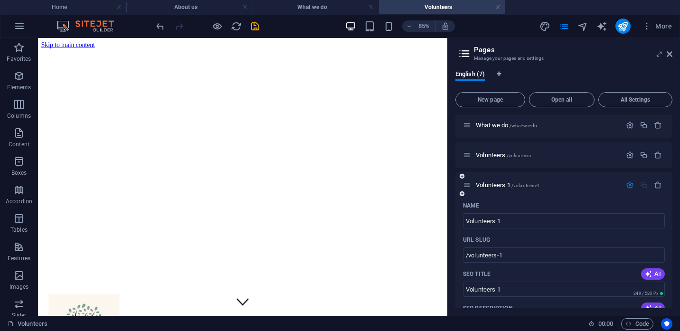
scroll to position [48, 0]
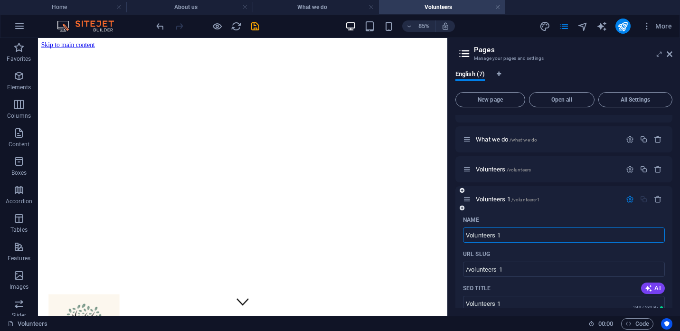
click at [527, 235] on input "Volunteers 1" at bounding box center [564, 235] width 202 height 15
type input "Gallery"
type input "/gallery"
type input "Gallery"
click at [549, 269] on input "/gallery" at bounding box center [564, 269] width 202 height 15
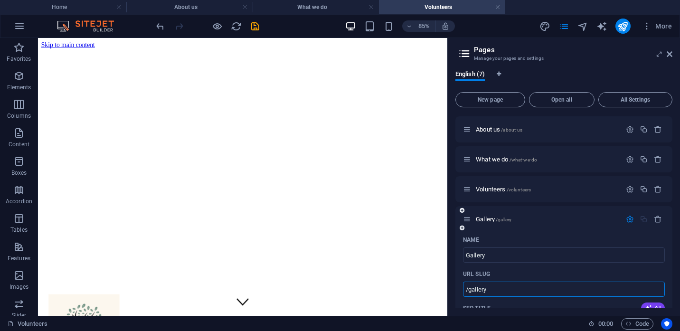
scroll to position [0, 0]
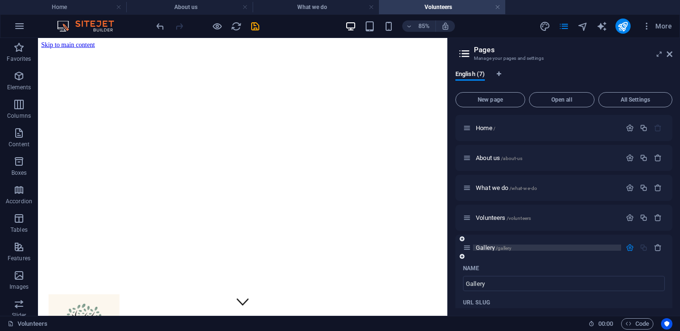
click at [493, 248] on span "Gallery /gallery" at bounding box center [494, 247] width 36 height 7
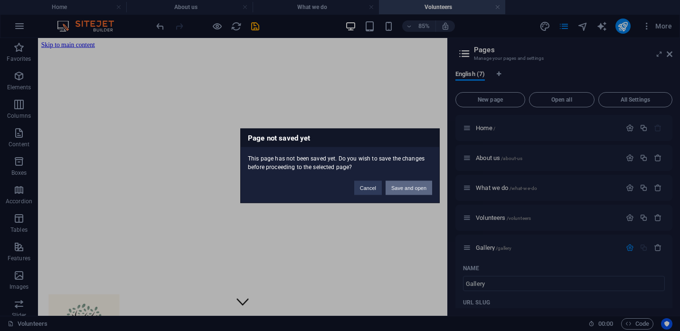
click at [410, 188] on button "Save and open" at bounding box center [409, 188] width 47 height 14
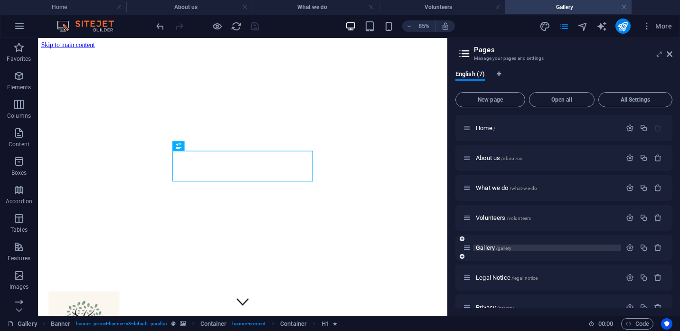
click at [489, 249] on span "Gallery /gallery" at bounding box center [494, 247] width 36 height 7
click at [488, 247] on span "Gallery /gallery" at bounding box center [494, 247] width 36 height 7
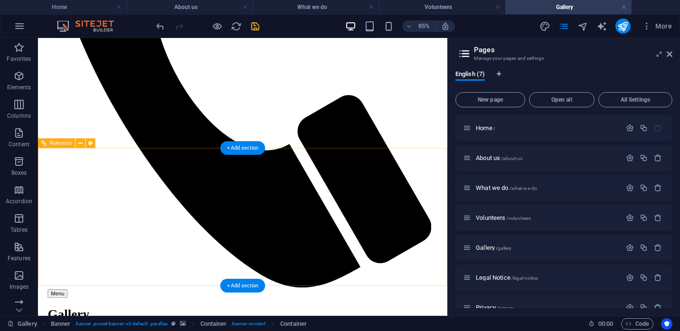
scroll to position [754, 0]
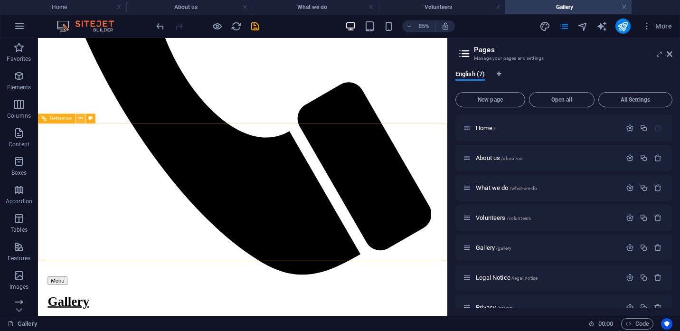
click at [81, 120] on icon at bounding box center [80, 119] width 4 height 9
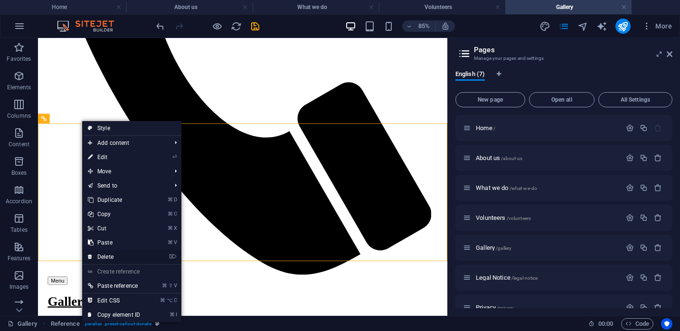
click at [110, 256] on link "⌦ Delete" at bounding box center [114, 257] width 64 height 14
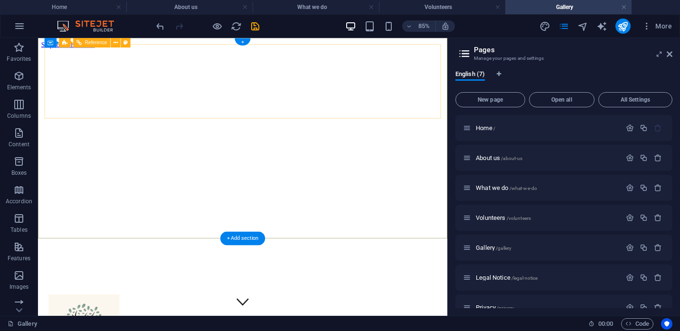
scroll to position [0, 0]
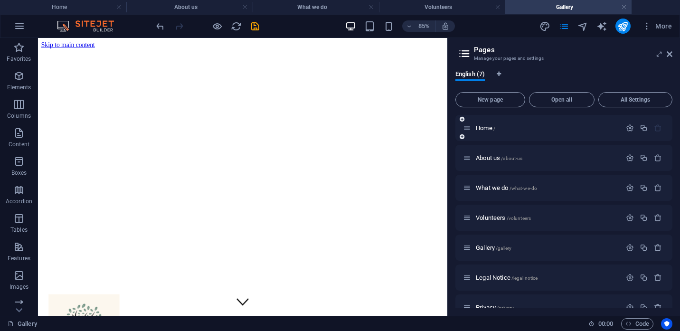
click at [485, 132] on div "Home /" at bounding box center [542, 128] width 158 height 11
click at [487, 163] on div "About us /about-us" at bounding box center [542, 158] width 158 height 11
click at [486, 160] on span "About us /about-us" at bounding box center [499, 157] width 47 height 7
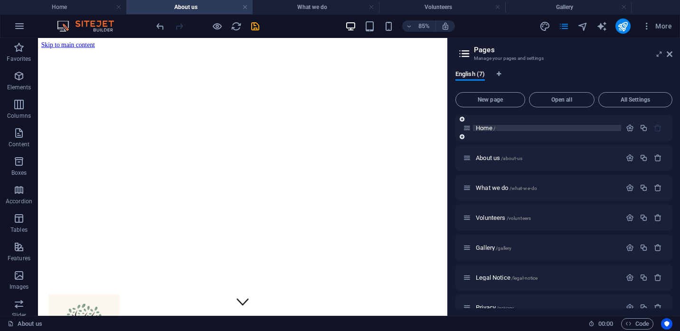
click at [486, 130] on span "Home /" at bounding box center [485, 127] width 19 height 7
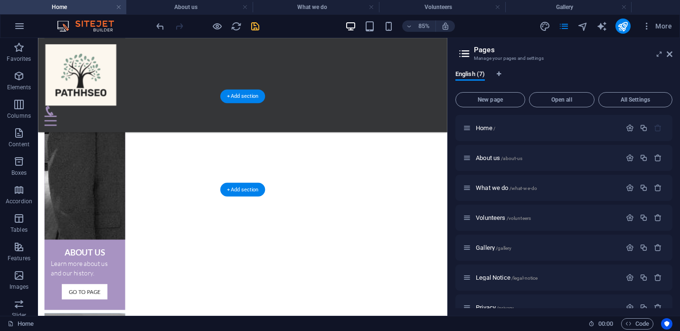
scroll to position [604, 0]
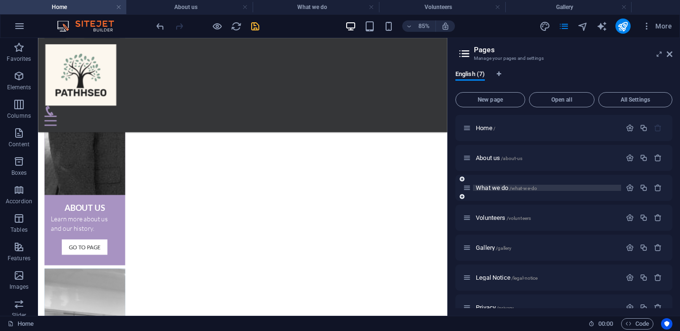
click at [490, 189] on span "What we do /what-we-do" at bounding box center [506, 187] width 61 height 7
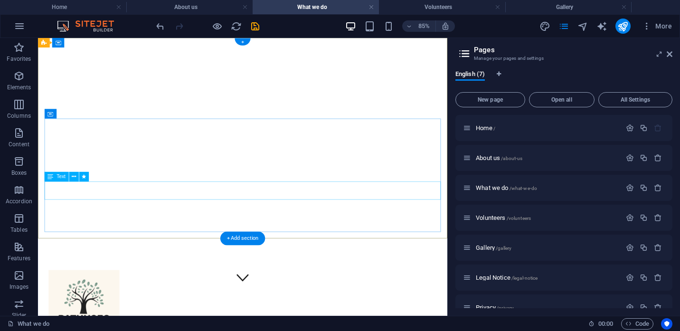
scroll to position [0, 0]
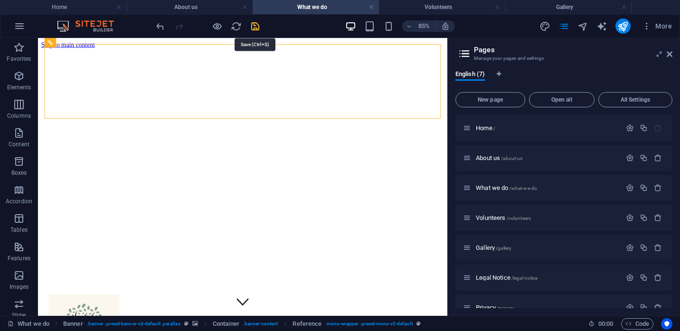
click at [256, 26] on icon "save" at bounding box center [255, 26] width 11 height 11
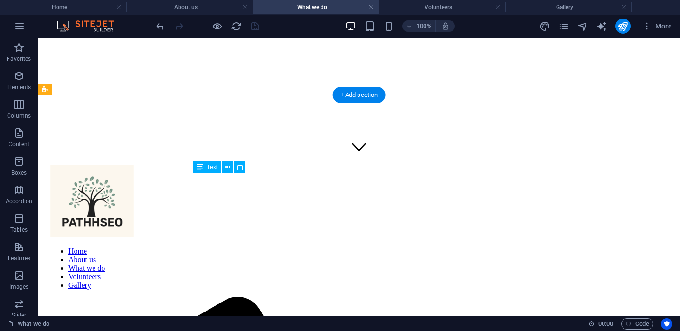
scroll to position [109, 0]
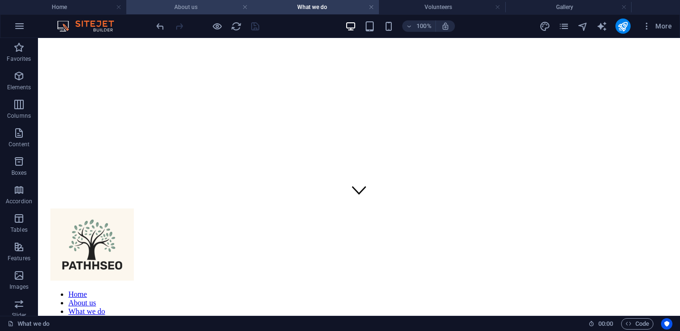
click at [210, 8] on h4 "About us" at bounding box center [189, 7] width 126 height 10
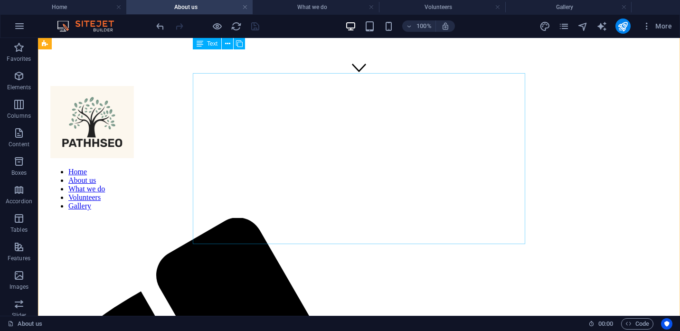
scroll to position [174, 0]
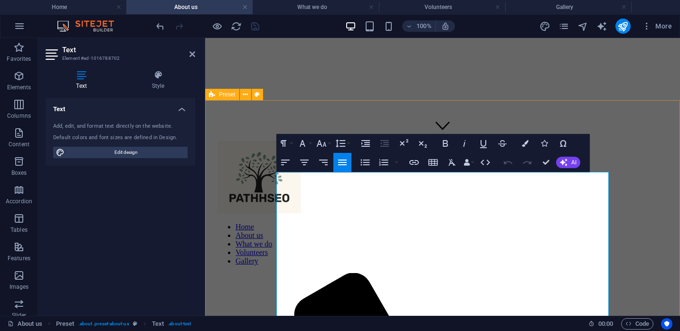
drag, startPoint x: 525, startPoint y: 270, endPoint x: 271, endPoint y: 174, distance: 271.9
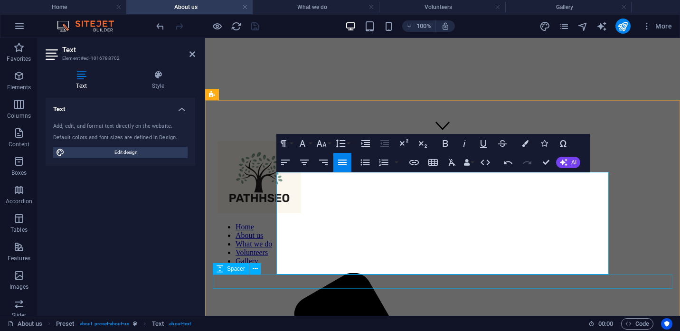
drag, startPoint x: 278, startPoint y: 213, endPoint x: 387, endPoint y: 280, distance: 127.8
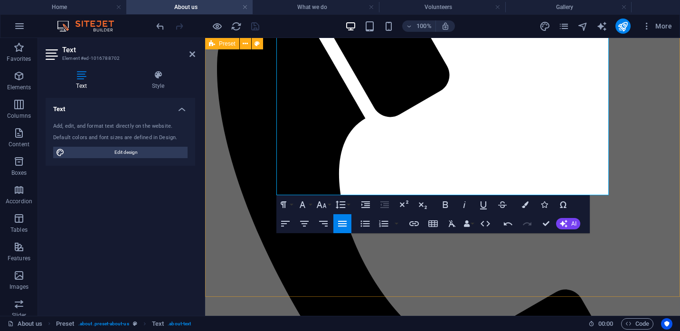
scroll to position [541, 0]
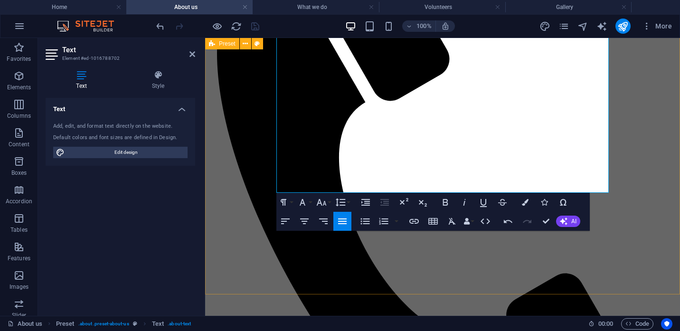
drag, startPoint x: 424, startPoint y: 186, endPoint x: 272, endPoint y: 192, distance: 152.2
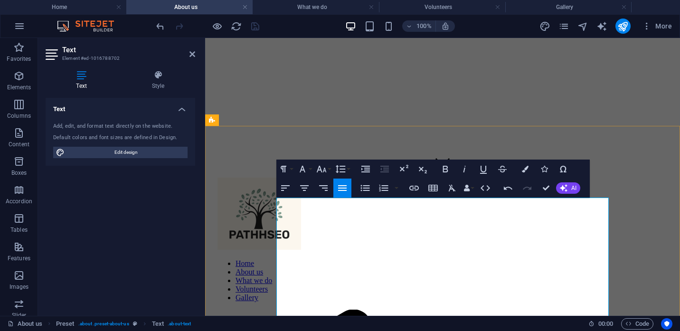
scroll to position [93, 0]
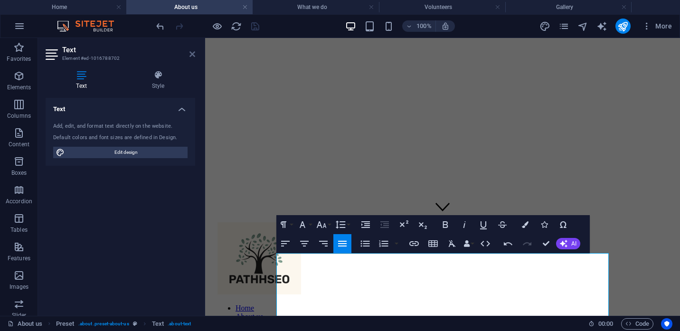
click at [191, 57] on icon at bounding box center [193, 54] width 6 height 8
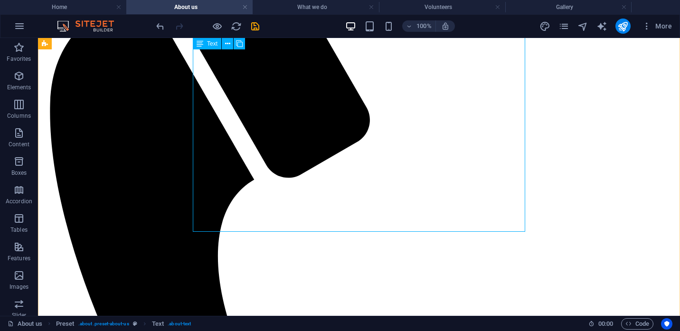
scroll to position [617, 0]
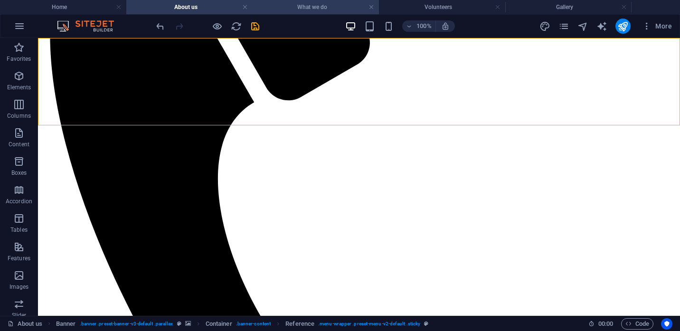
click at [317, 10] on h4 "What we do" at bounding box center [316, 7] width 126 height 10
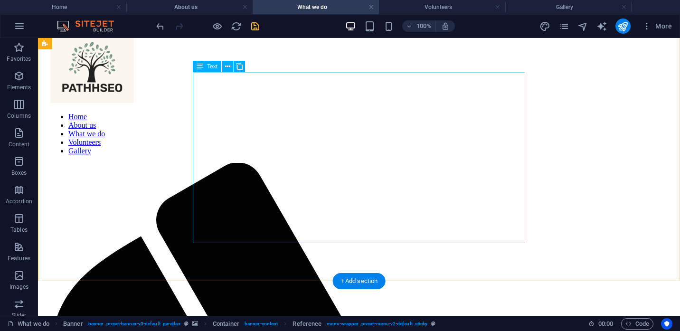
scroll to position [286, 0]
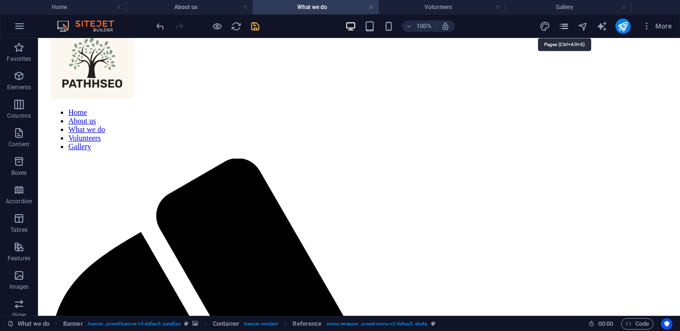
click at [562, 25] on icon "pages" at bounding box center [564, 26] width 11 height 11
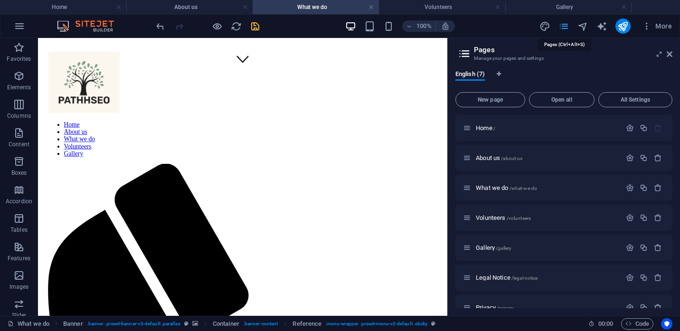
scroll to position [279, 0]
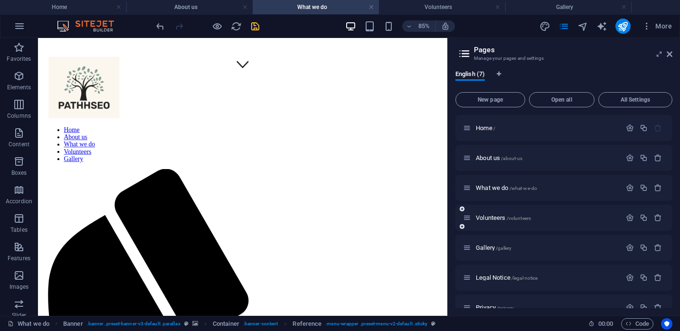
click at [490, 213] on div "Volunteers /volunteers" at bounding box center [542, 217] width 158 height 11
click at [488, 217] on span "Volunteers /volunteers" at bounding box center [503, 217] width 55 height 7
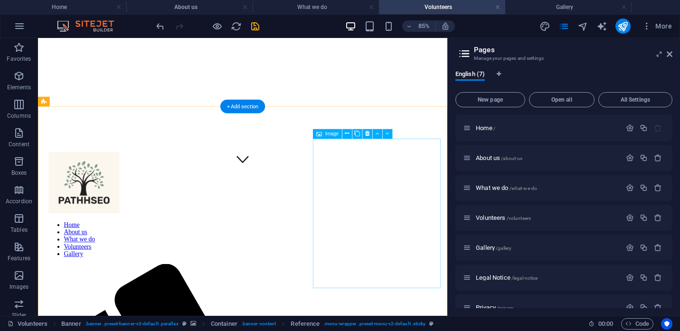
scroll to position [179, 0]
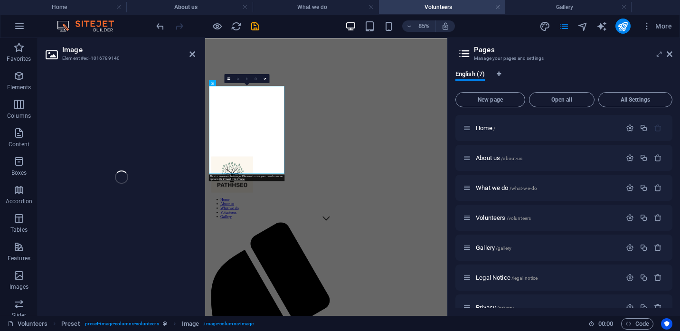
select select "%"
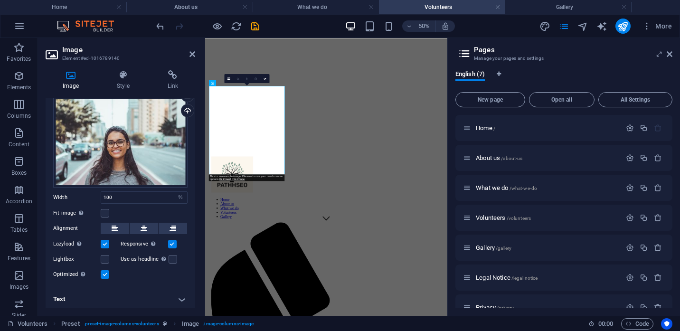
scroll to position [29, 0]
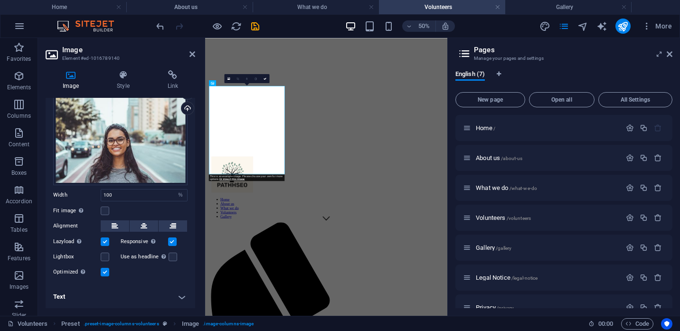
click at [183, 299] on h4 "Text" at bounding box center [121, 297] width 150 height 23
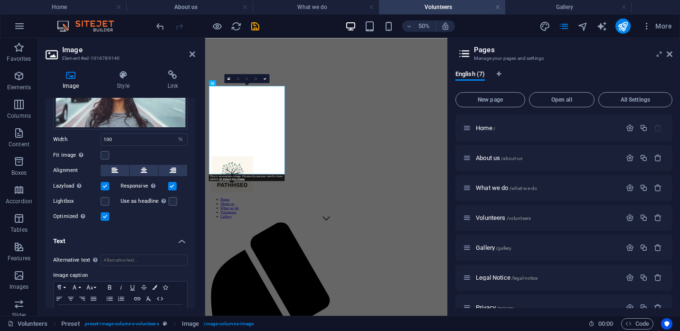
scroll to position [118, 0]
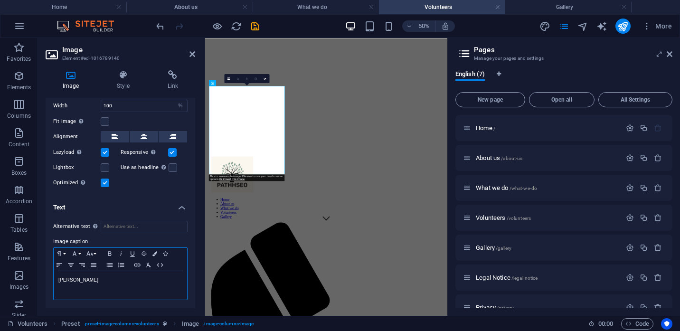
click at [99, 283] on p "[PERSON_NAME]" at bounding box center [120, 280] width 124 height 9
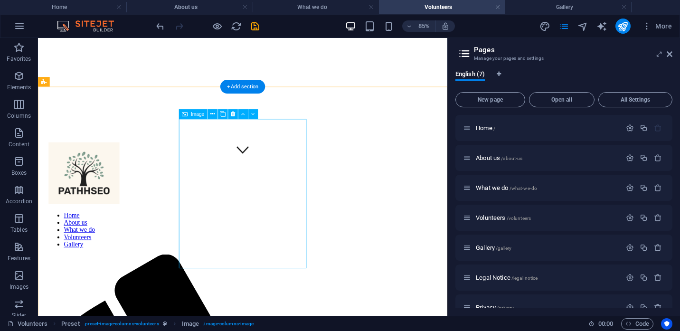
select select "%"
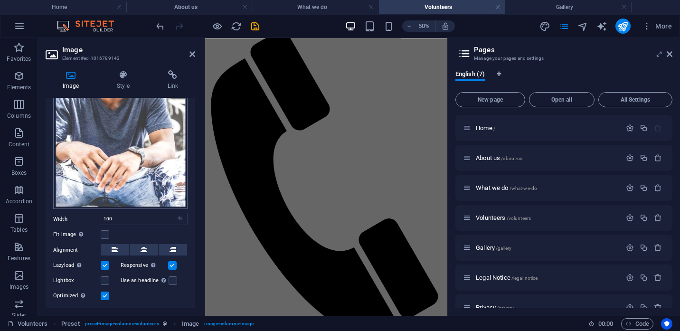
scroll to position [136, 0]
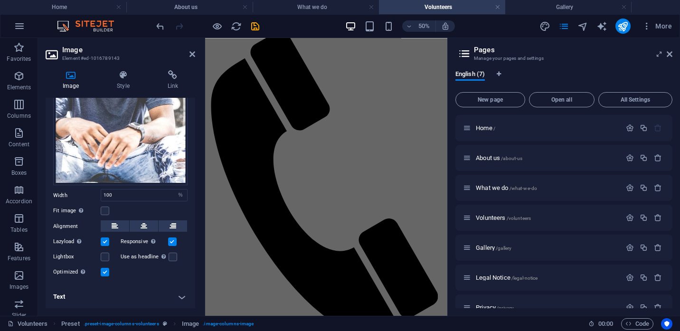
click at [88, 297] on h4 "Text" at bounding box center [121, 297] width 150 height 23
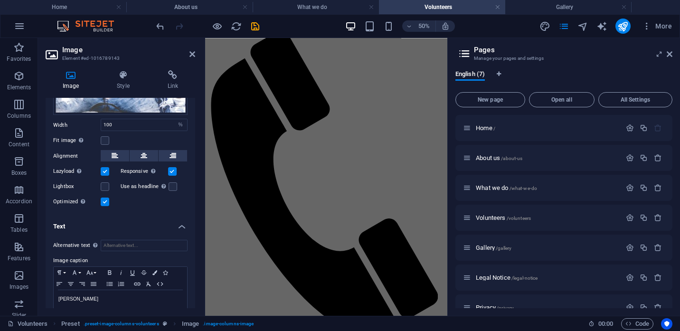
scroll to position [226, 0]
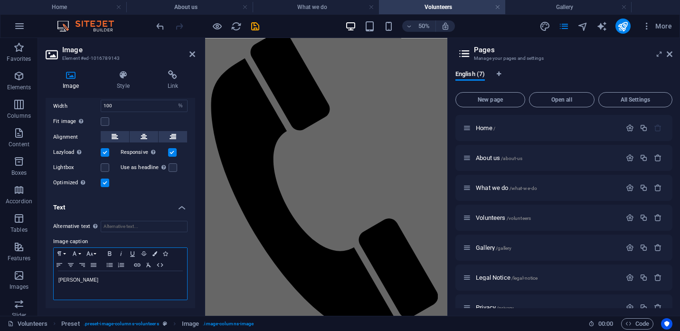
click at [86, 281] on p "[PERSON_NAME]" at bounding box center [120, 280] width 124 height 9
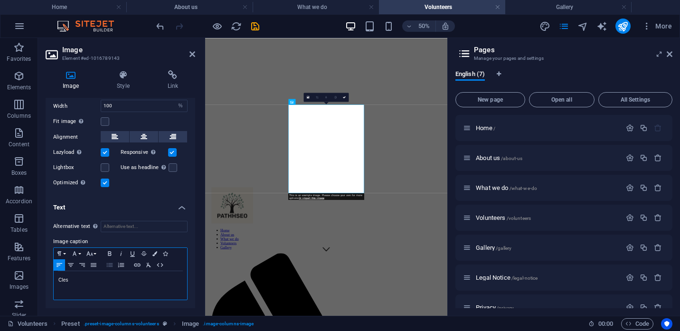
scroll to position [85, 0]
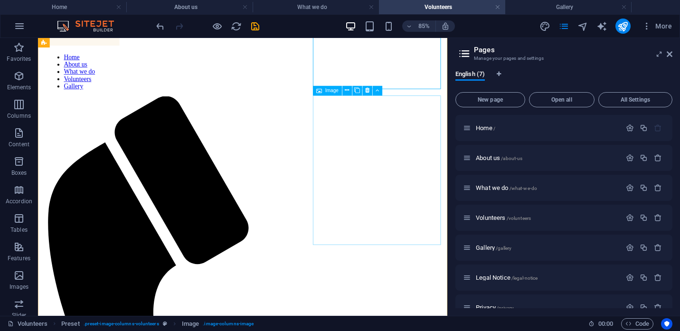
scroll to position [325, 0]
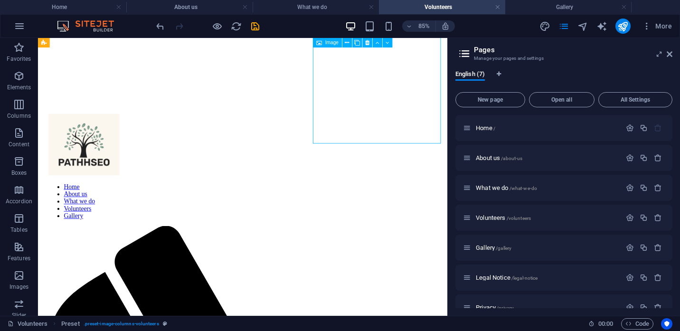
select select "%"
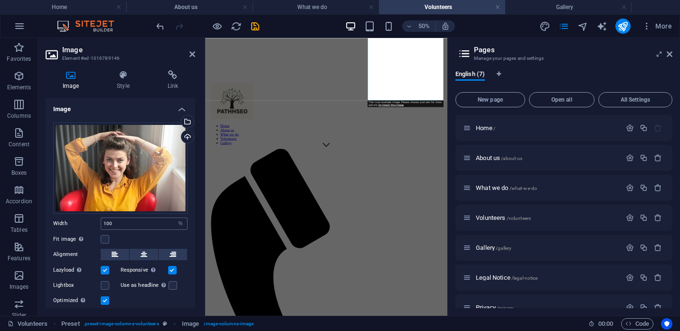
scroll to position [29, 0]
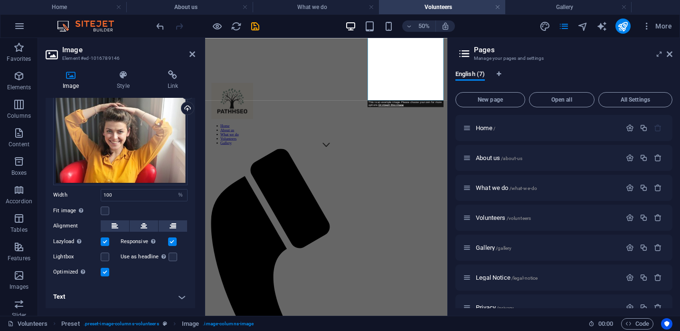
click at [181, 298] on h4 "Text" at bounding box center [121, 297] width 150 height 23
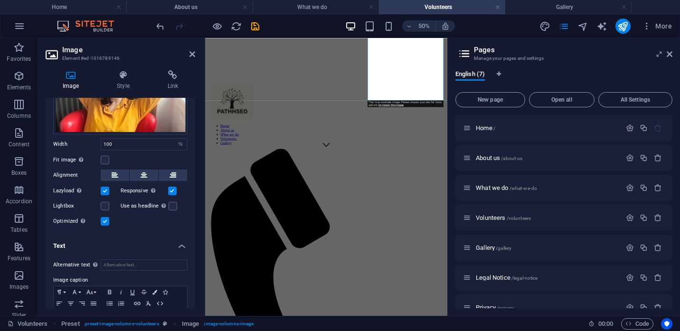
scroll to position [118, 0]
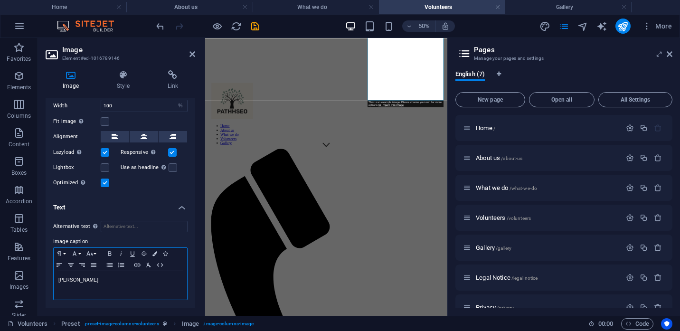
click at [88, 284] on p "[PERSON_NAME]" at bounding box center [120, 280] width 124 height 9
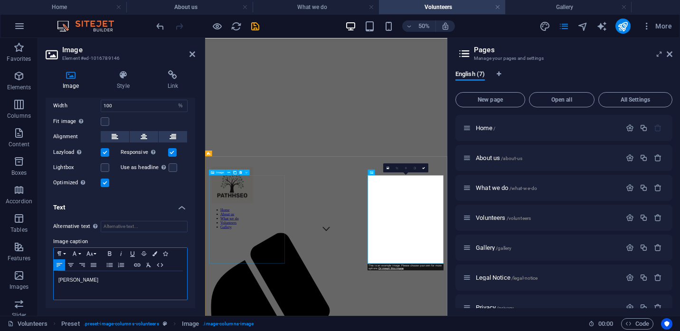
scroll to position [0, 0]
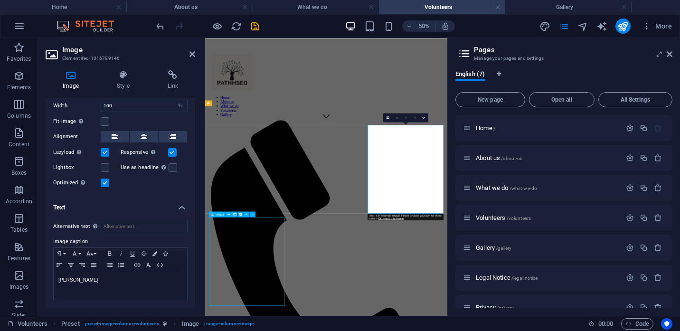
select select "%"
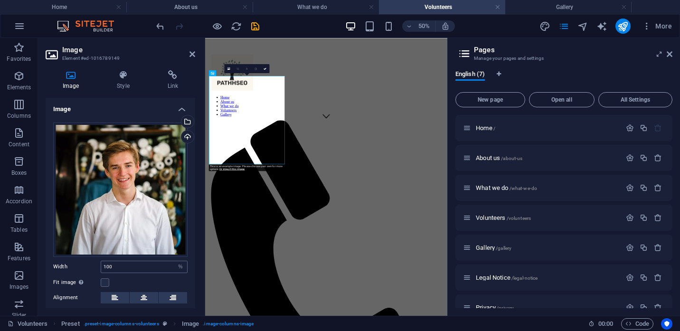
scroll to position [72, 0]
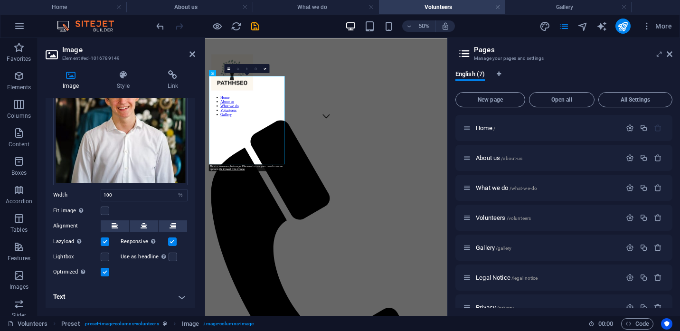
click at [91, 300] on h4 "Text" at bounding box center [121, 297] width 150 height 23
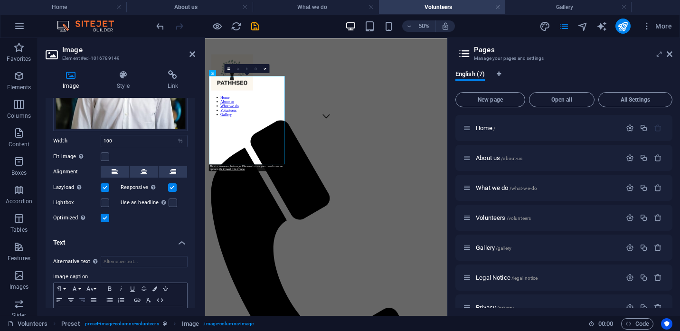
scroll to position [137, 0]
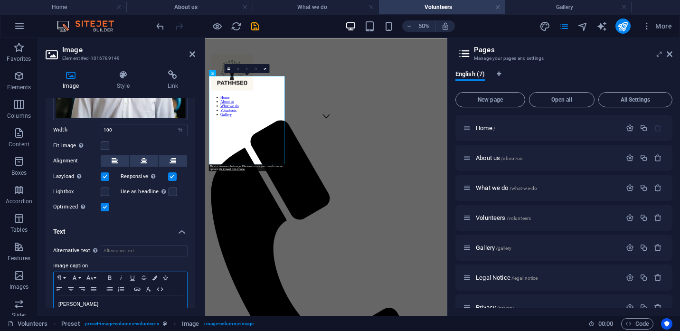
click at [86, 305] on p "[PERSON_NAME]" at bounding box center [120, 304] width 124 height 9
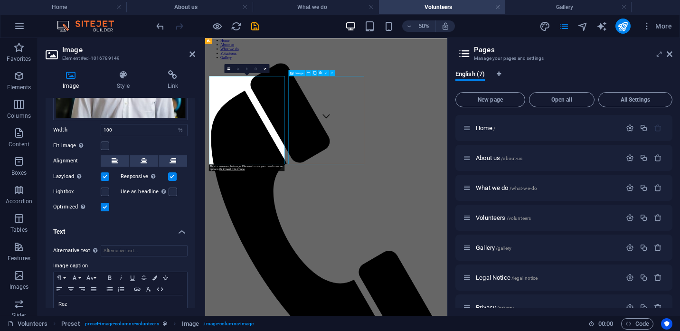
scroll to position [382, 0]
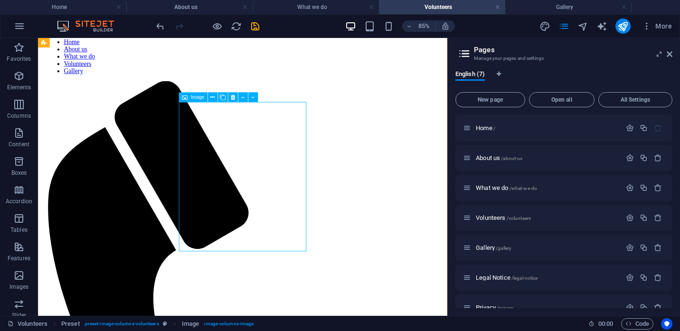
select select "%"
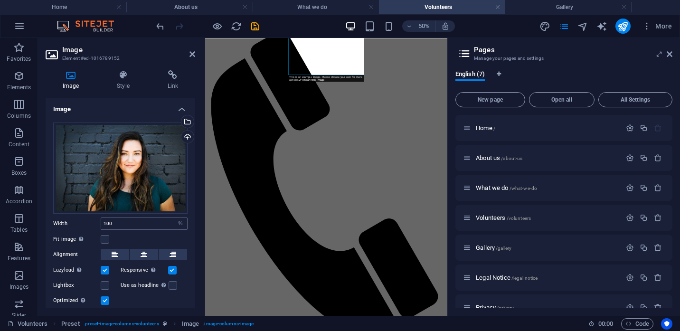
scroll to position [29, 0]
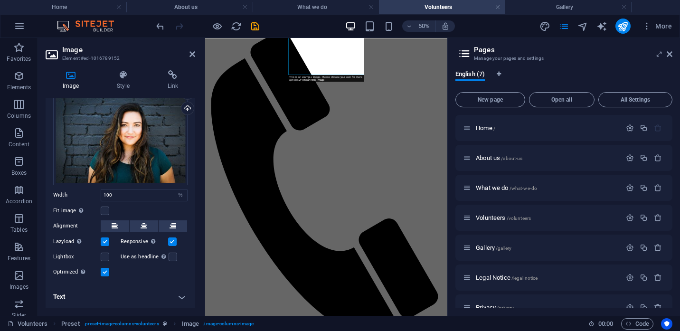
click at [82, 300] on h4 "Text" at bounding box center [121, 297] width 150 height 23
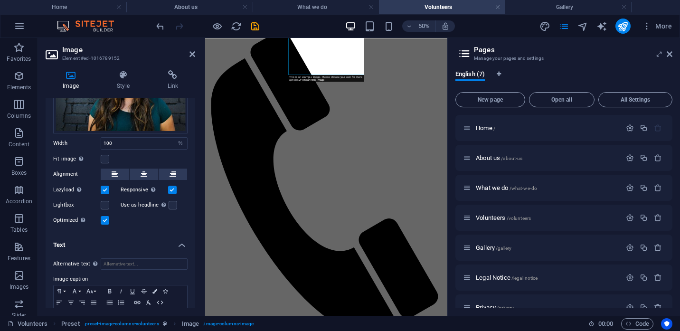
scroll to position [103, 0]
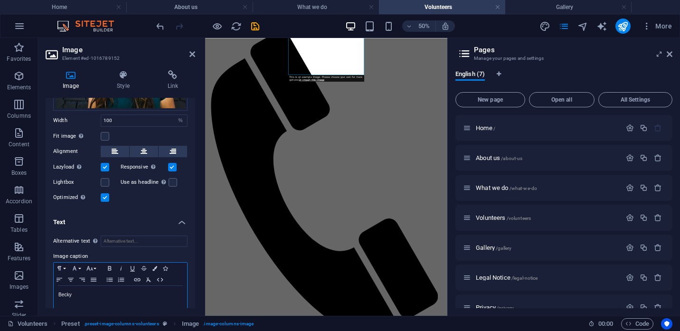
click at [94, 293] on p "Becky" at bounding box center [120, 295] width 124 height 9
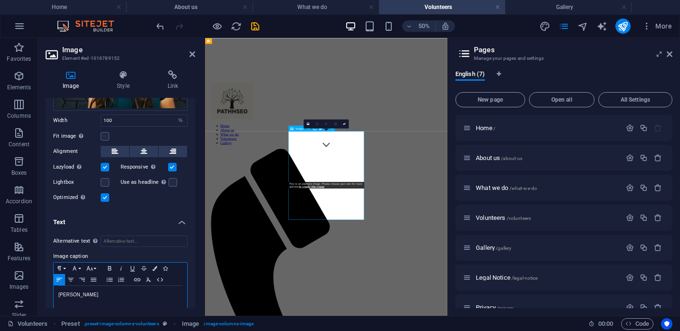
scroll to position [218, 0]
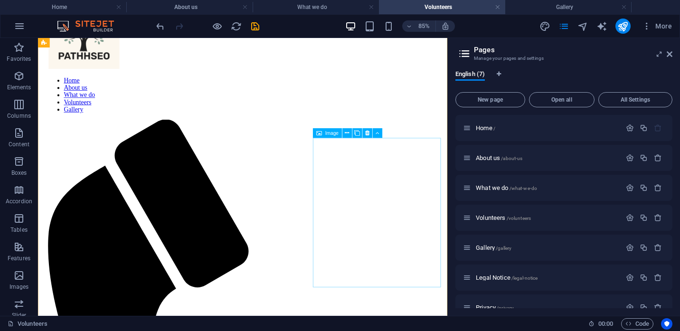
scroll to position [335, 0]
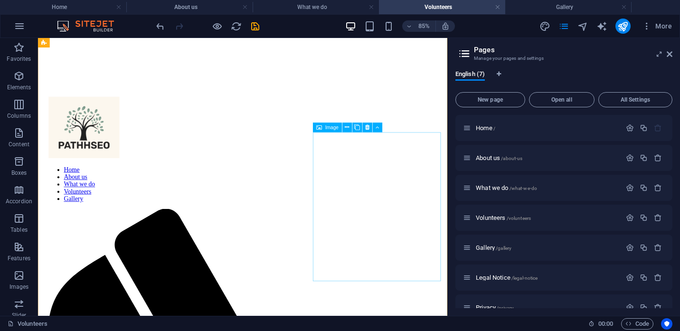
select select "%"
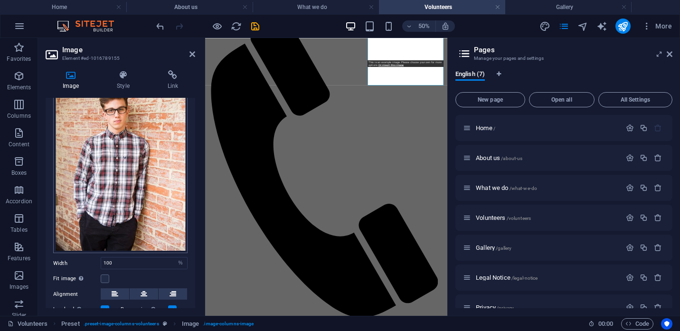
scroll to position [136, 0]
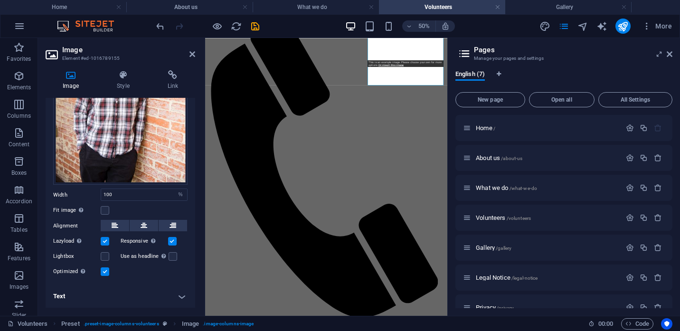
click at [75, 297] on h4 "Text" at bounding box center [121, 296] width 150 height 23
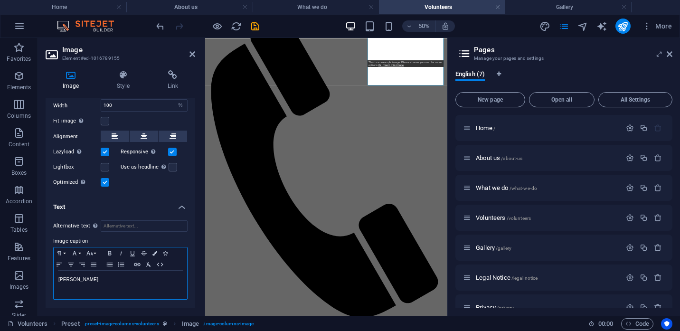
click at [76, 281] on p "[PERSON_NAME]" at bounding box center [120, 280] width 124 height 9
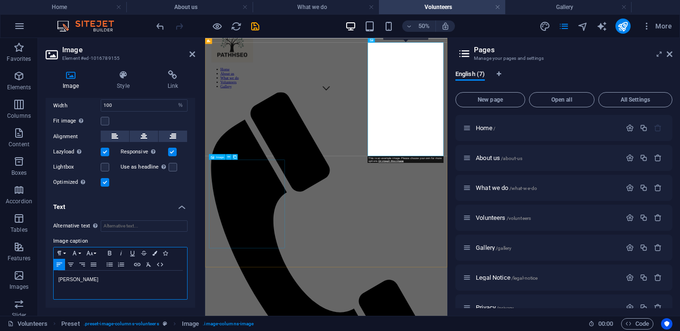
scroll to position [468, 0]
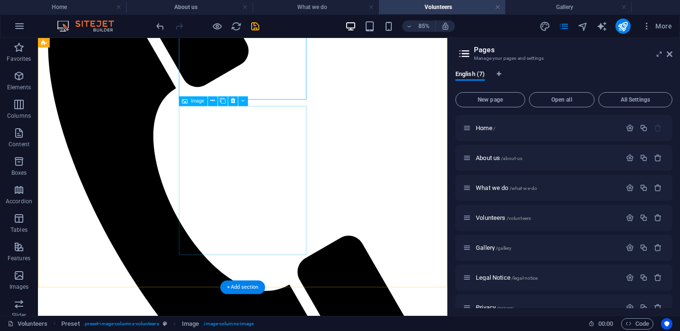
scroll to position [610, 0]
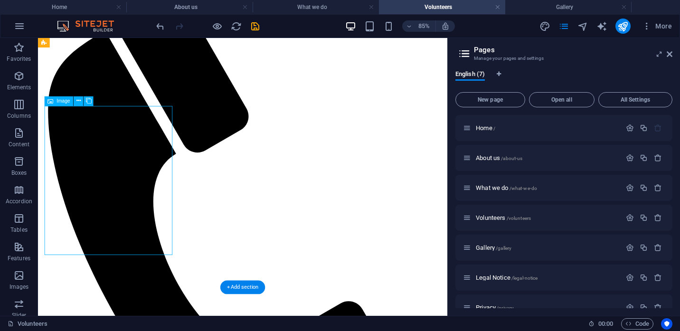
select select "%"
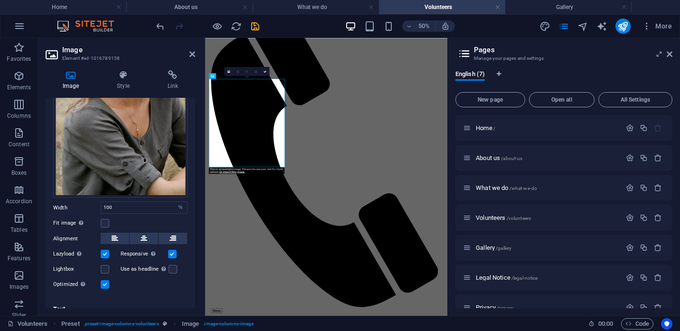
scroll to position [136, 0]
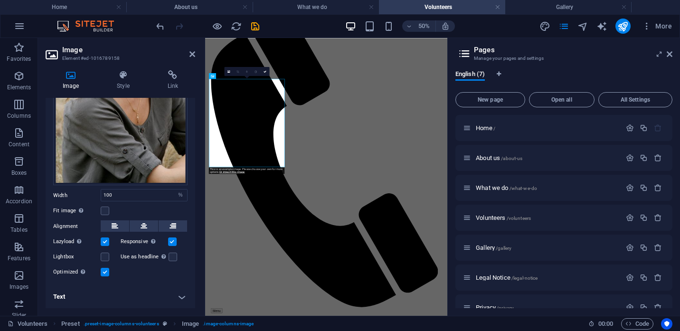
click at [87, 302] on h4 "Text" at bounding box center [121, 297] width 150 height 23
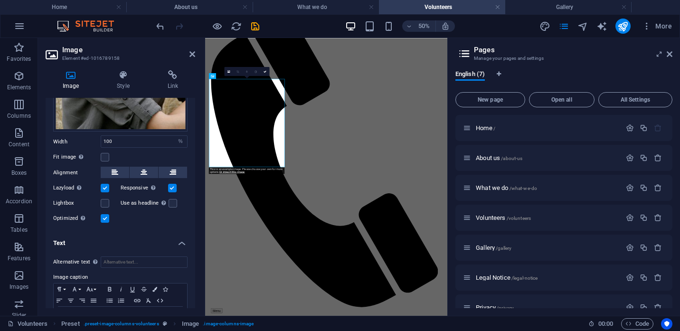
scroll to position [202, 0]
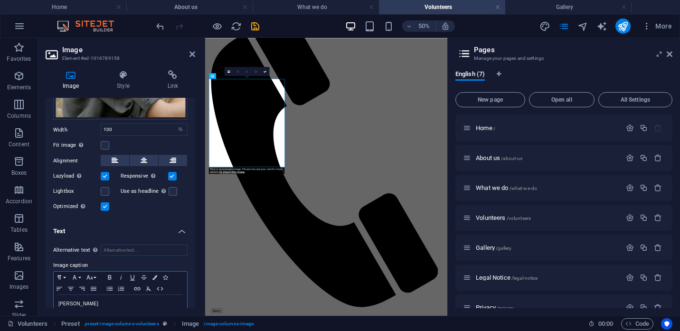
click at [90, 305] on p "[PERSON_NAME]" at bounding box center [120, 304] width 124 height 9
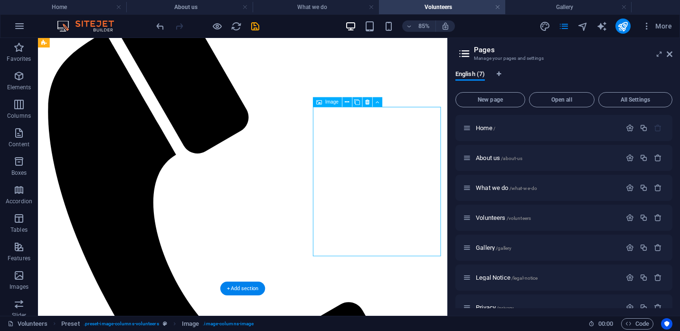
scroll to position [612, 0]
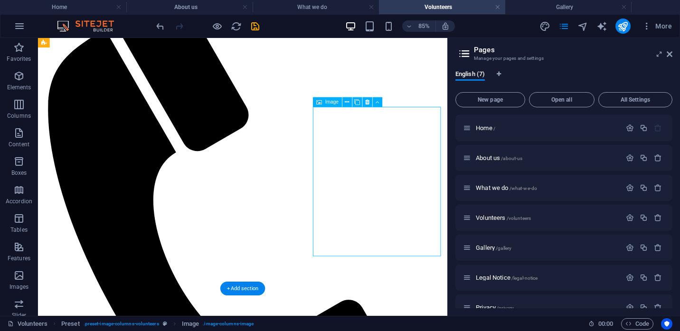
select select "%"
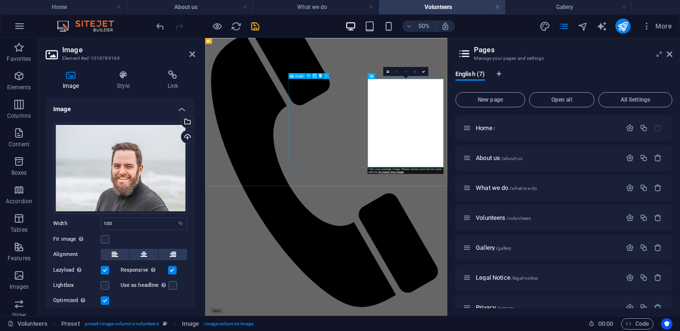
select select "%"
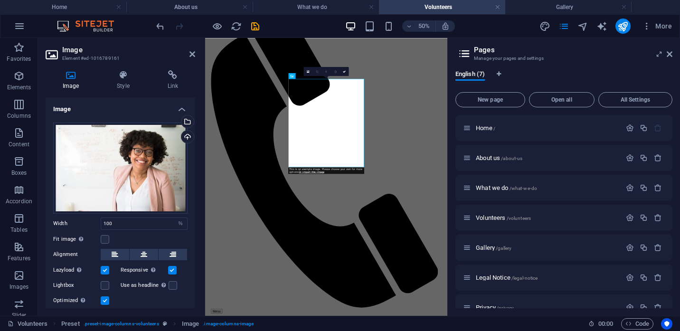
scroll to position [29, 0]
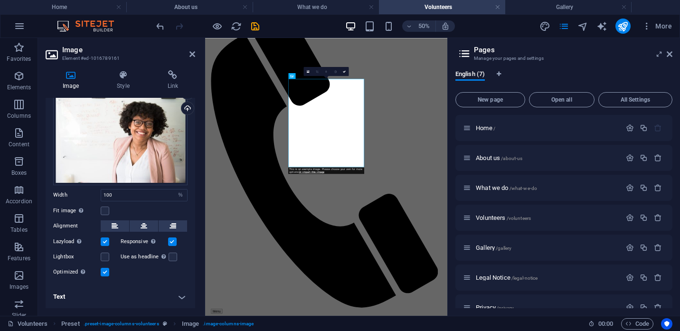
click at [68, 298] on h4 "Text" at bounding box center [121, 297] width 150 height 23
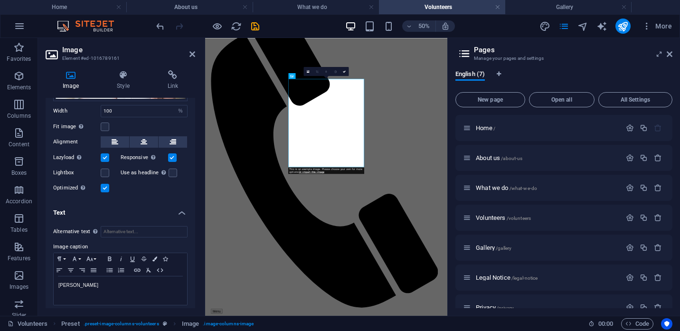
scroll to position [118, 0]
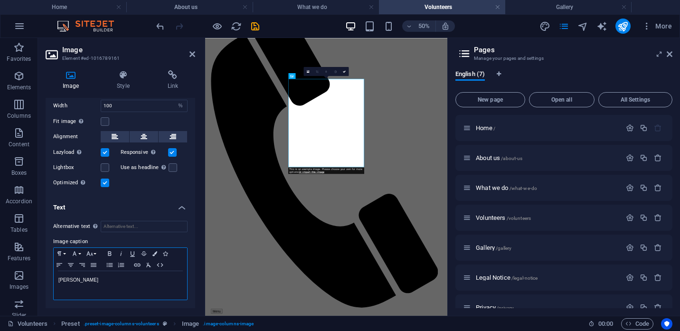
click at [76, 286] on div "[PERSON_NAME]" at bounding box center [121, 285] width 134 height 29
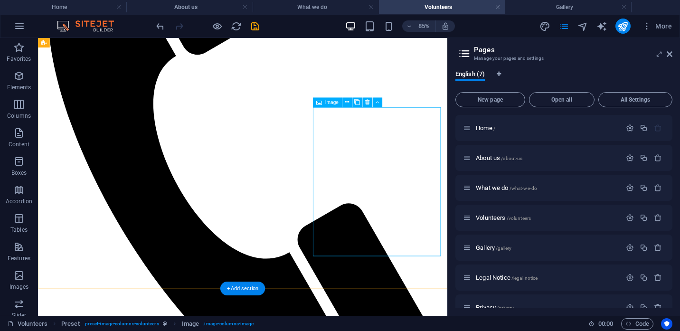
select select "%"
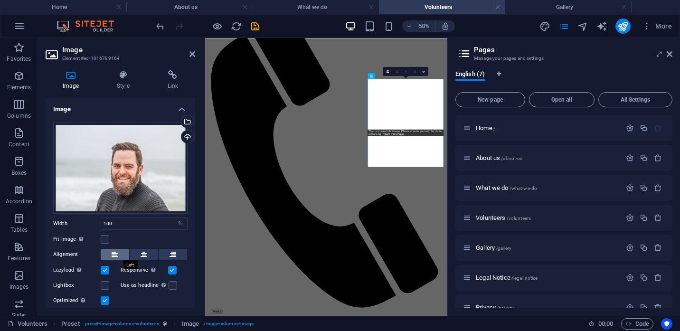
scroll to position [29, 0]
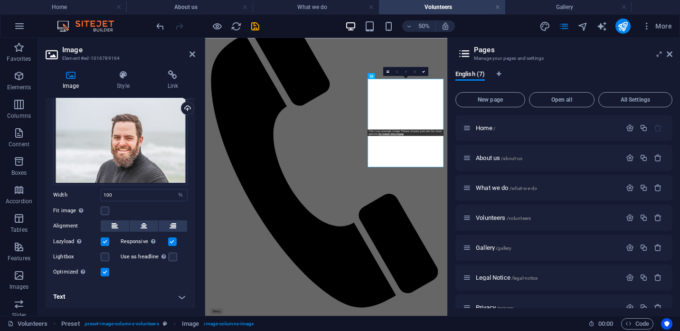
click at [78, 302] on h4 "Text" at bounding box center [121, 297] width 150 height 23
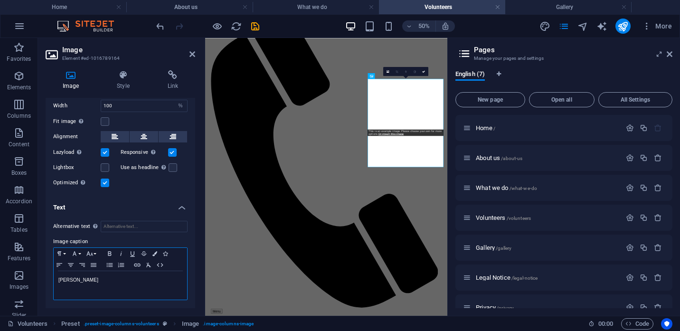
click at [78, 281] on p "[PERSON_NAME]" at bounding box center [120, 280] width 124 height 9
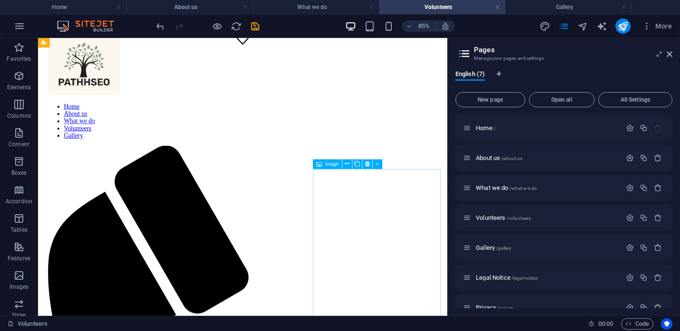
scroll to position [308, 0]
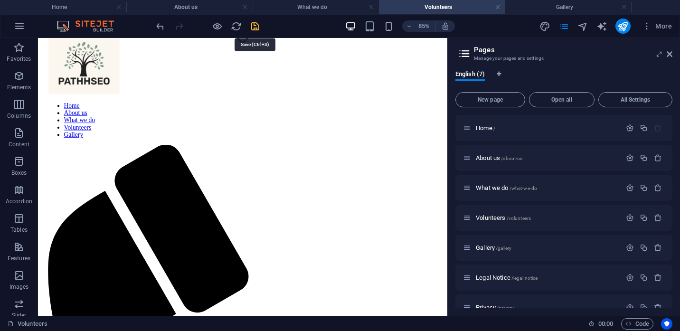
click at [258, 26] on icon "save" at bounding box center [255, 26] width 11 height 11
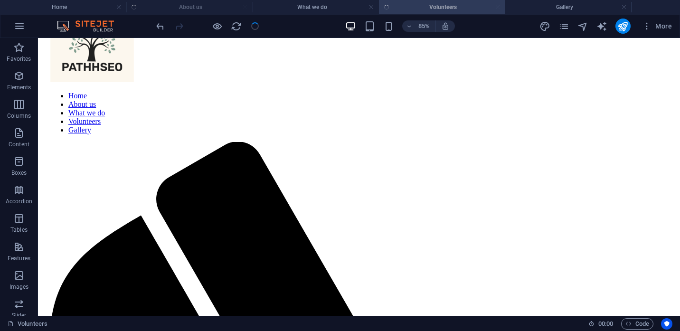
scroll to position [343, 0]
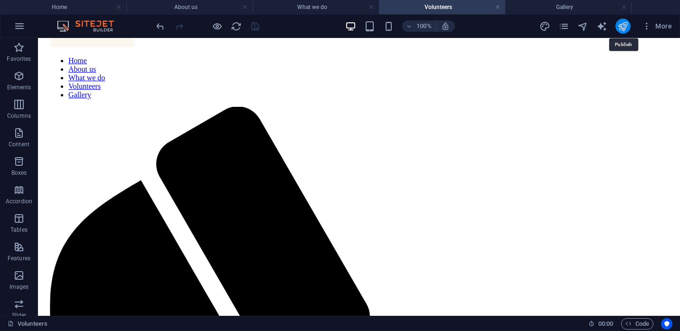
click at [623, 27] on icon "publish" at bounding box center [623, 26] width 11 height 11
click at [333, 3] on h4 "What we do" at bounding box center [316, 7] width 126 height 10
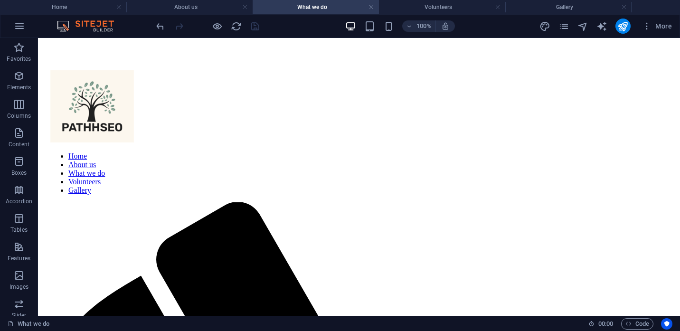
scroll to position [276, 0]
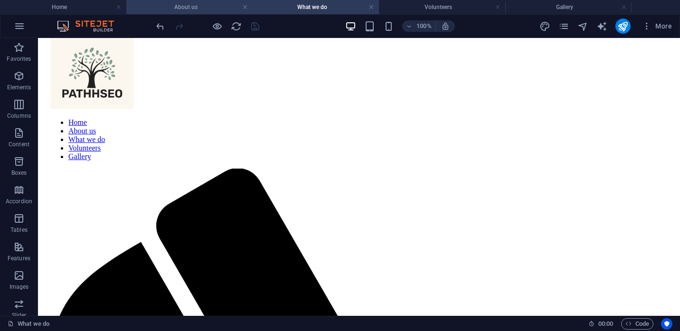
click at [217, 6] on h4 "About us" at bounding box center [189, 7] width 126 height 10
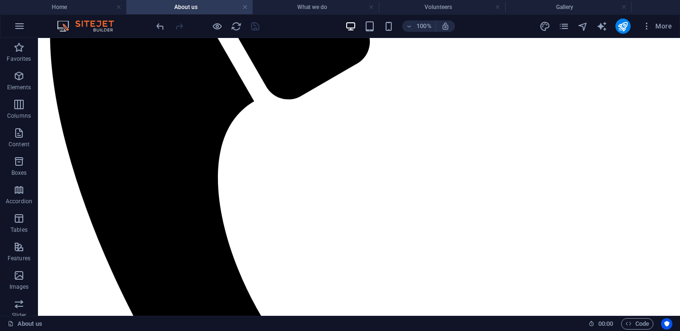
scroll to position [615, 0]
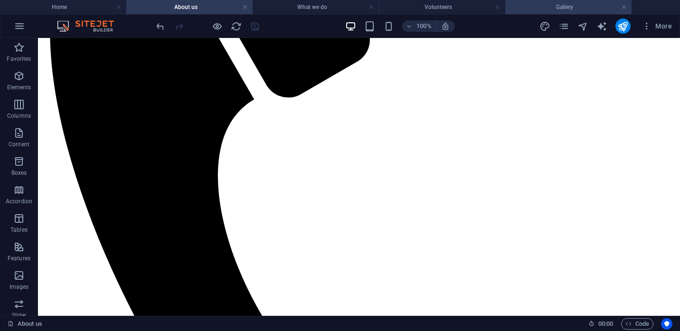
click at [530, 7] on h4 "Gallery" at bounding box center [569, 7] width 126 height 10
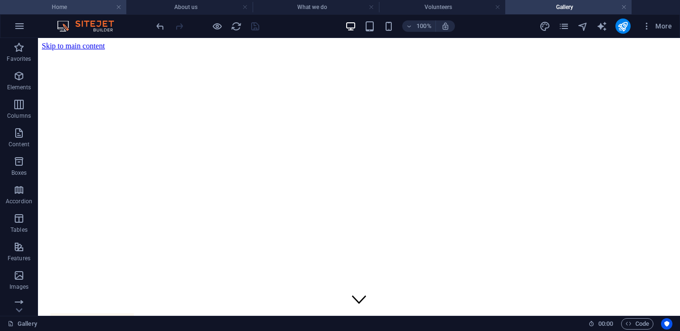
click at [88, 8] on h4 "Home" at bounding box center [63, 7] width 126 height 10
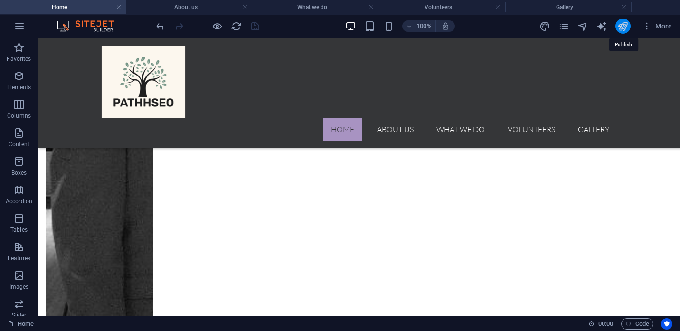
click at [626, 24] on icon "publish" at bounding box center [623, 26] width 11 height 11
